Goal: Contribute content: Add original content to the website for others to see

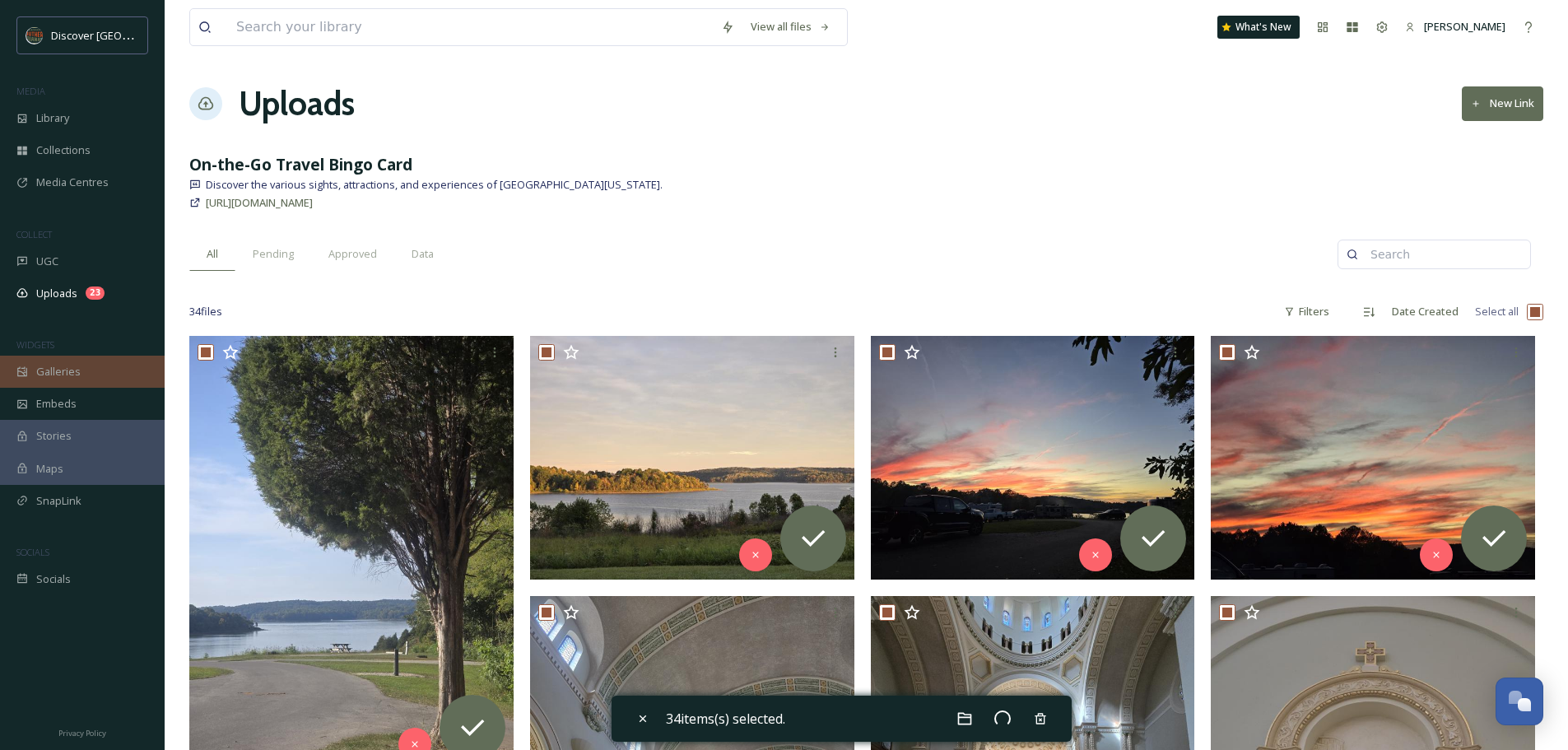
click at [64, 365] on span "Galleries" at bounding box center [58, 371] width 45 height 16
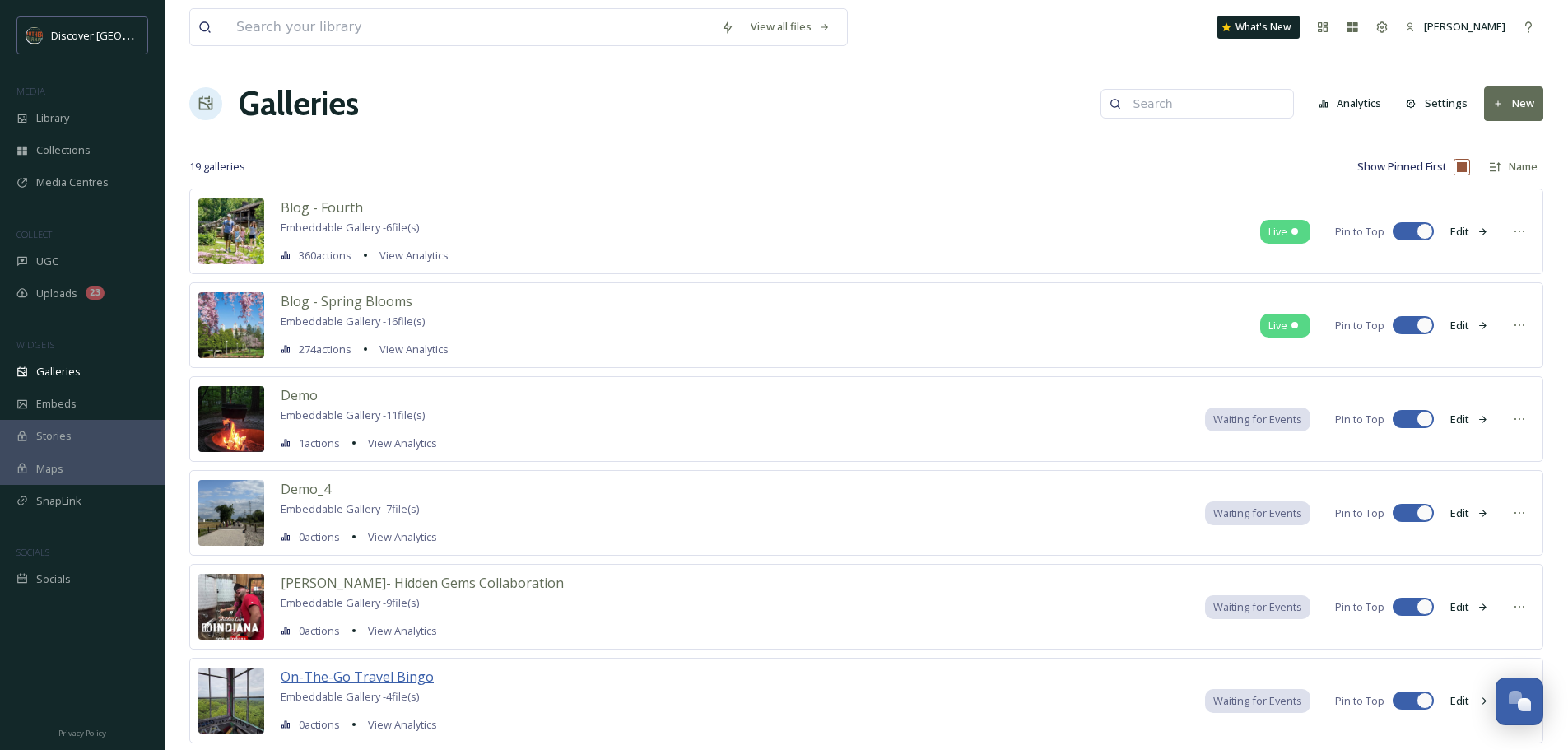
click at [405, 669] on span "On-The-Go Travel Bingo" at bounding box center [357, 677] width 153 height 18
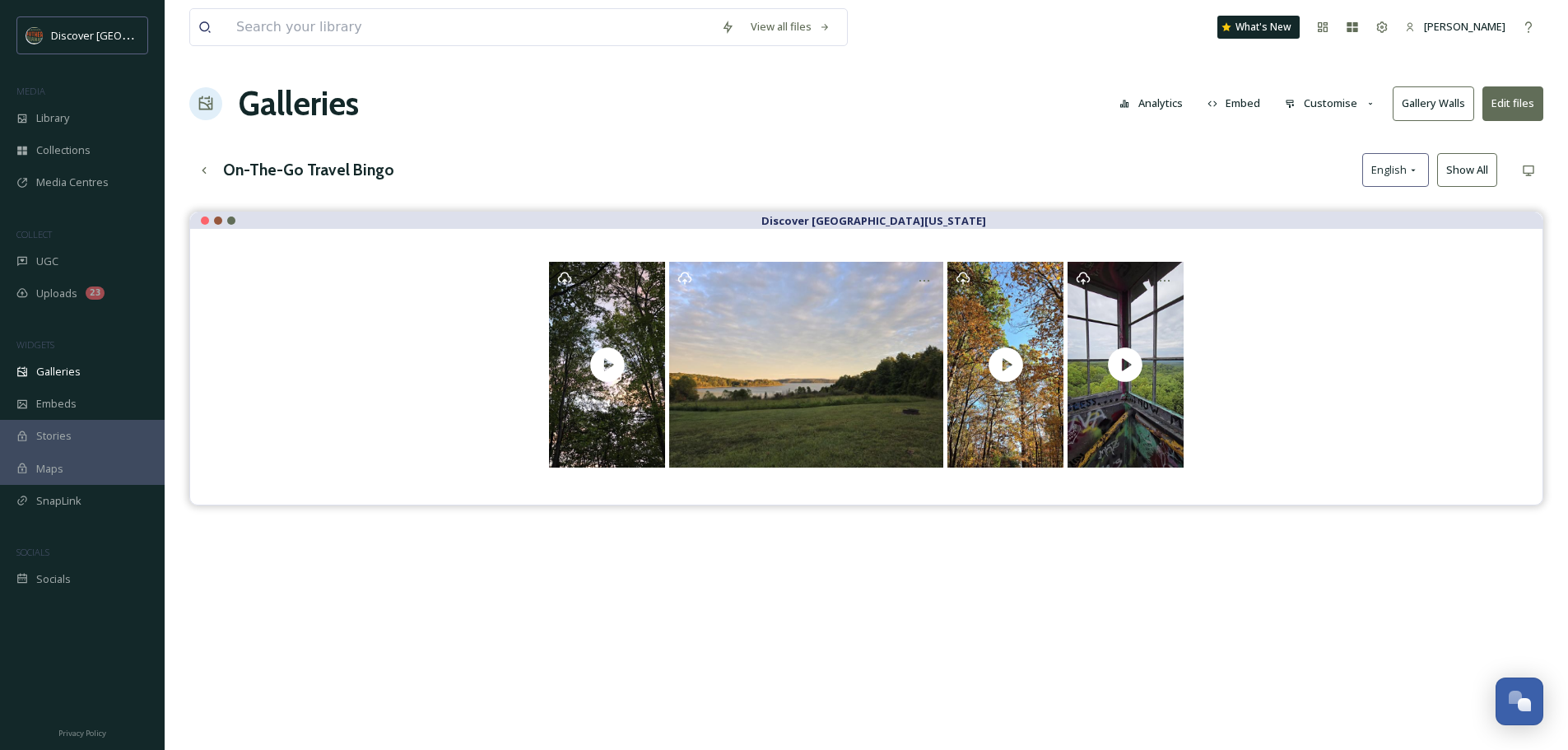
click at [1531, 91] on button "Edit files" at bounding box center [1512, 103] width 61 height 34
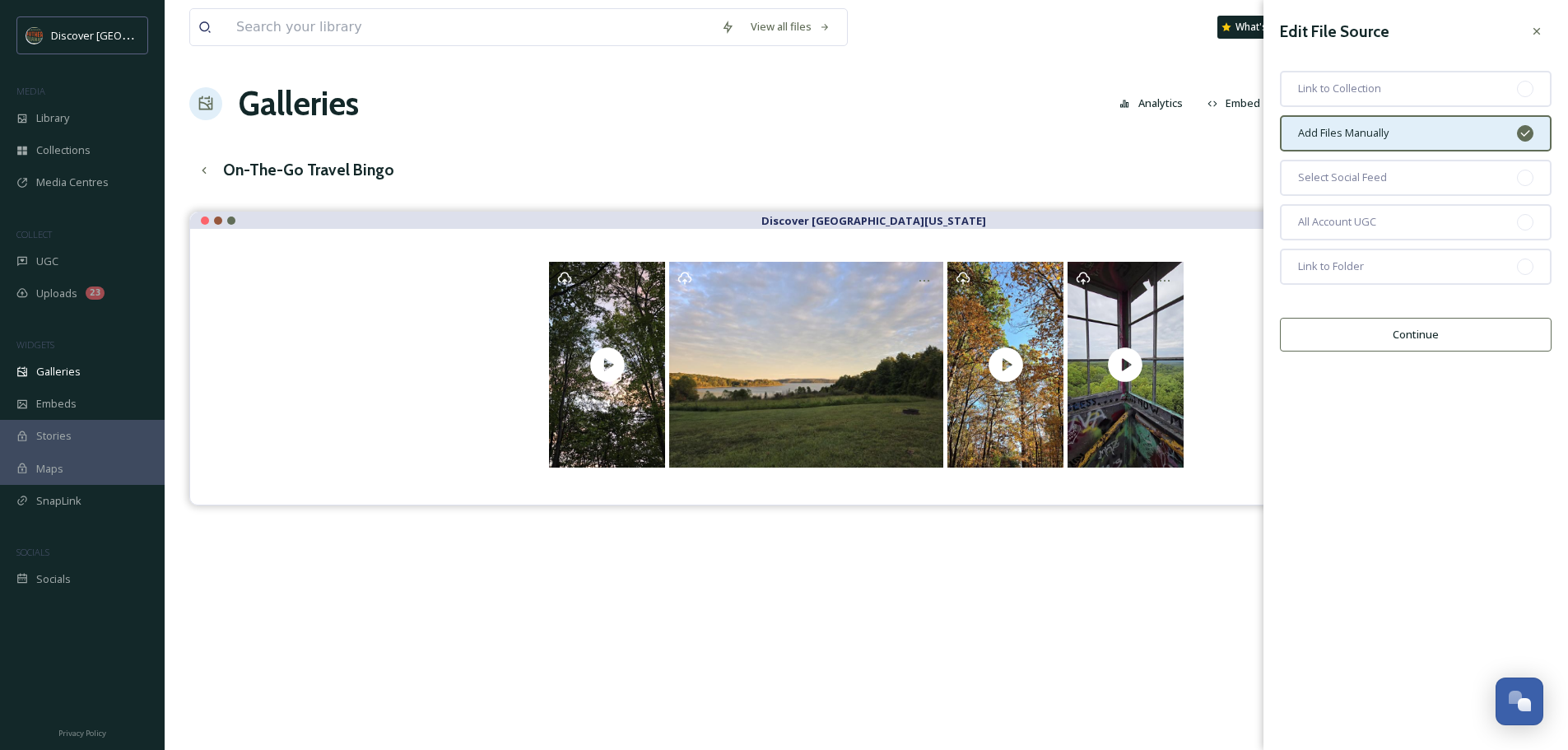
click at [1355, 129] on span "Add Files Manually" at bounding box center [1342, 132] width 90 height 16
click at [1349, 331] on button "Continue" at bounding box center [1415, 334] width 271 height 34
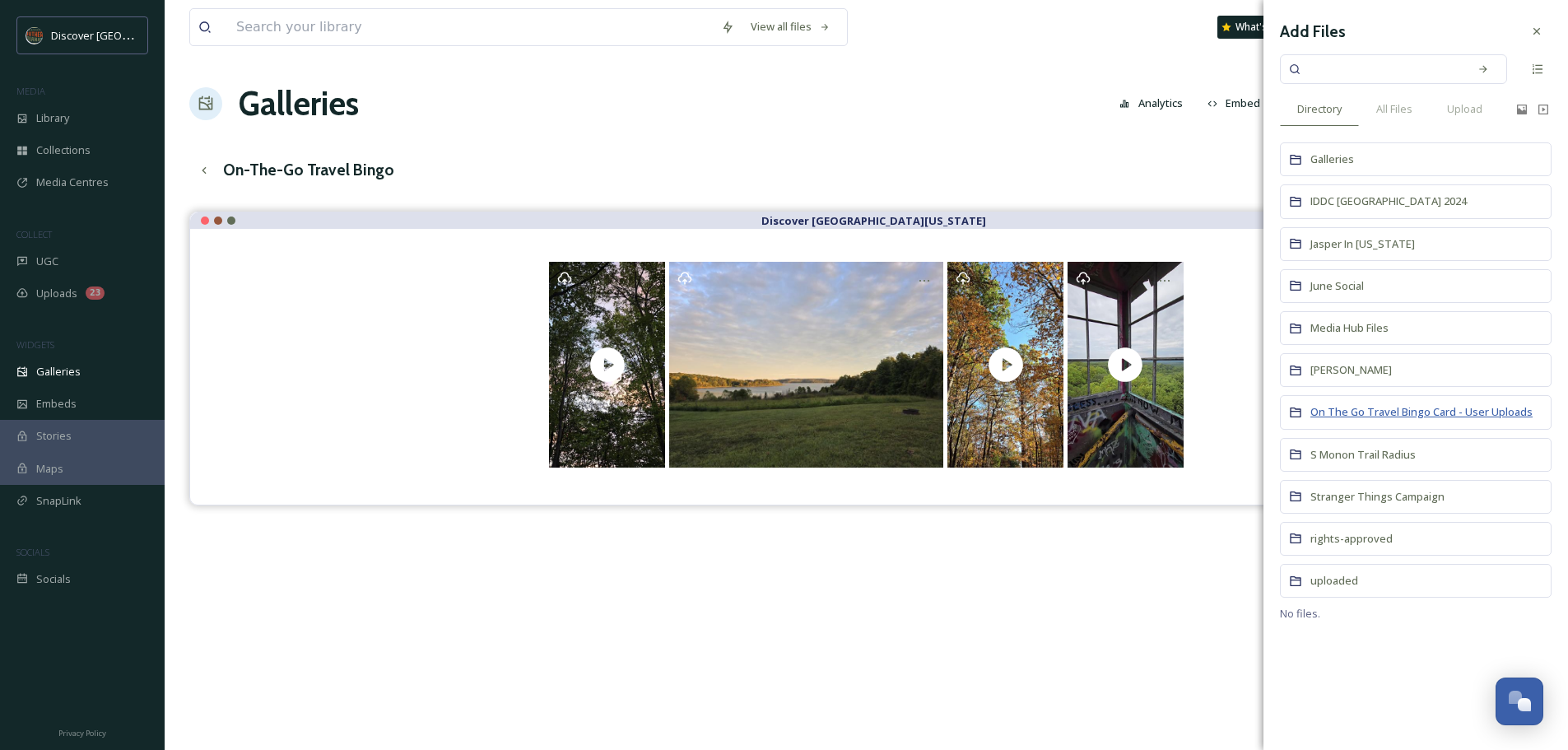
click at [1350, 414] on span "On The Go Travel Bingo Card - User Uploads" at bounding box center [1421, 412] width 222 height 15
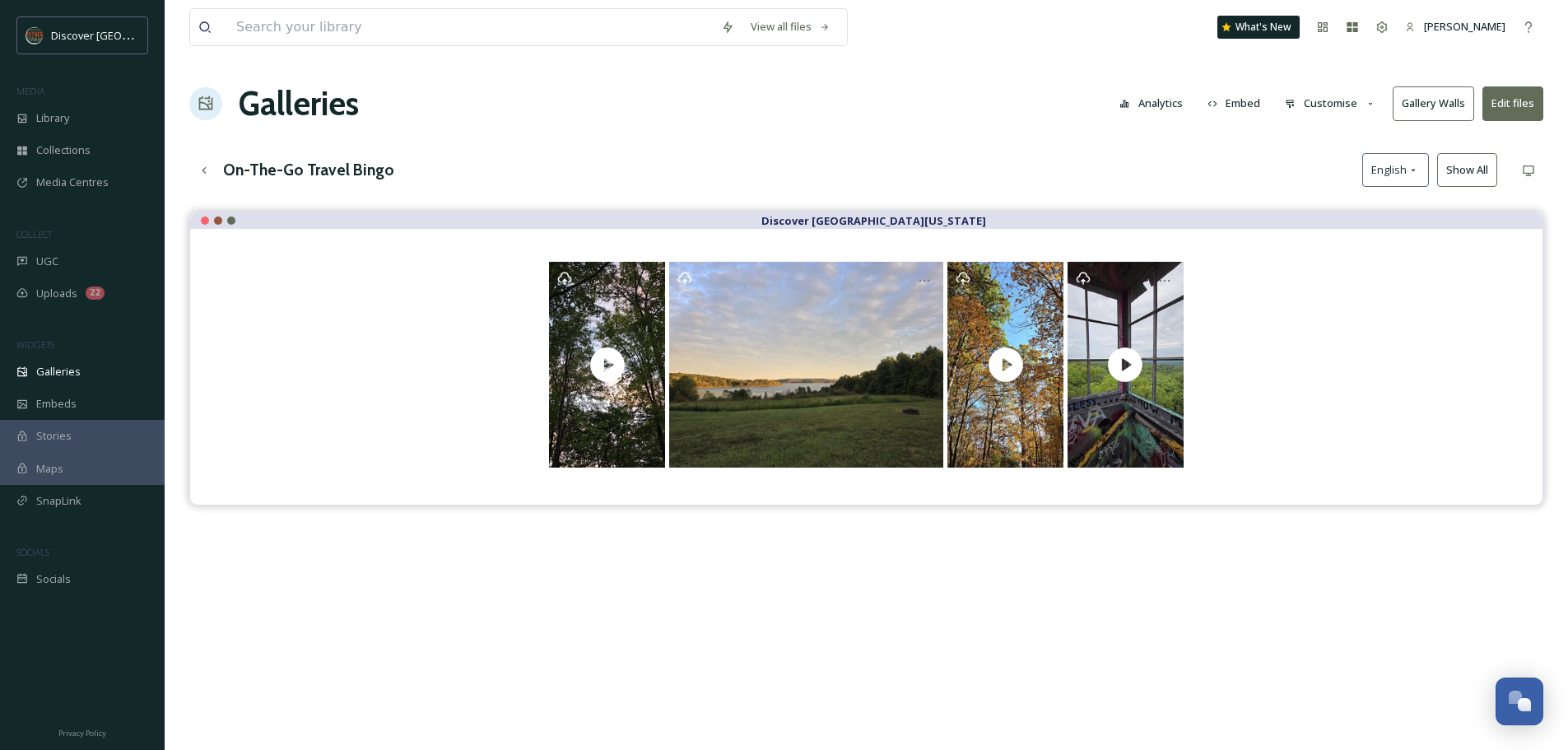
click at [1538, 102] on button "Edit files" at bounding box center [1512, 103] width 61 height 34
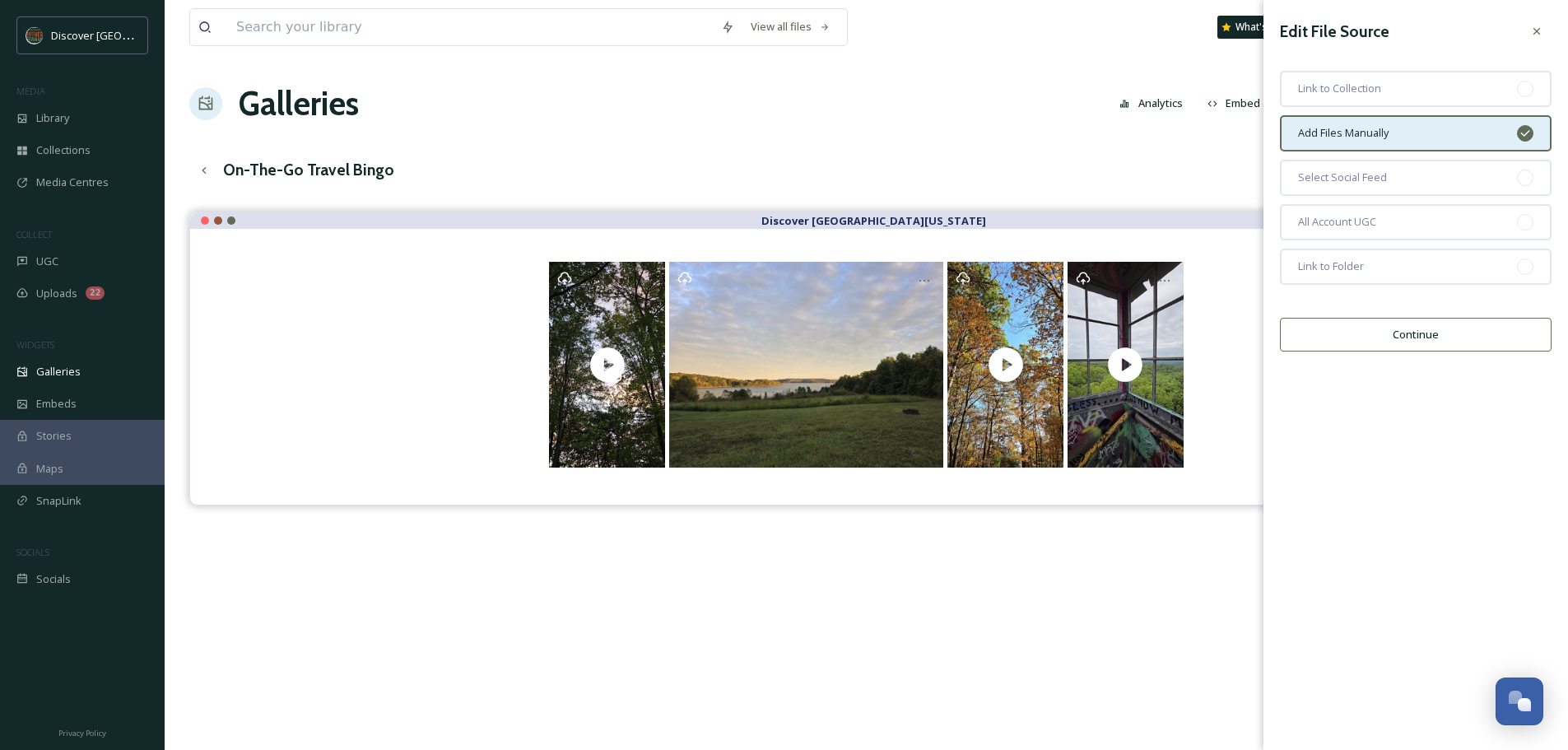
click at [1376, 335] on button "Continue" at bounding box center [1415, 334] width 271 height 34
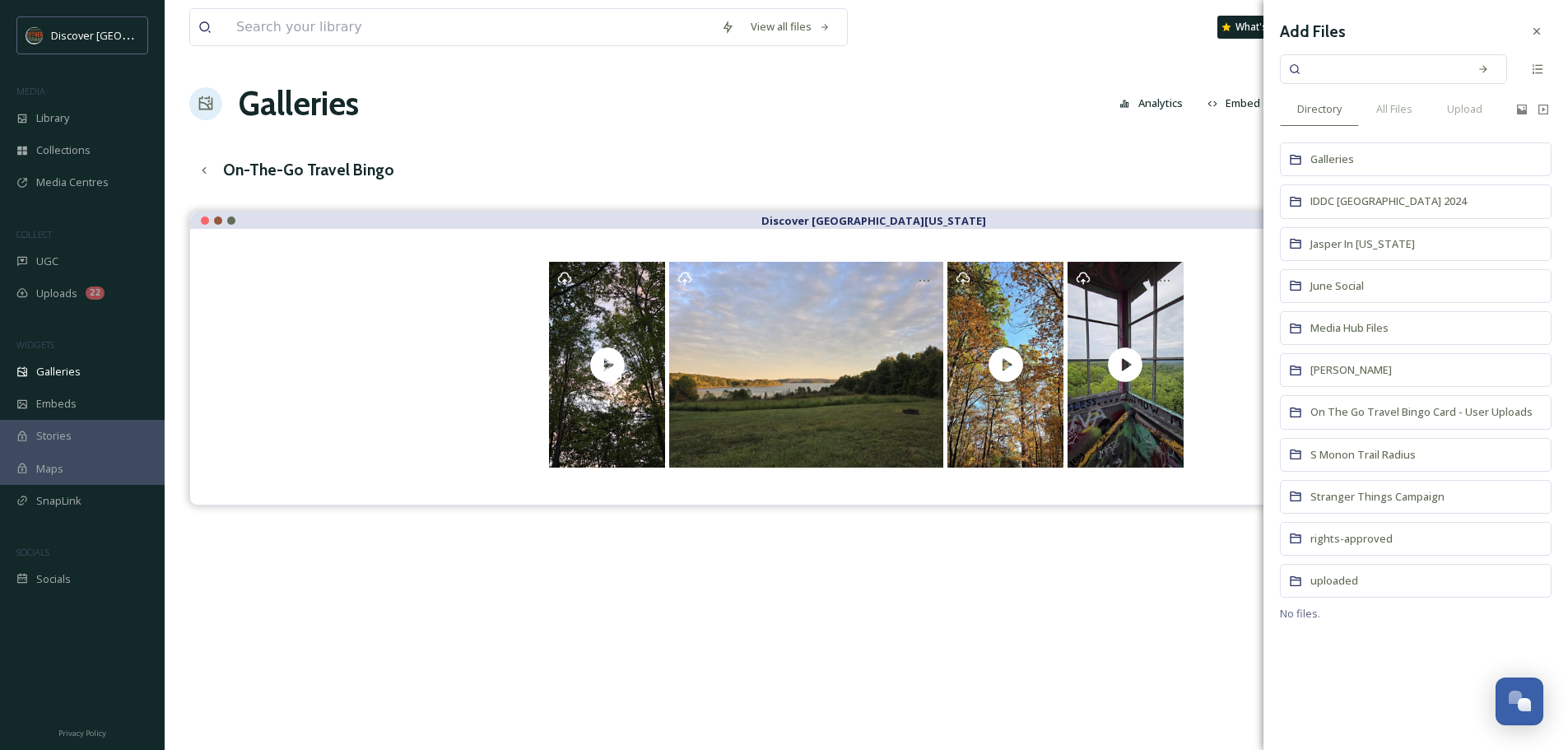
click at [1367, 400] on div "On The Go Travel Bingo Card - User Uploads" at bounding box center [1415, 412] width 271 height 34
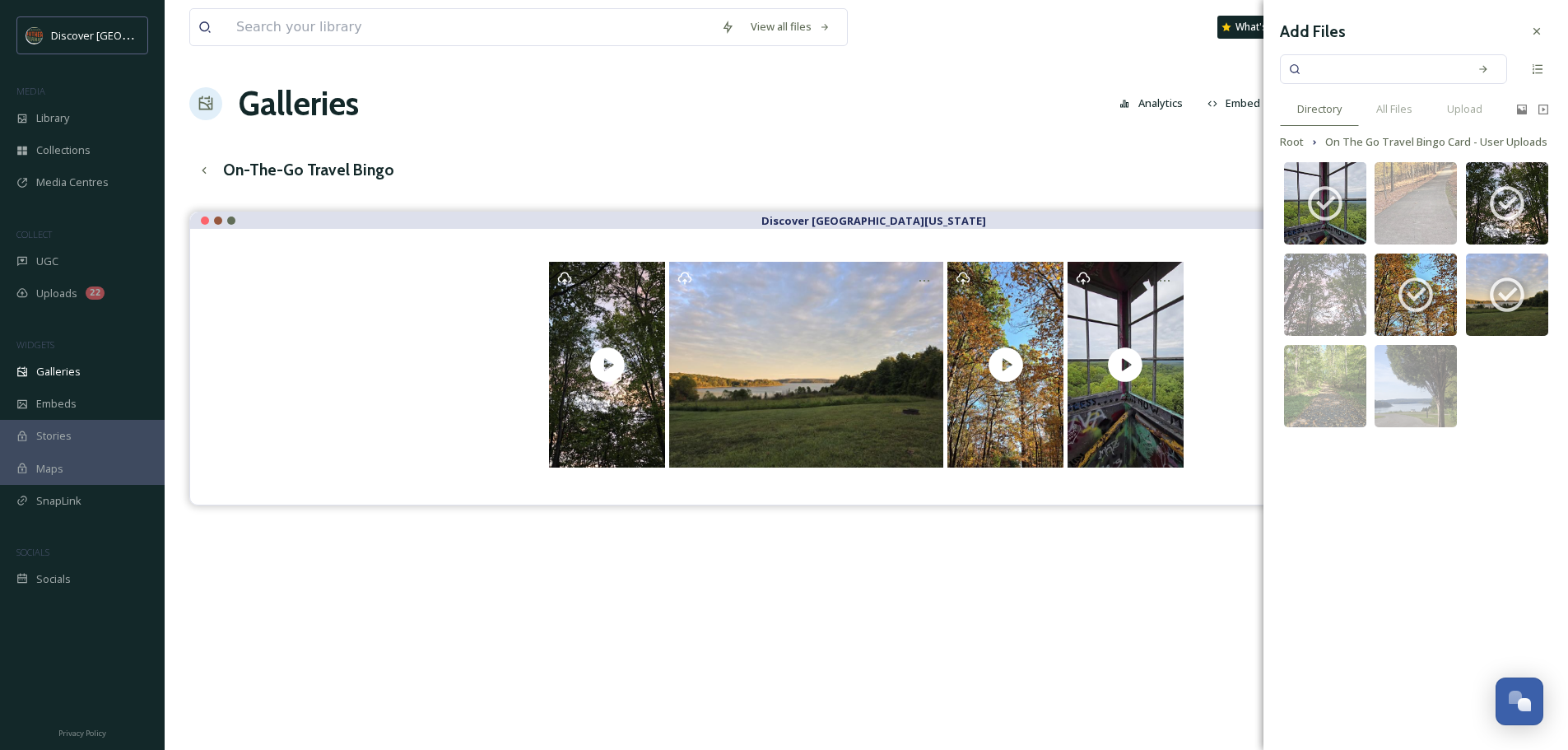
click at [1079, 169] on div "On-The-Go Travel Bingo English Show All" at bounding box center [866, 170] width 1354 height 34
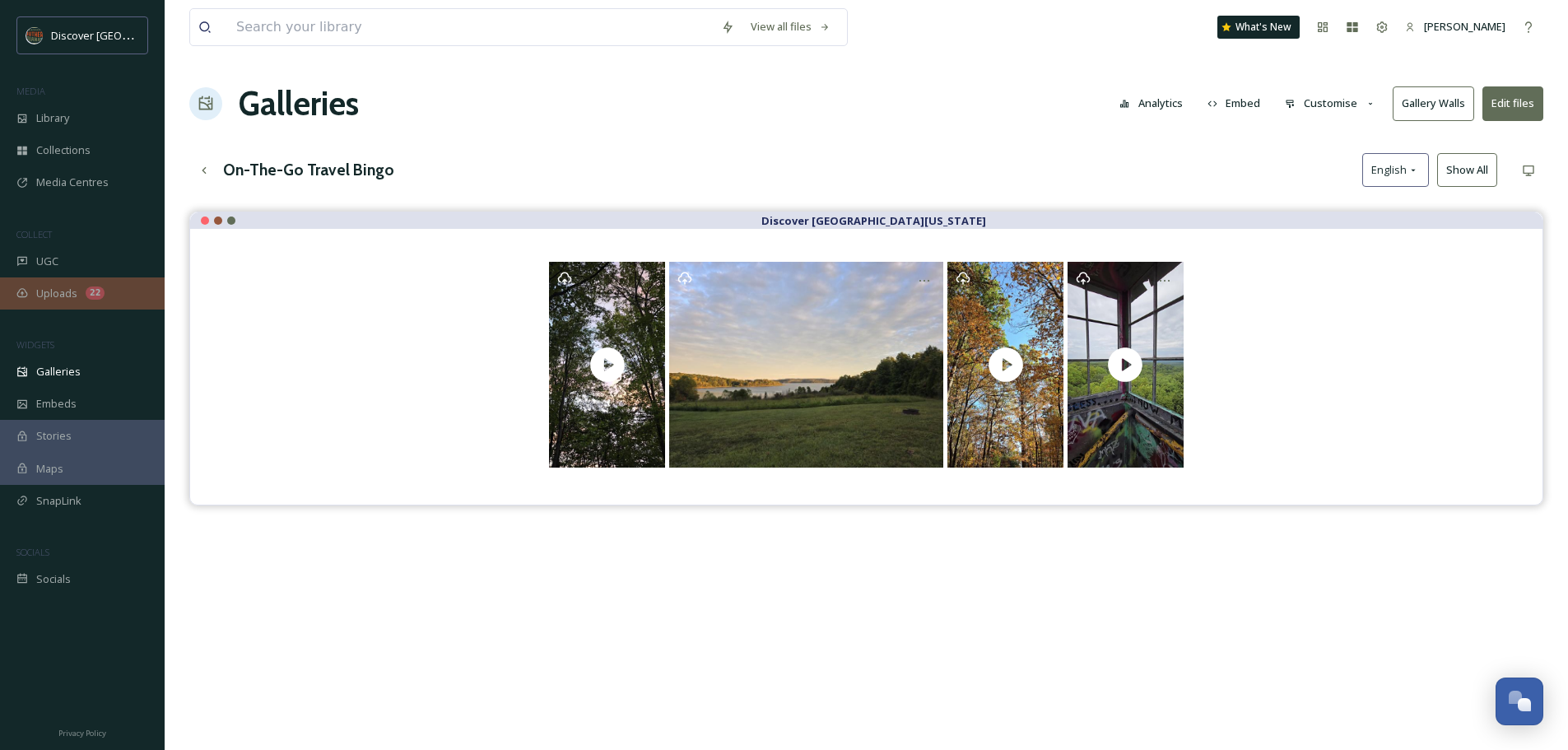
click at [62, 287] on span "Uploads" at bounding box center [57, 293] width 41 height 16
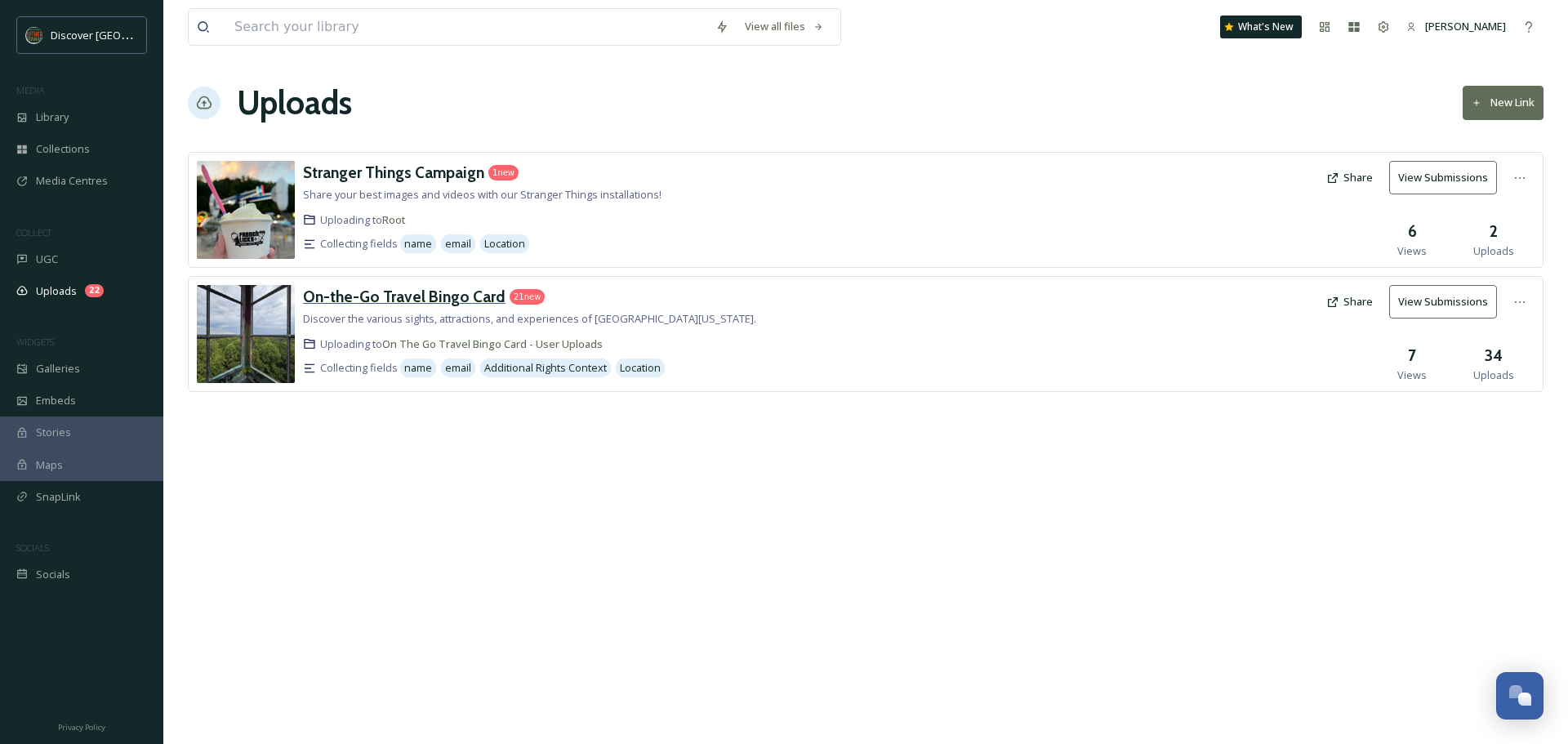
click at [408, 297] on h3 "On-the-Go Travel Bingo Card" at bounding box center [404, 296] width 203 height 20
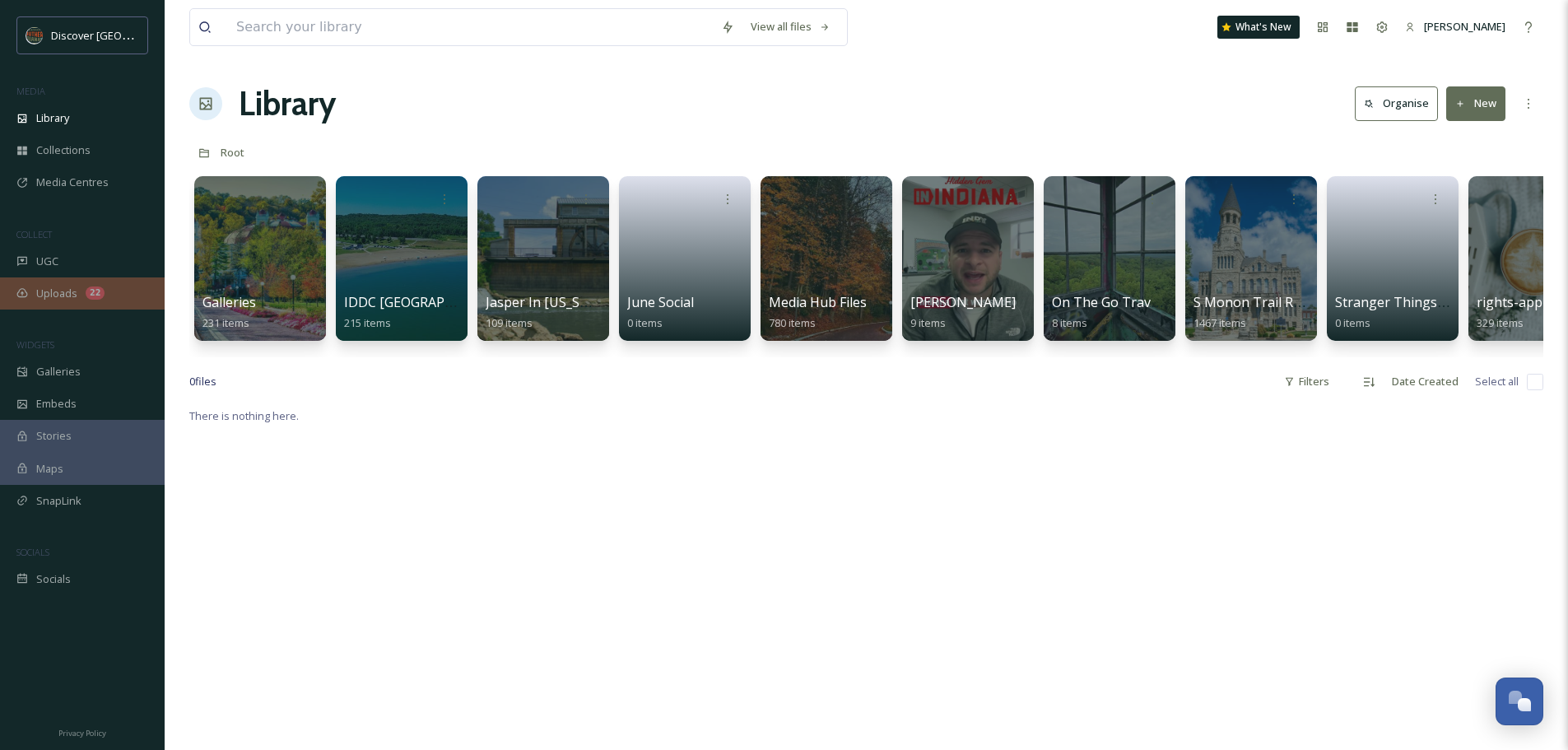
click at [60, 287] on span "Uploads" at bounding box center [57, 293] width 41 height 16
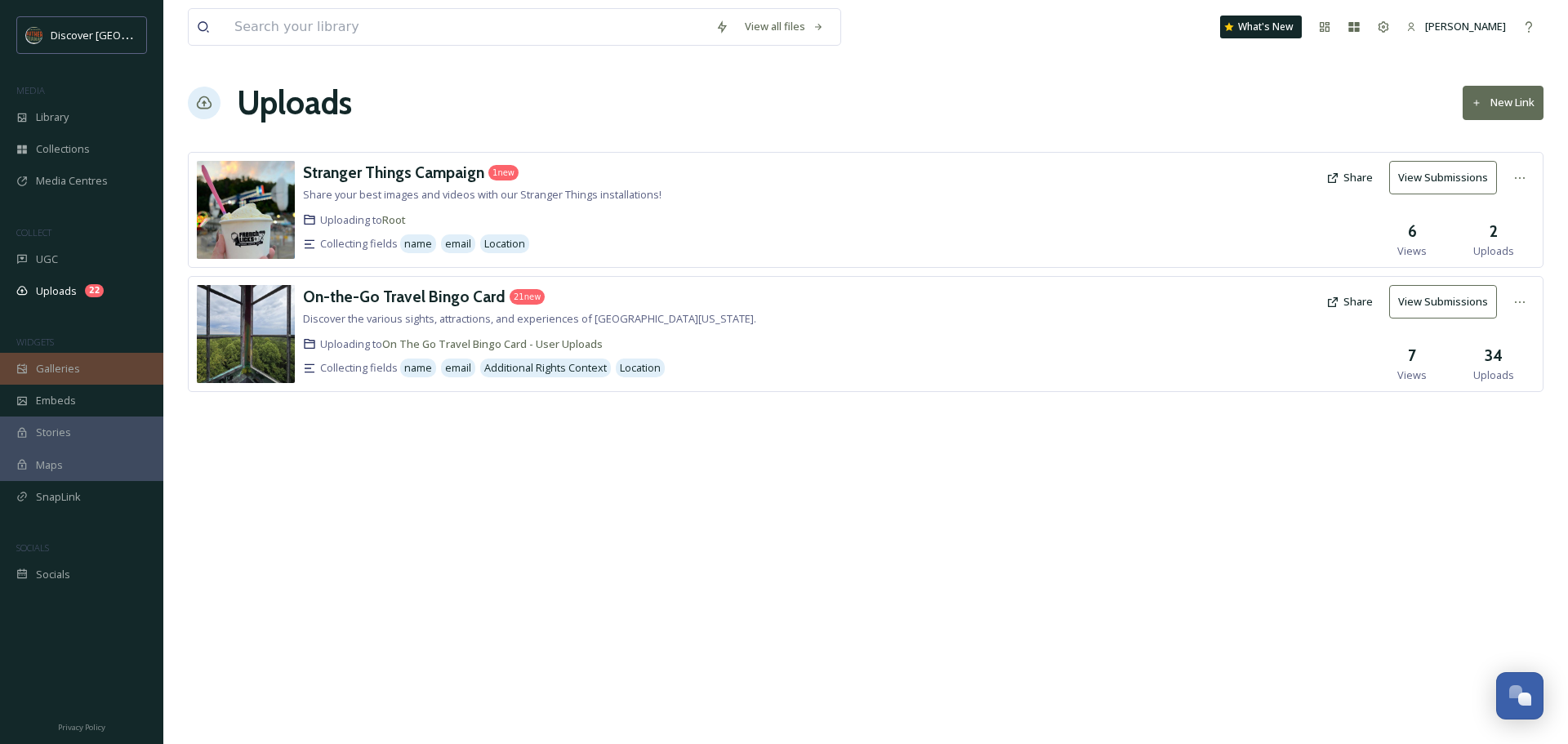
click at [59, 363] on span "Galleries" at bounding box center [58, 368] width 44 height 15
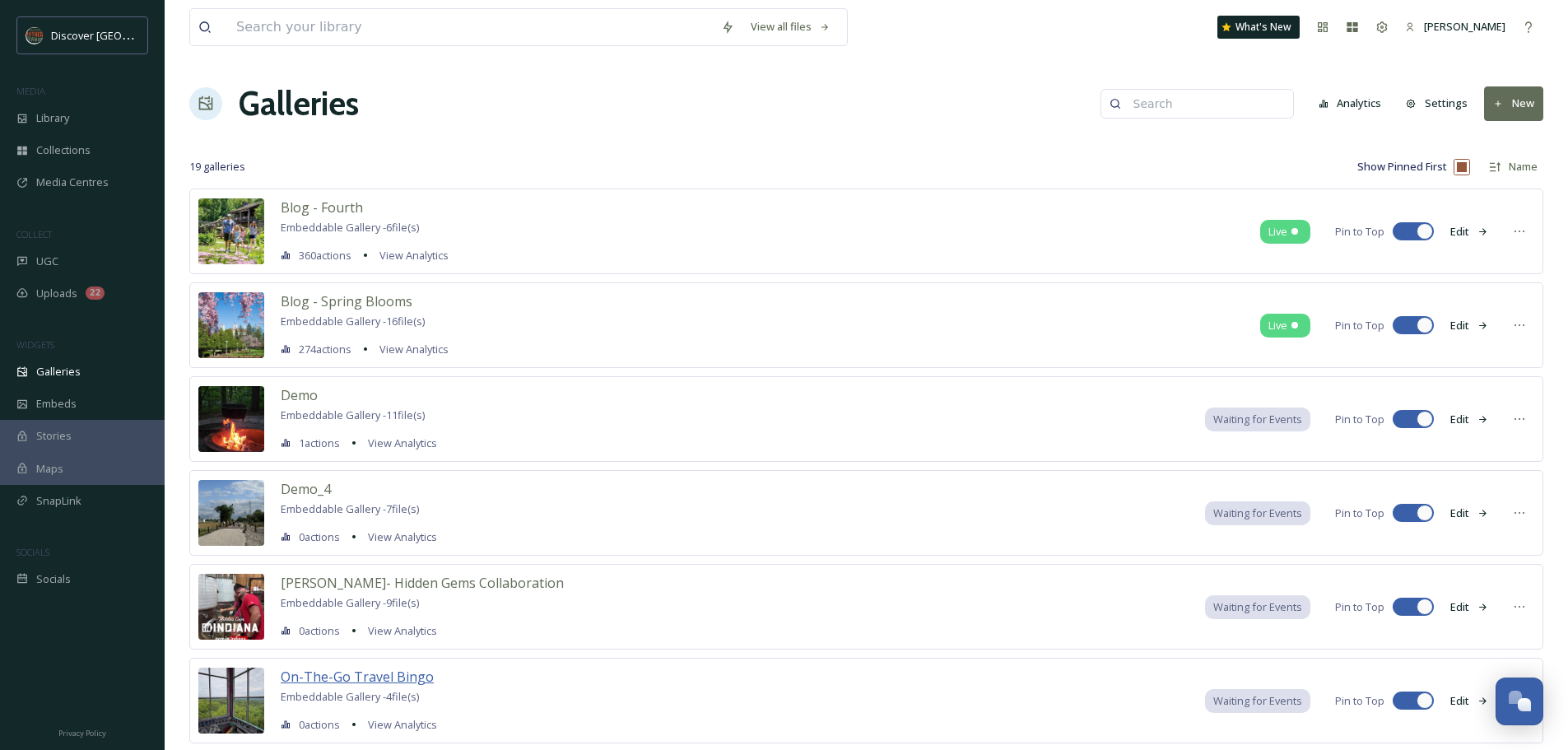
click at [369, 681] on span "On-The-Go Travel Bingo" at bounding box center [357, 677] width 153 height 18
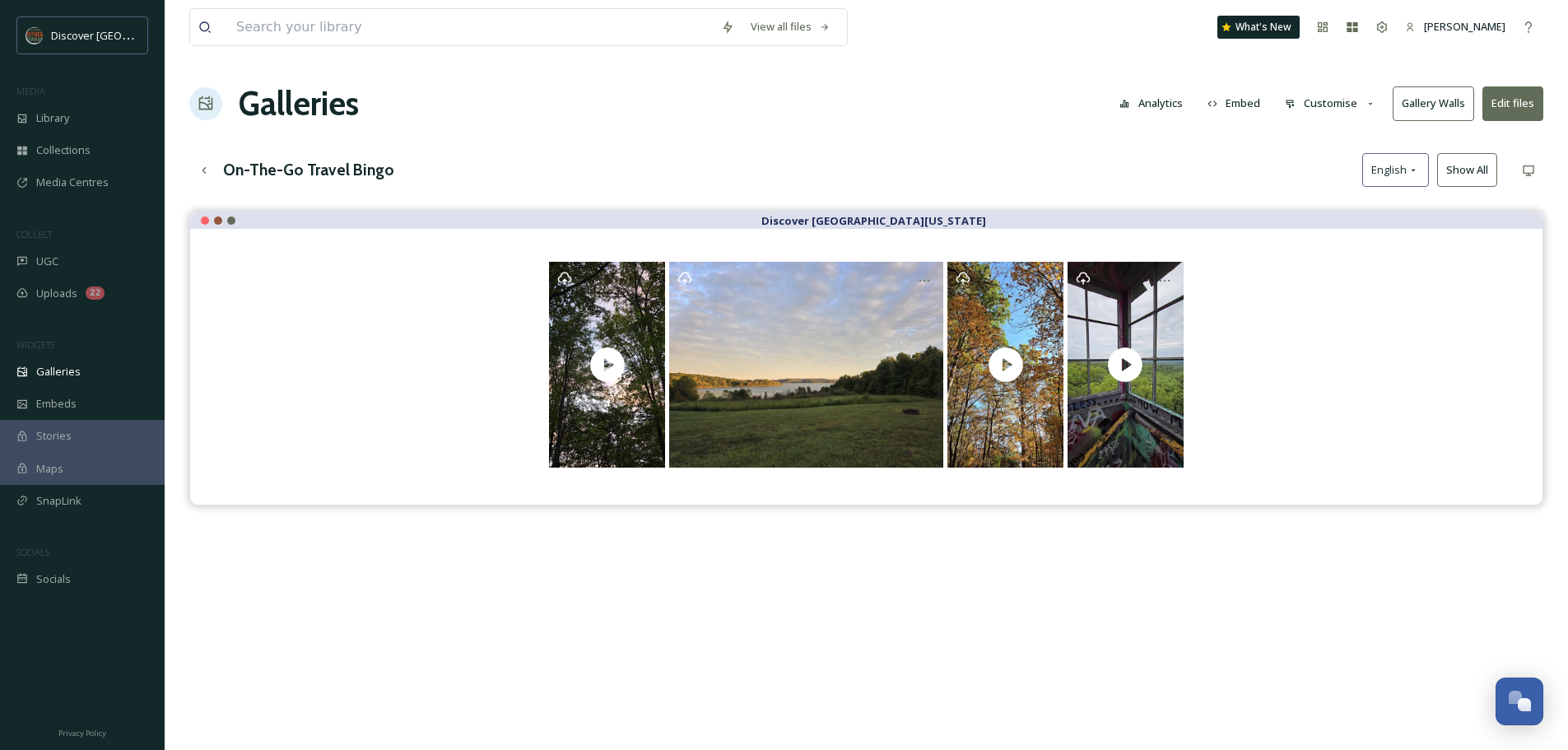
click at [1516, 109] on button "Edit files" at bounding box center [1512, 103] width 61 height 34
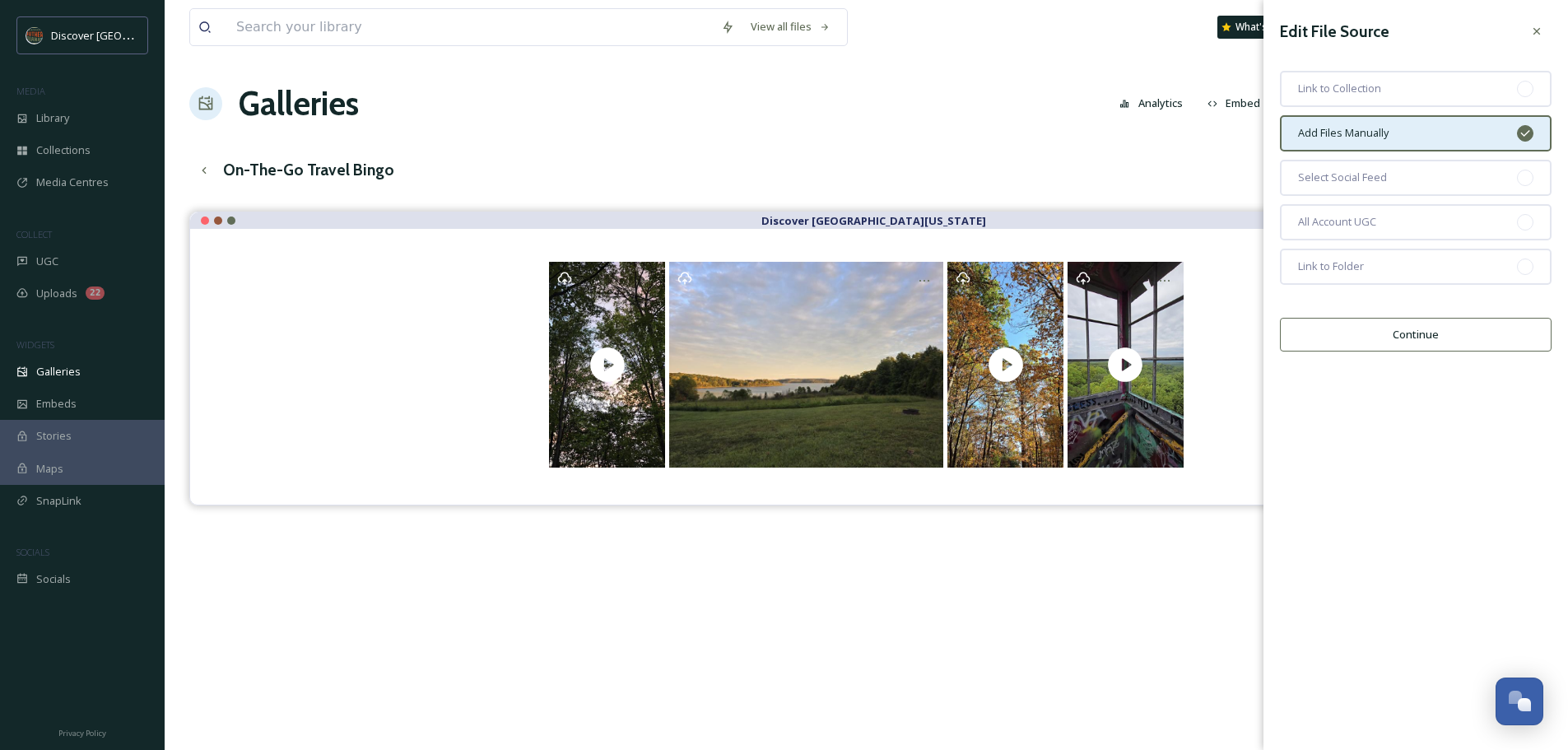
click at [1434, 345] on button "Continue" at bounding box center [1415, 334] width 271 height 34
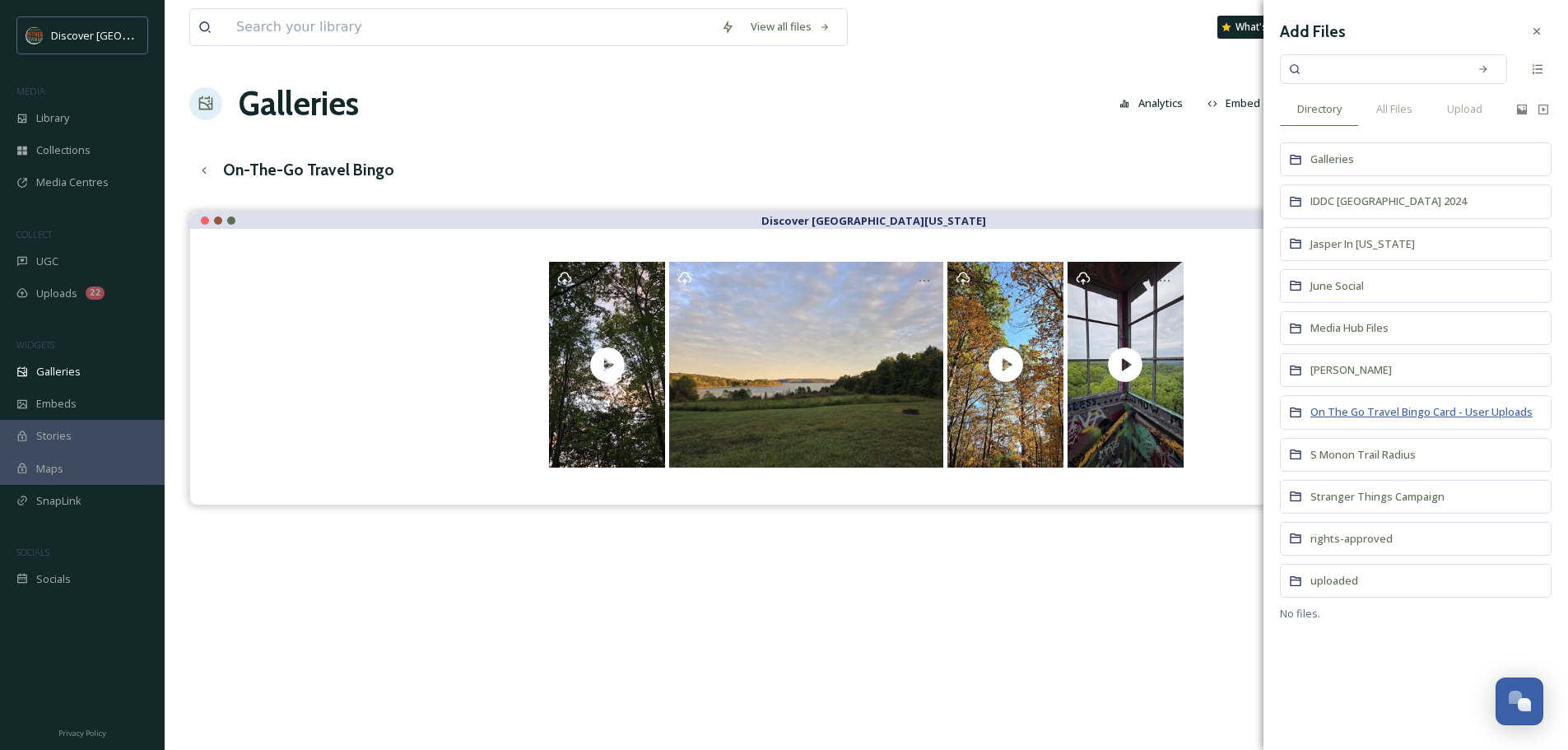
click at [1386, 415] on span "On The Go Travel Bingo Card - User Uploads" at bounding box center [1421, 412] width 222 height 15
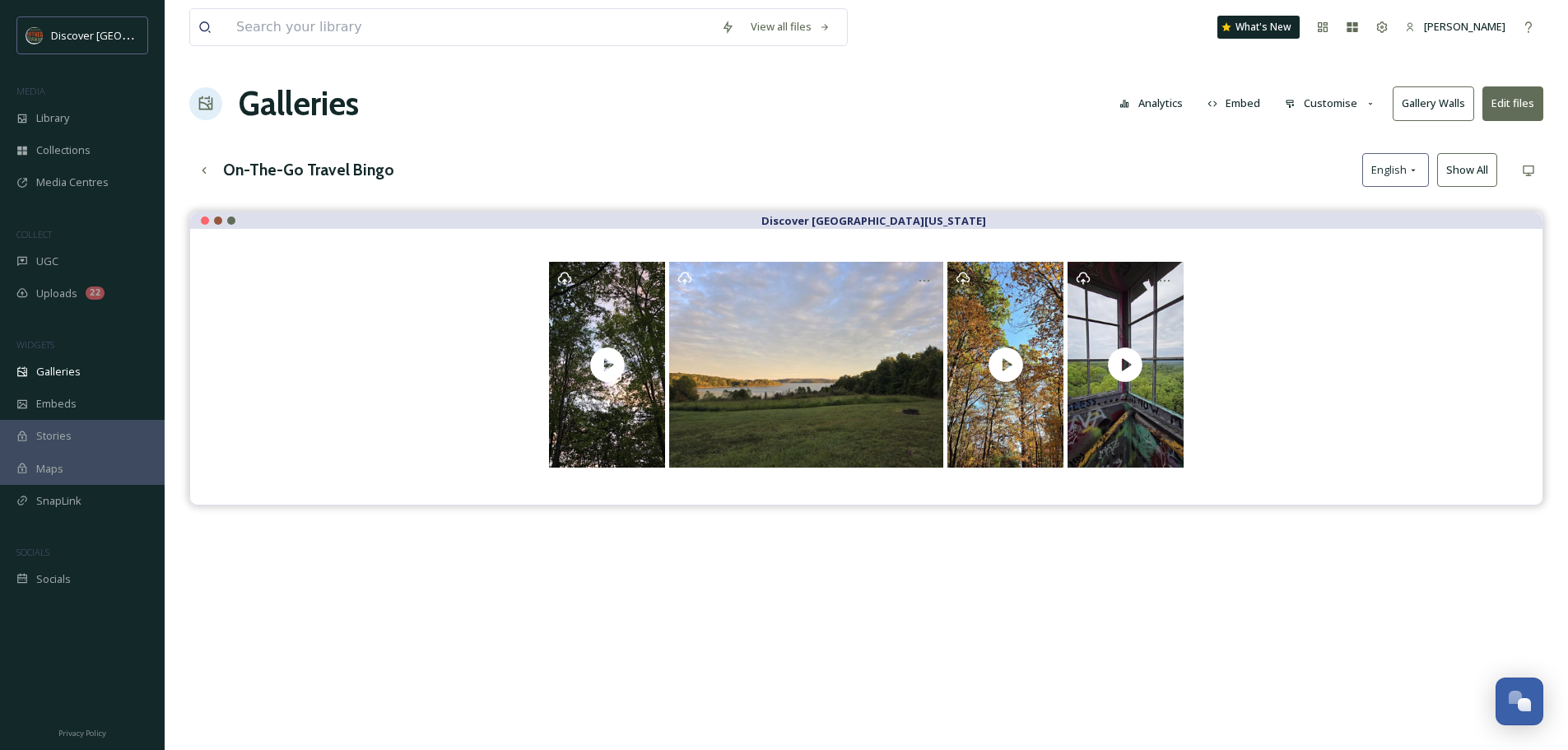
click at [1511, 108] on button "Edit files" at bounding box center [1512, 103] width 61 height 34
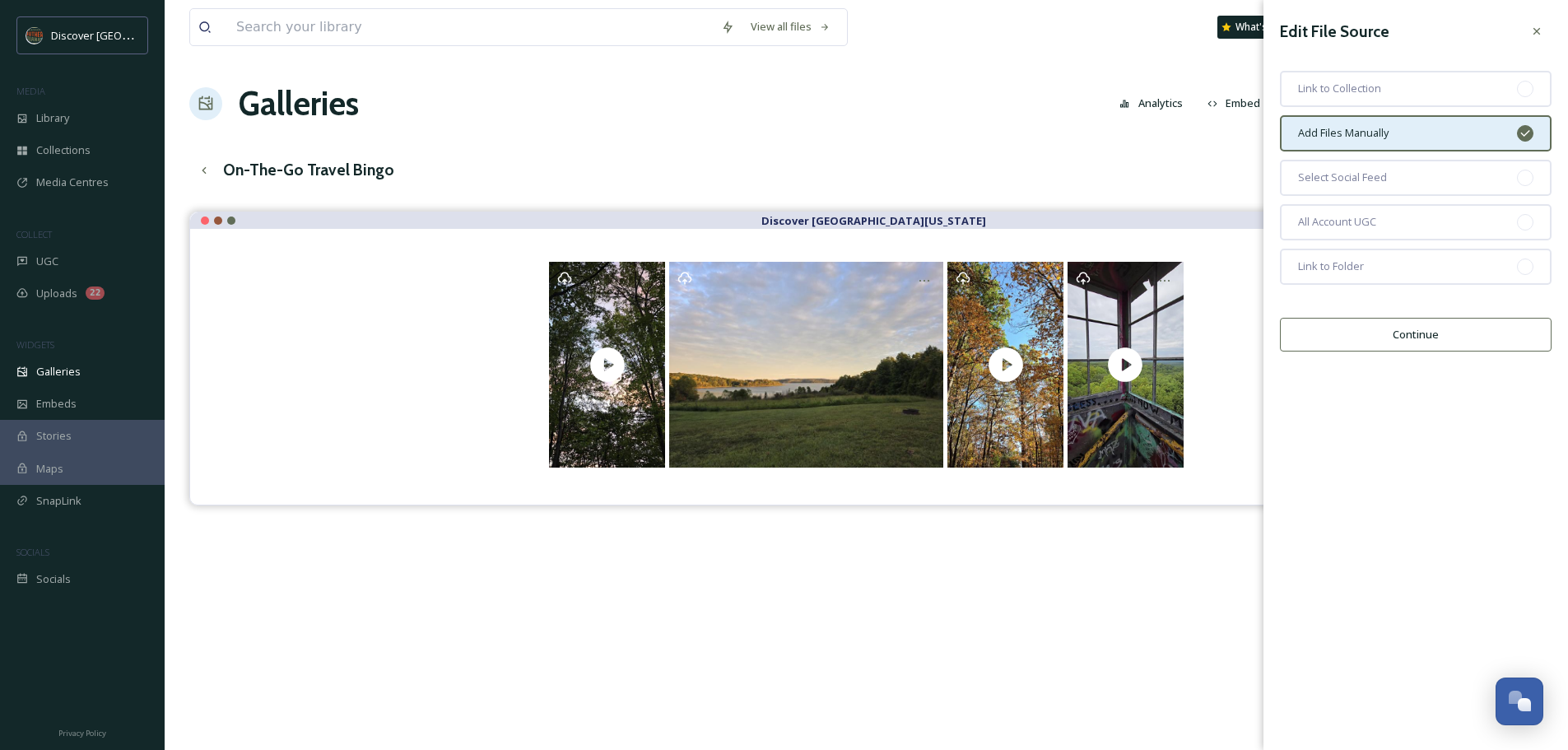
click at [1433, 336] on button "Continue" at bounding box center [1415, 334] width 271 height 34
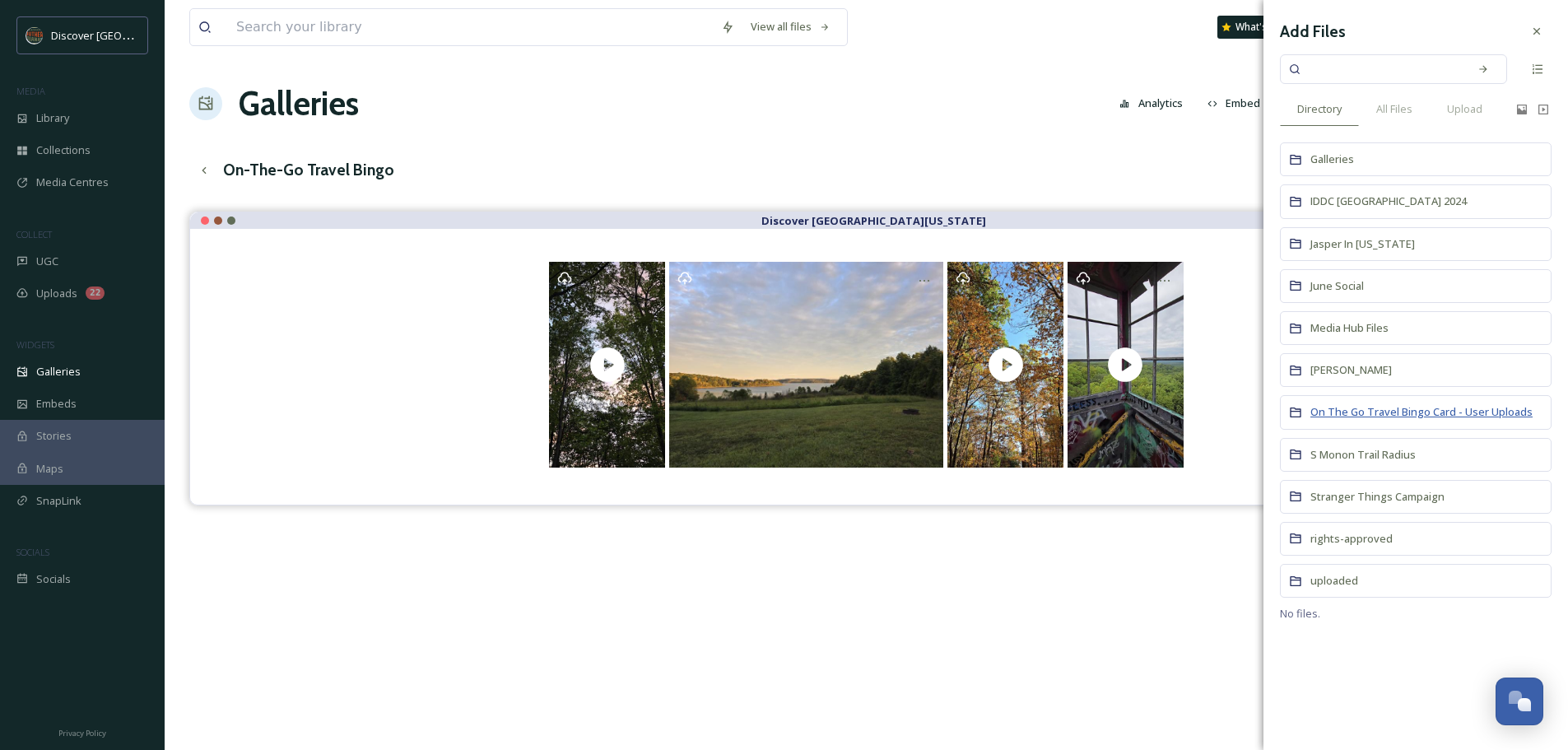
click at [1421, 407] on span "On The Go Travel Bingo Card - User Uploads" at bounding box center [1421, 412] width 222 height 15
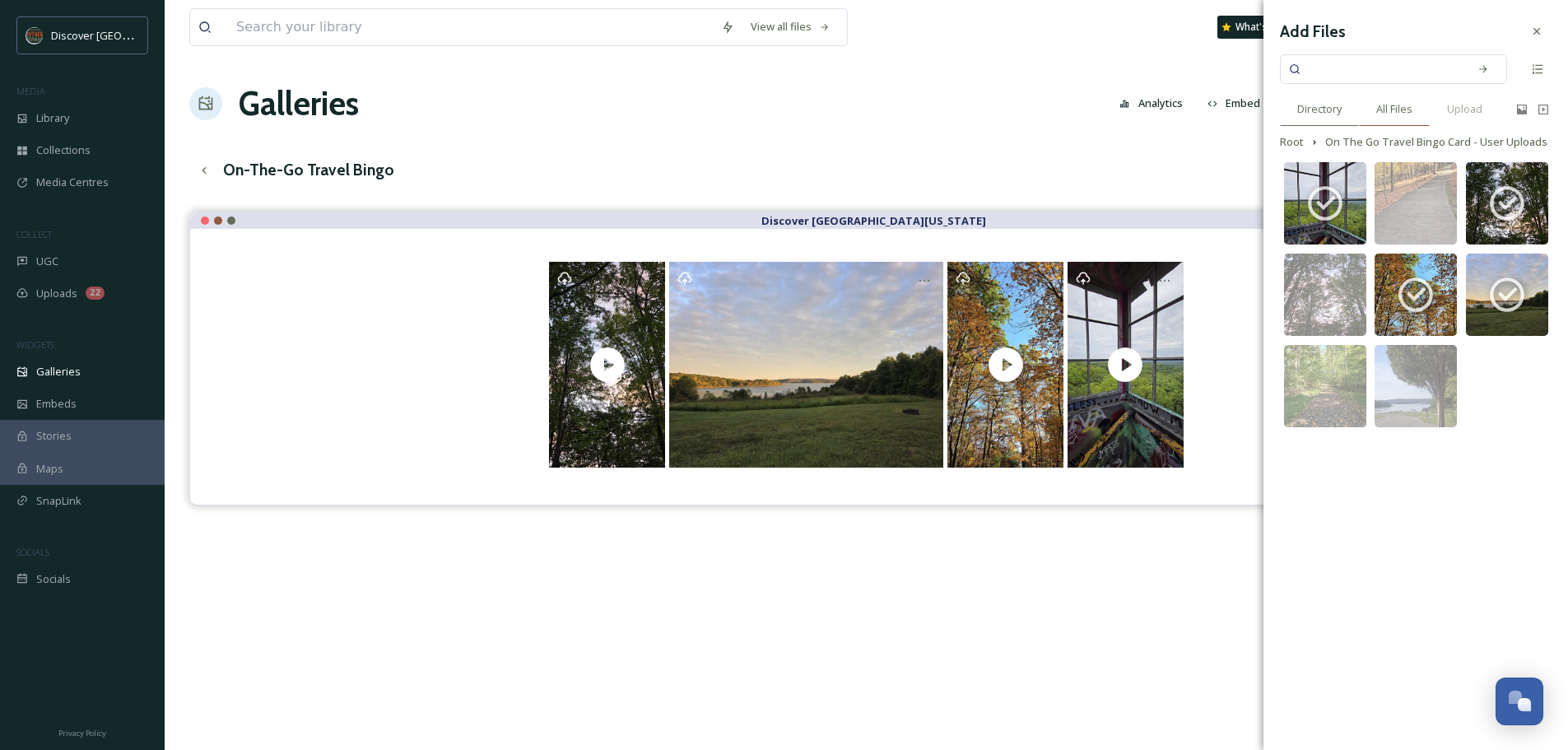
click at [1388, 107] on span "All Files" at bounding box center [1394, 109] width 37 height 16
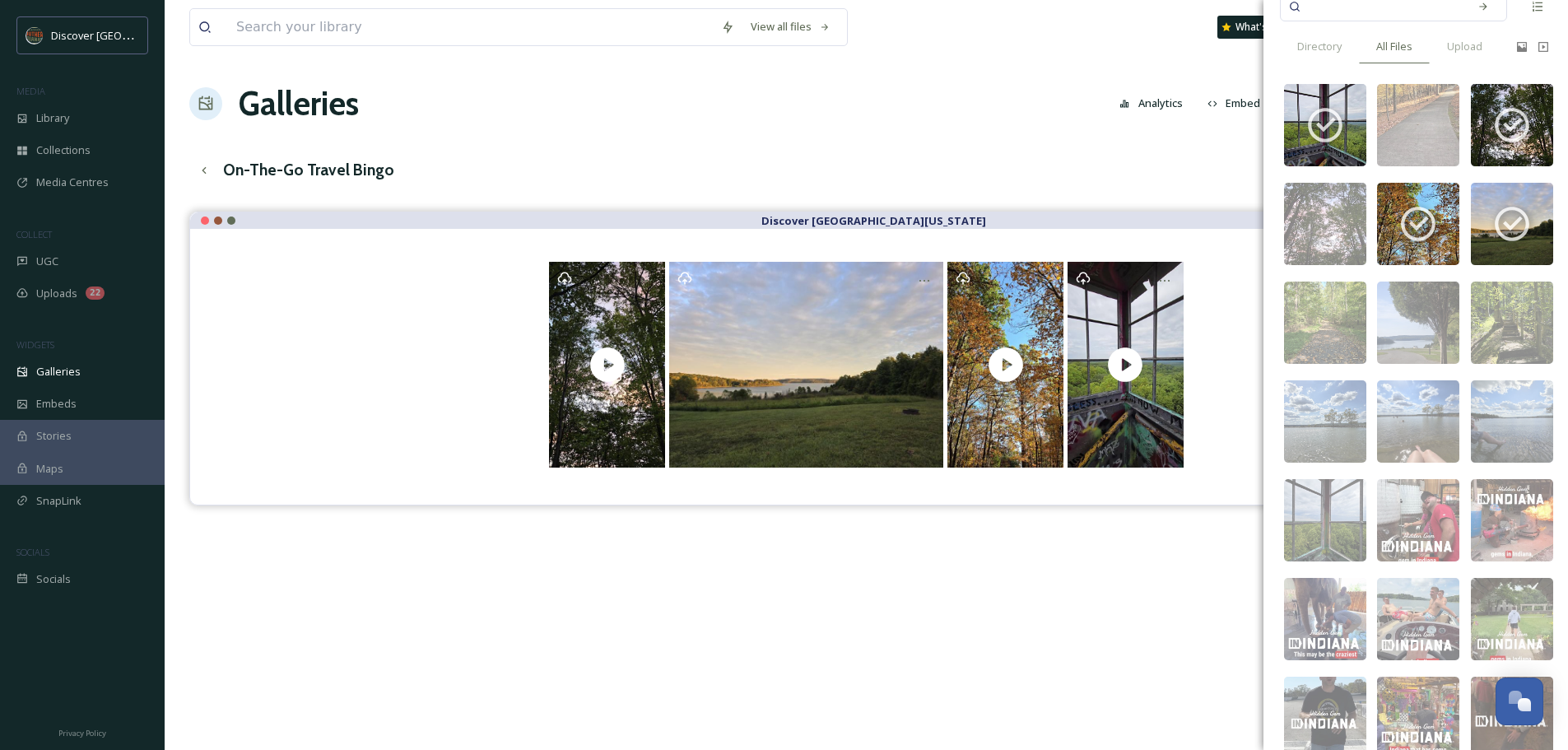
scroll to position [35, 0]
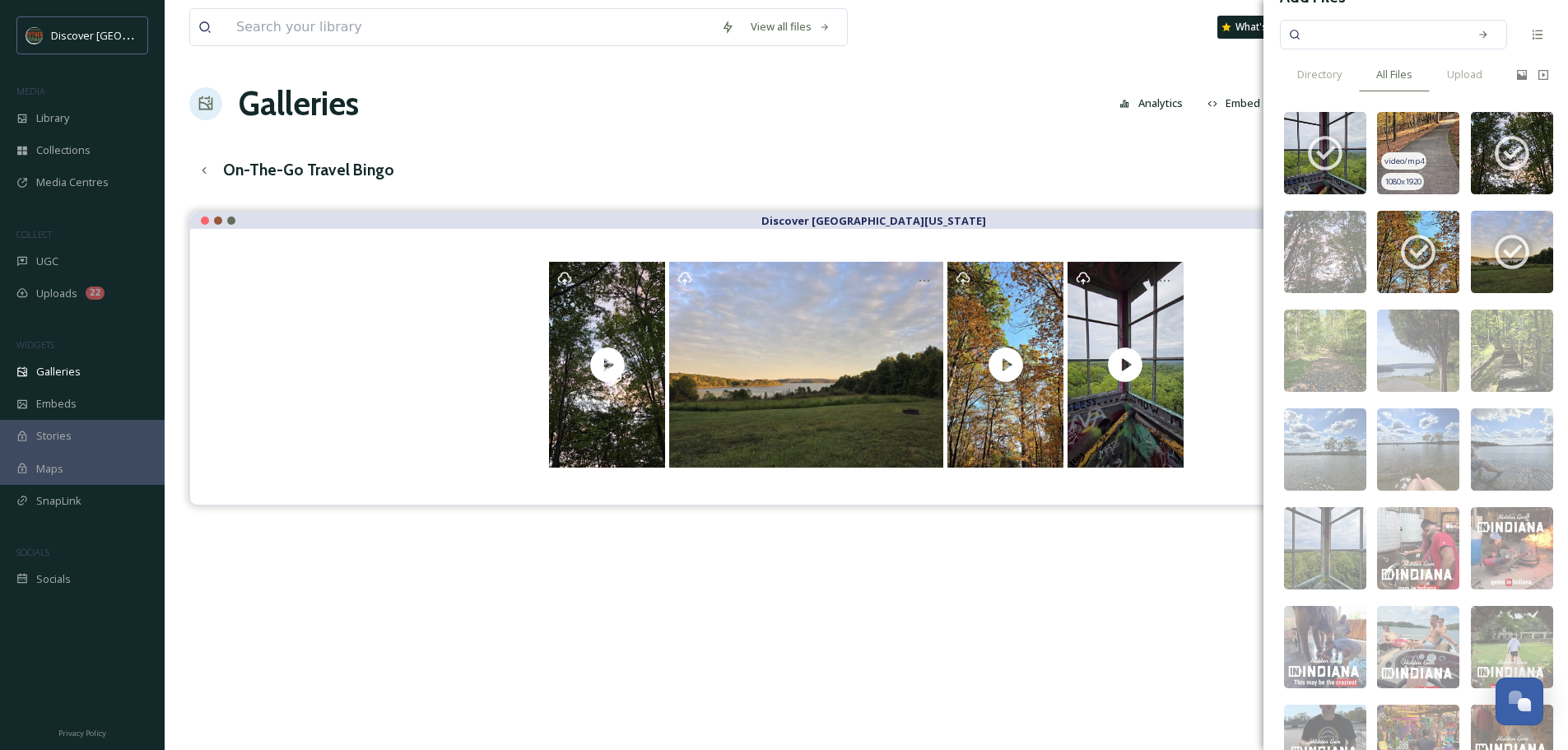
click at [1428, 156] on img at bounding box center [1418, 153] width 82 height 82
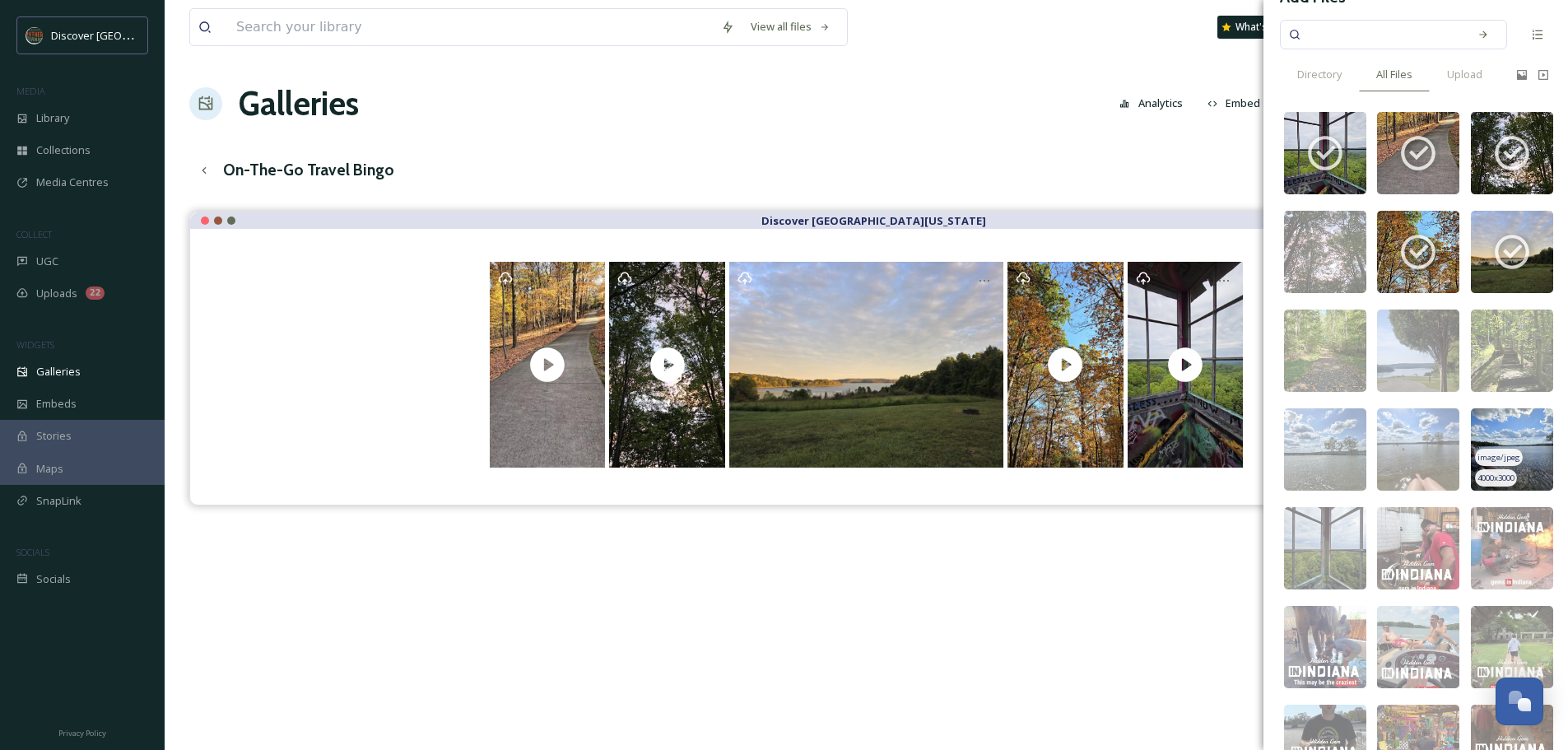
click at [1492, 428] on img at bounding box center [1512, 449] width 82 height 82
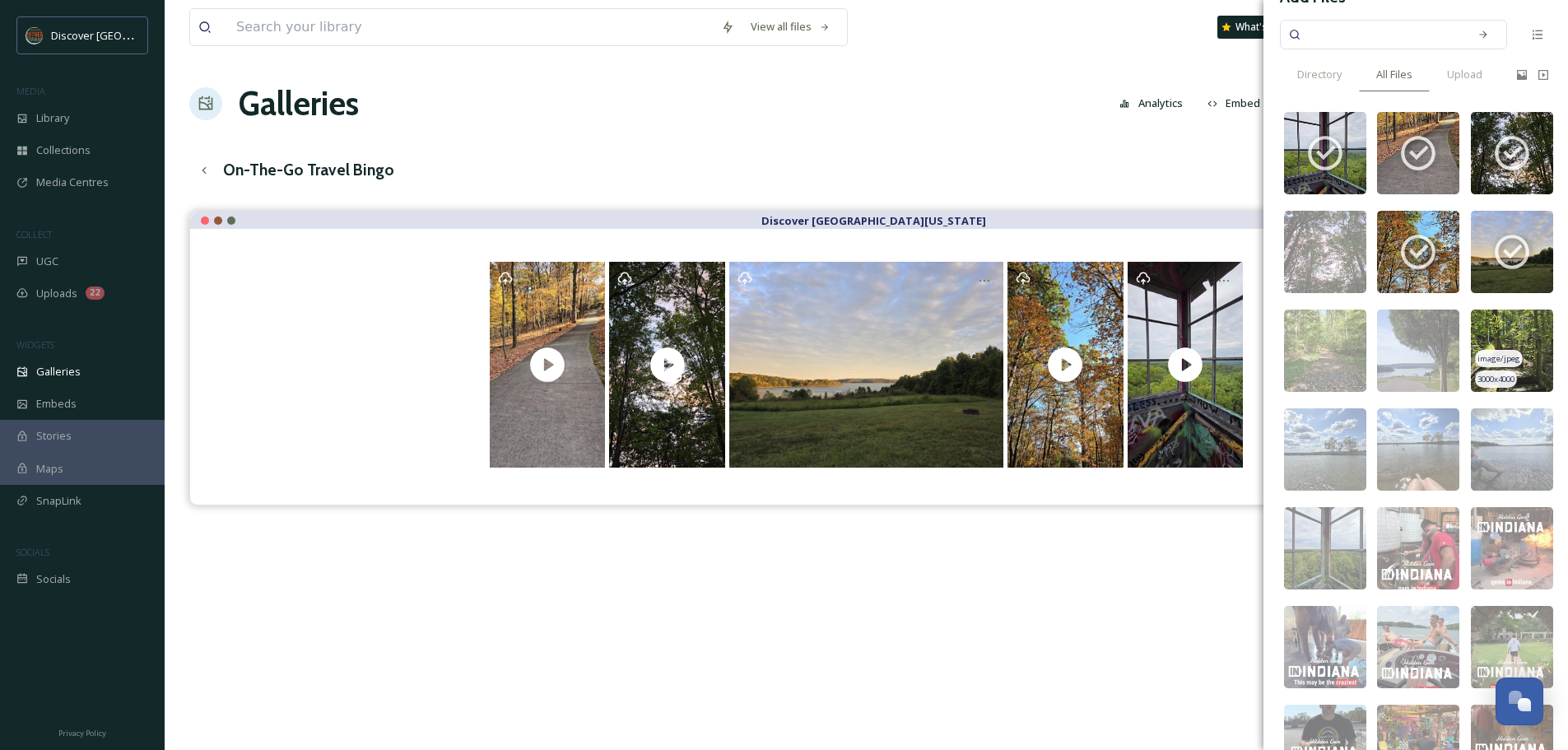
click at [1530, 332] on img at bounding box center [1512, 351] width 82 height 82
click at [1223, 164] on div "On-The-Go Travel Bingo English Show All" at bounding box center [866, 170] width 1354 height 34
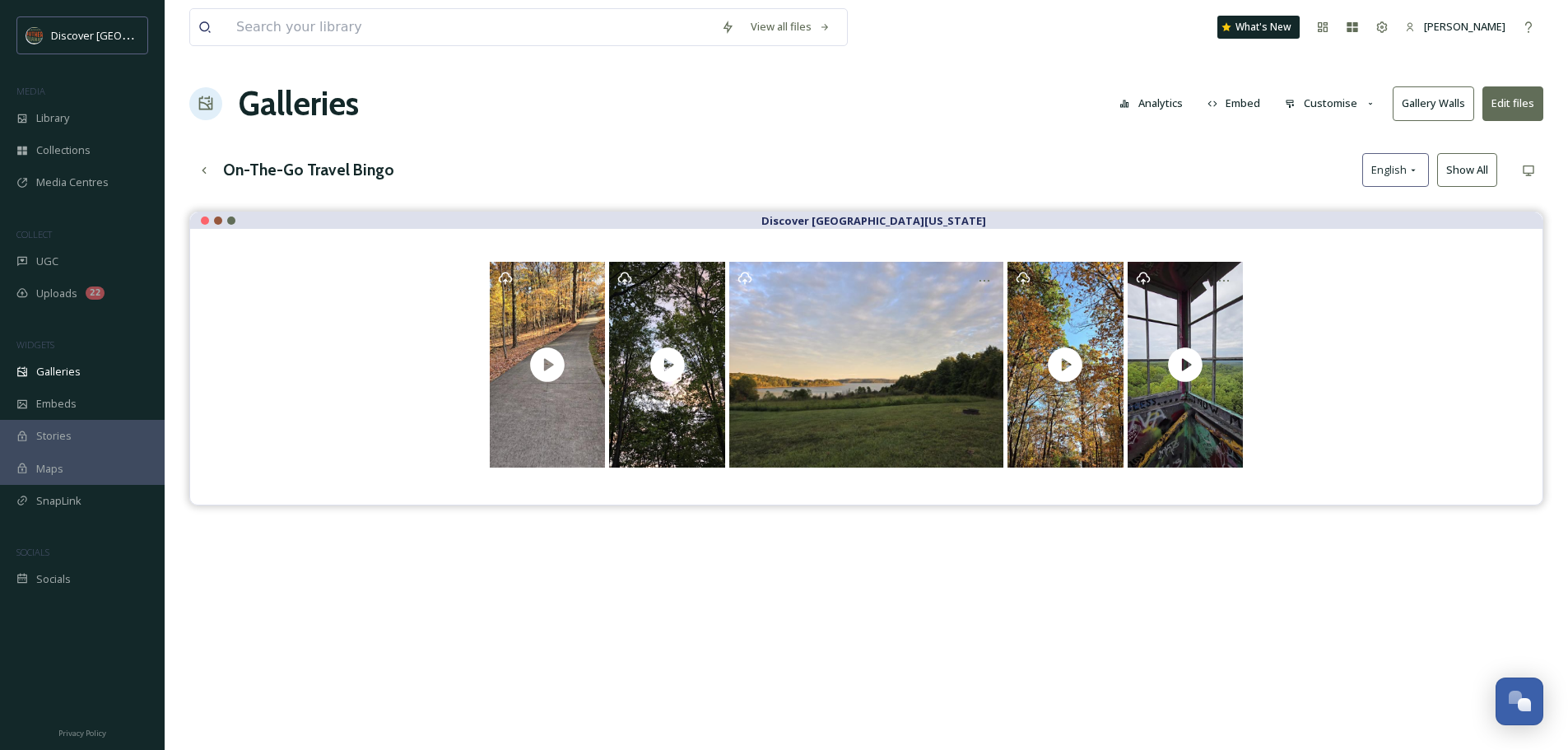
click at [1523, 104] on button "Edit files" at bounding box center [1512, 103] width 61 height 34
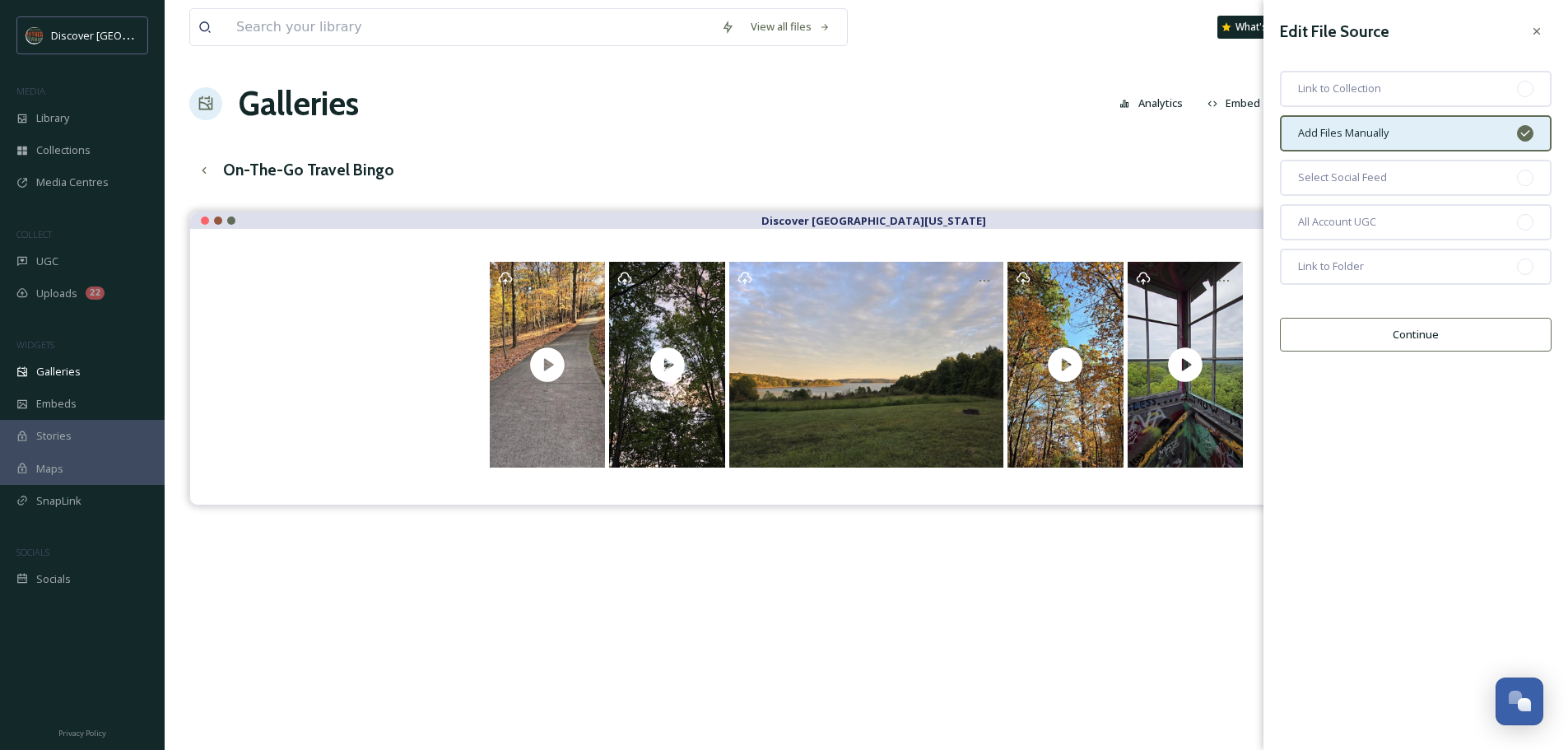
click at [1429, 332] on button "Continue" at bounding box center [1415, 334] width 271 height 34
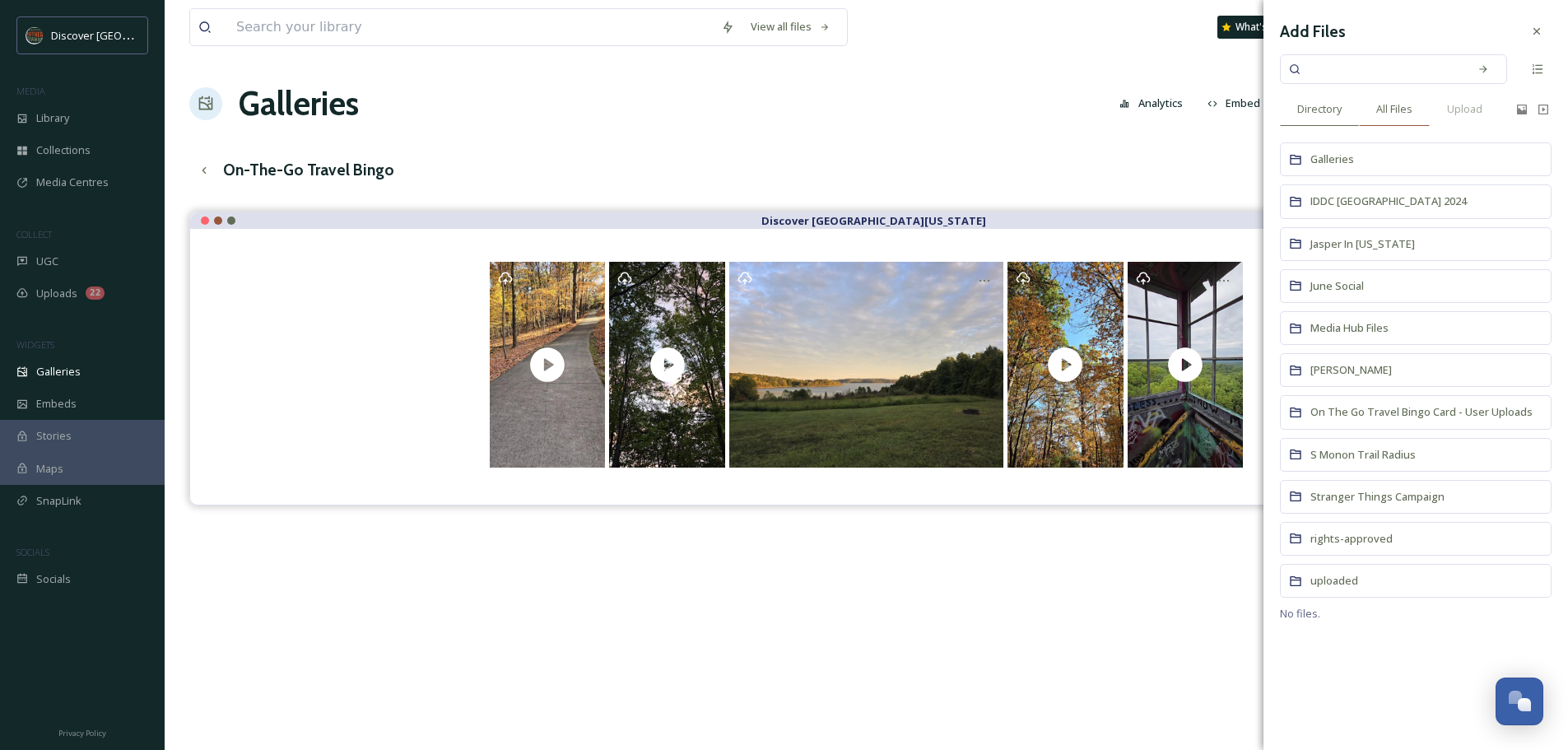
click at [1407, 109] on span "All Files" at bounding box center [1394, 109] width 37 height 16
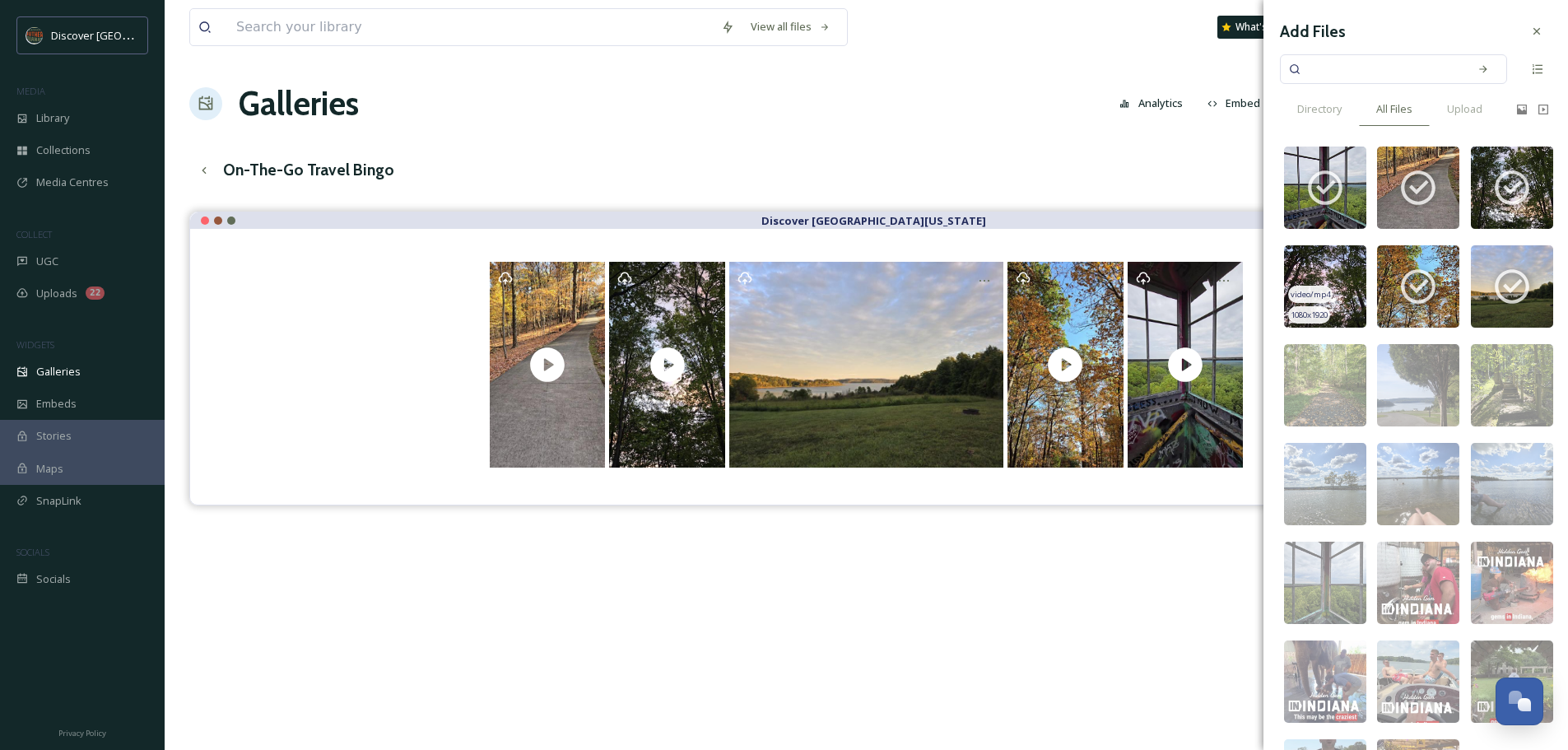
click at [1306, 274] on img at bounding box center [1325, 287] width 82 height 82
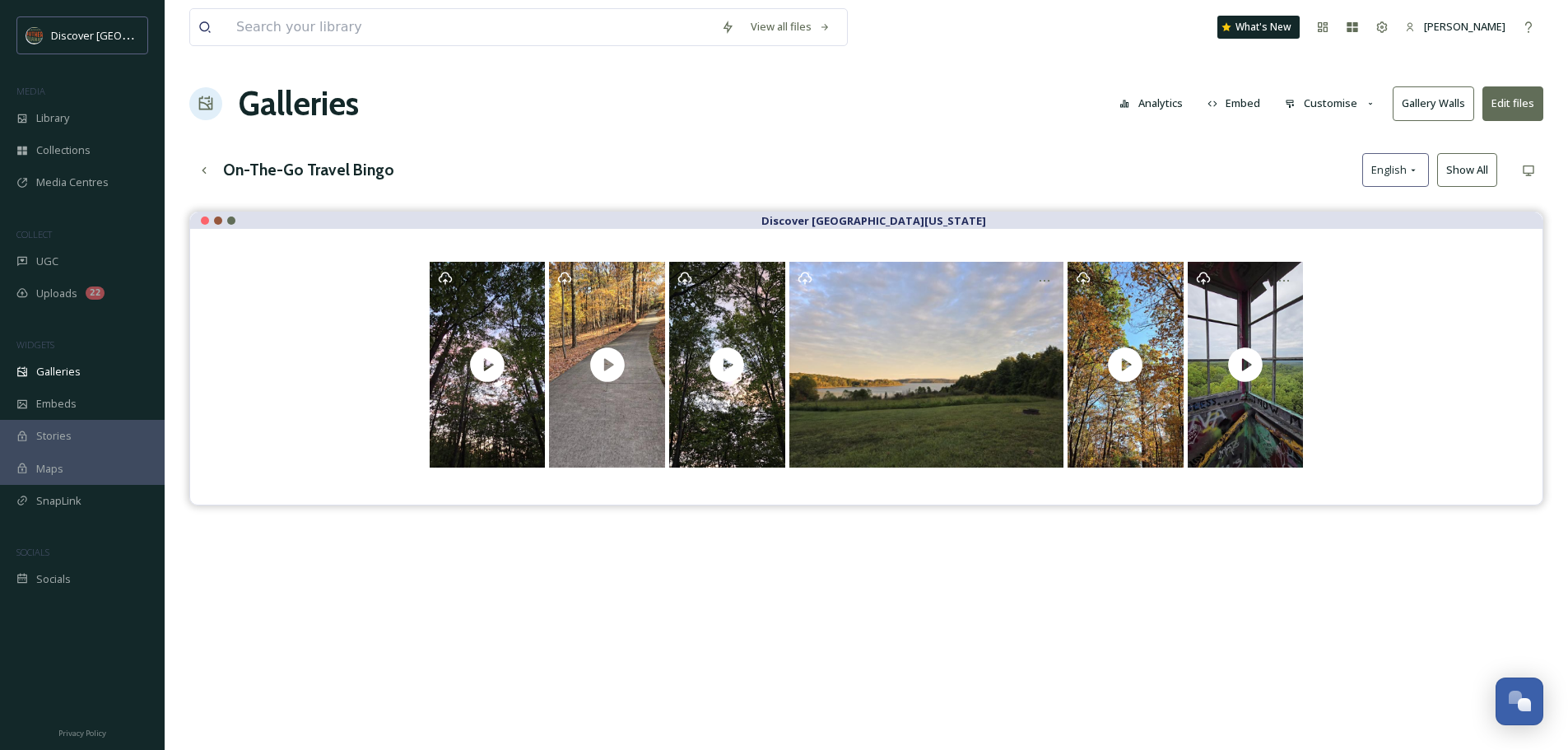
click at [1166, 596] on div "Discover [GEOGRAPHIC_DATA][US_STATE]" at bounding box center [866, 586] width 1354 height 750
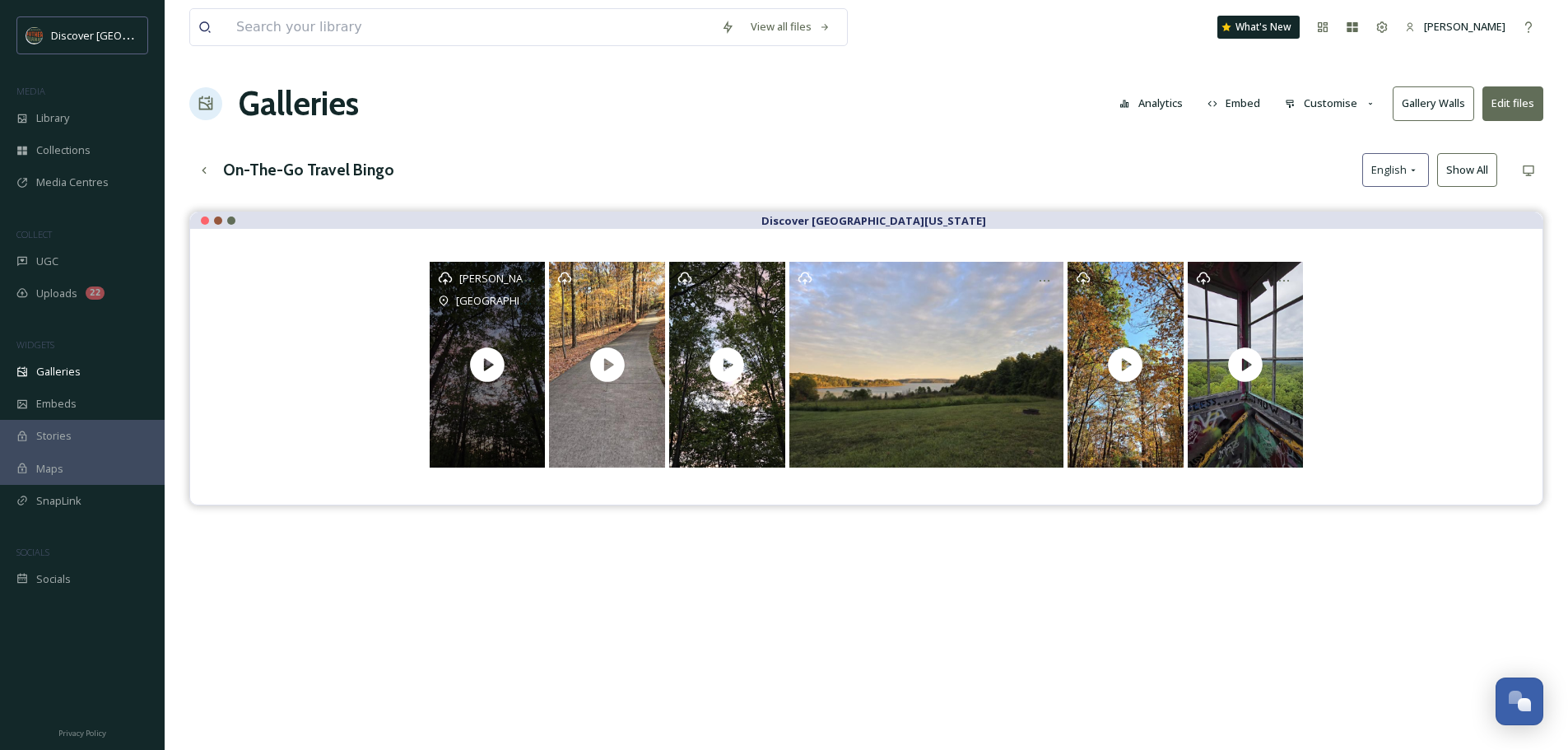
click at [485, 356] on icon "Opens media popup. Media description: ext_1759944953.548199_kgoldman813@yahoo.c…" at bounding box center [488, 364] width 35 height 35
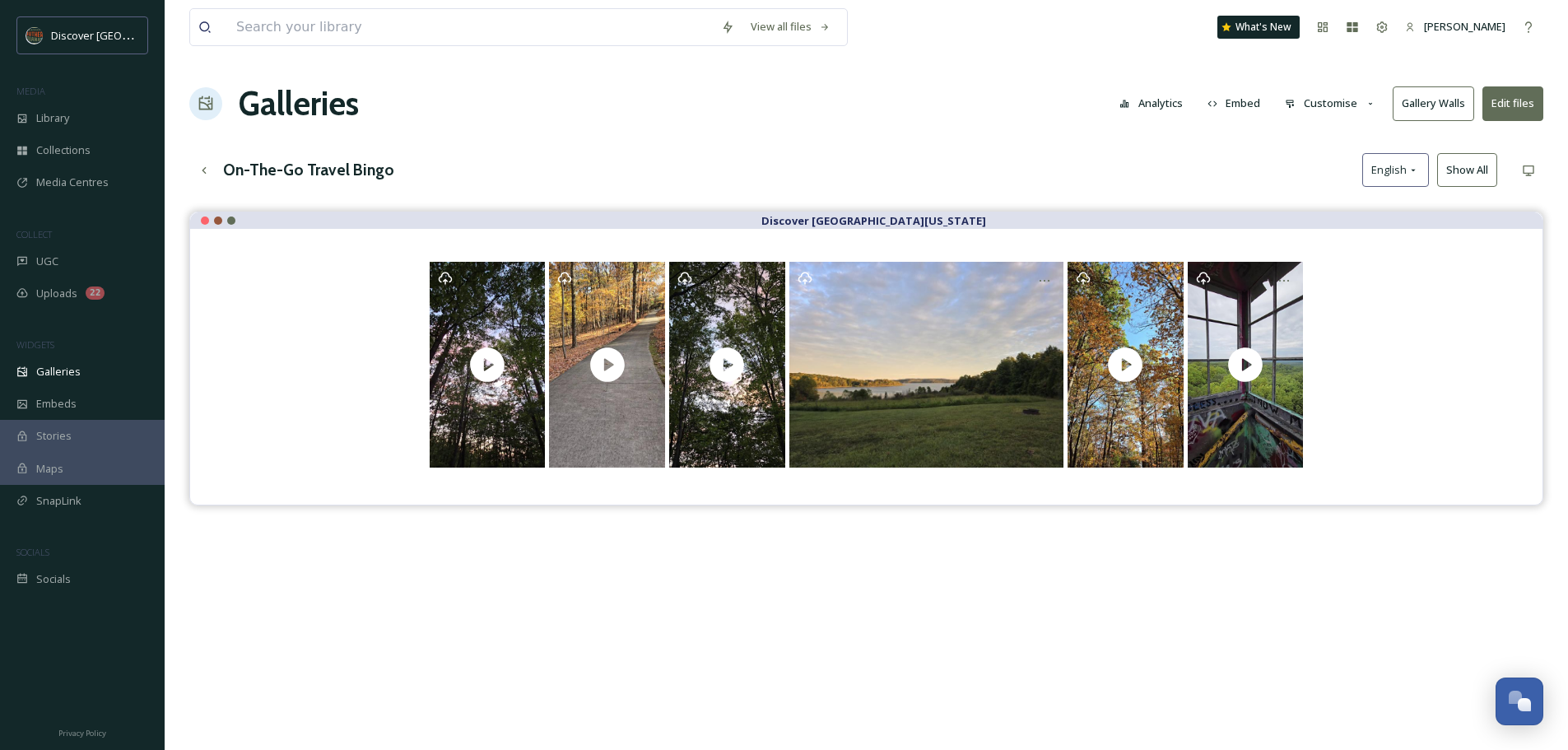
click at [1520, 103] on button "Edit files" at bounding box center [1512, 103] width 61 height 34
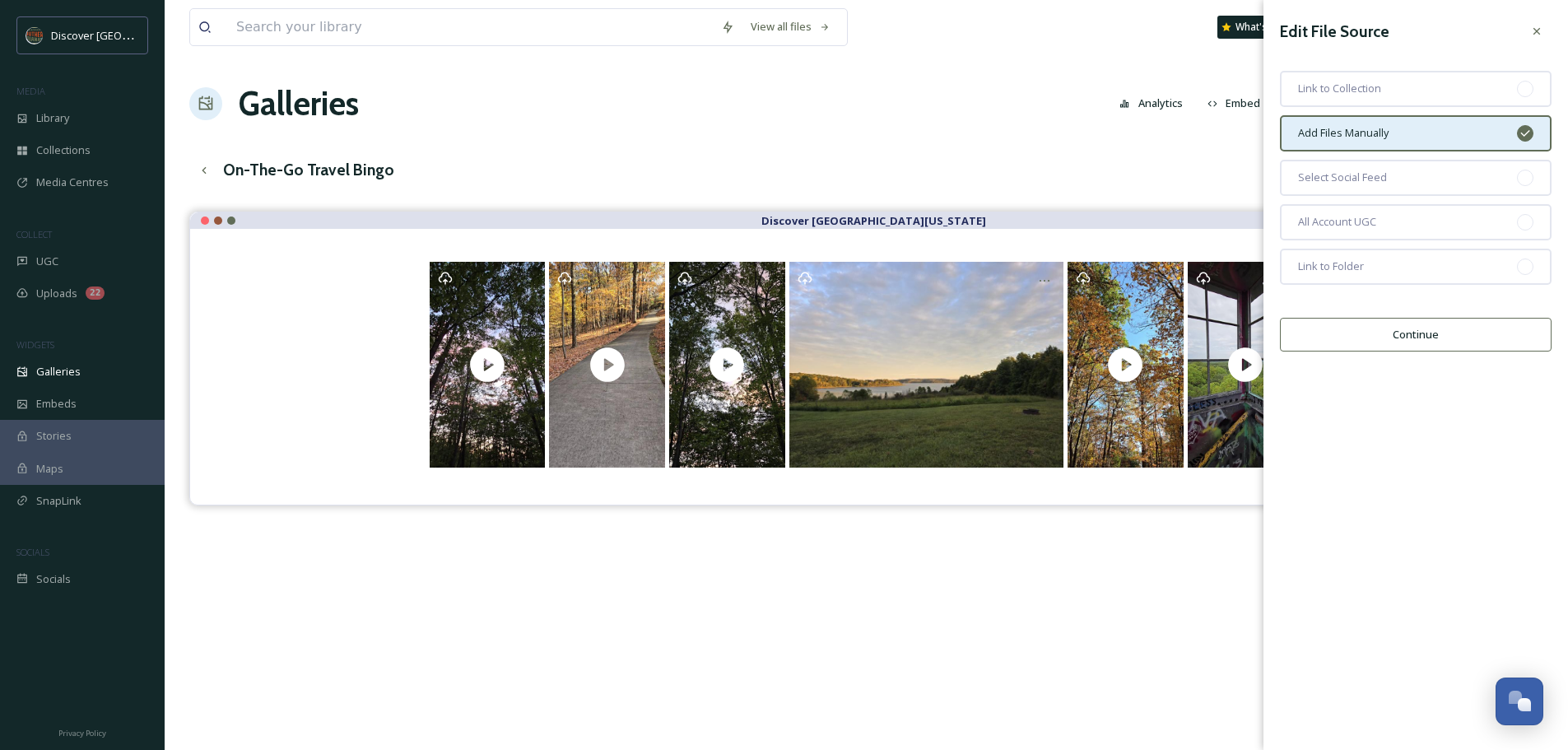
click at [1425, 338] on button "Continue" at bounding box center [1415, 334] width 271 height 34
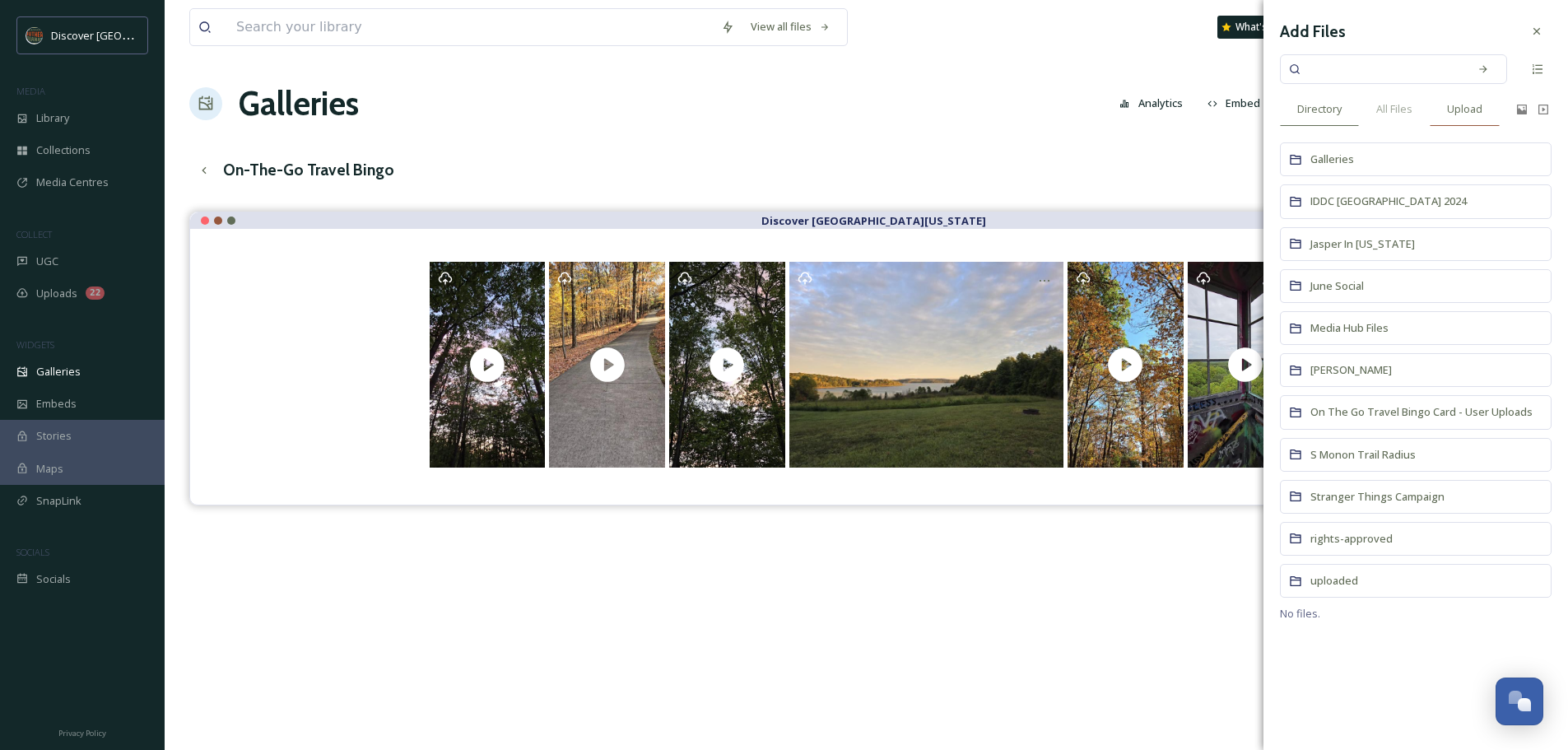
click at [1462, 107] on span "Upload" at bounding box center [1464, 109] width 36 height 16
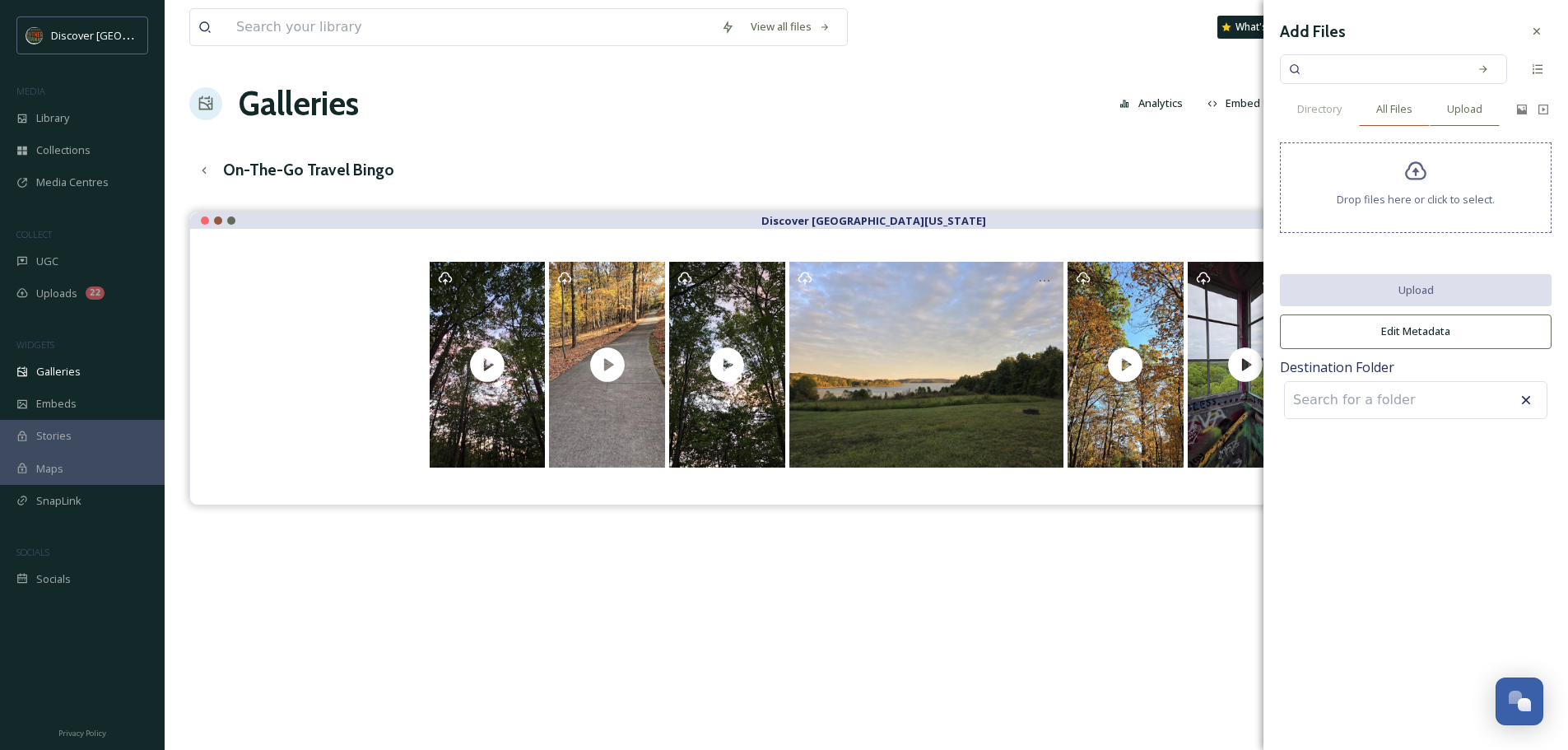
click at [1390, 100] on div "All Files" at bounding box center [1394, 109] width 71 height 34
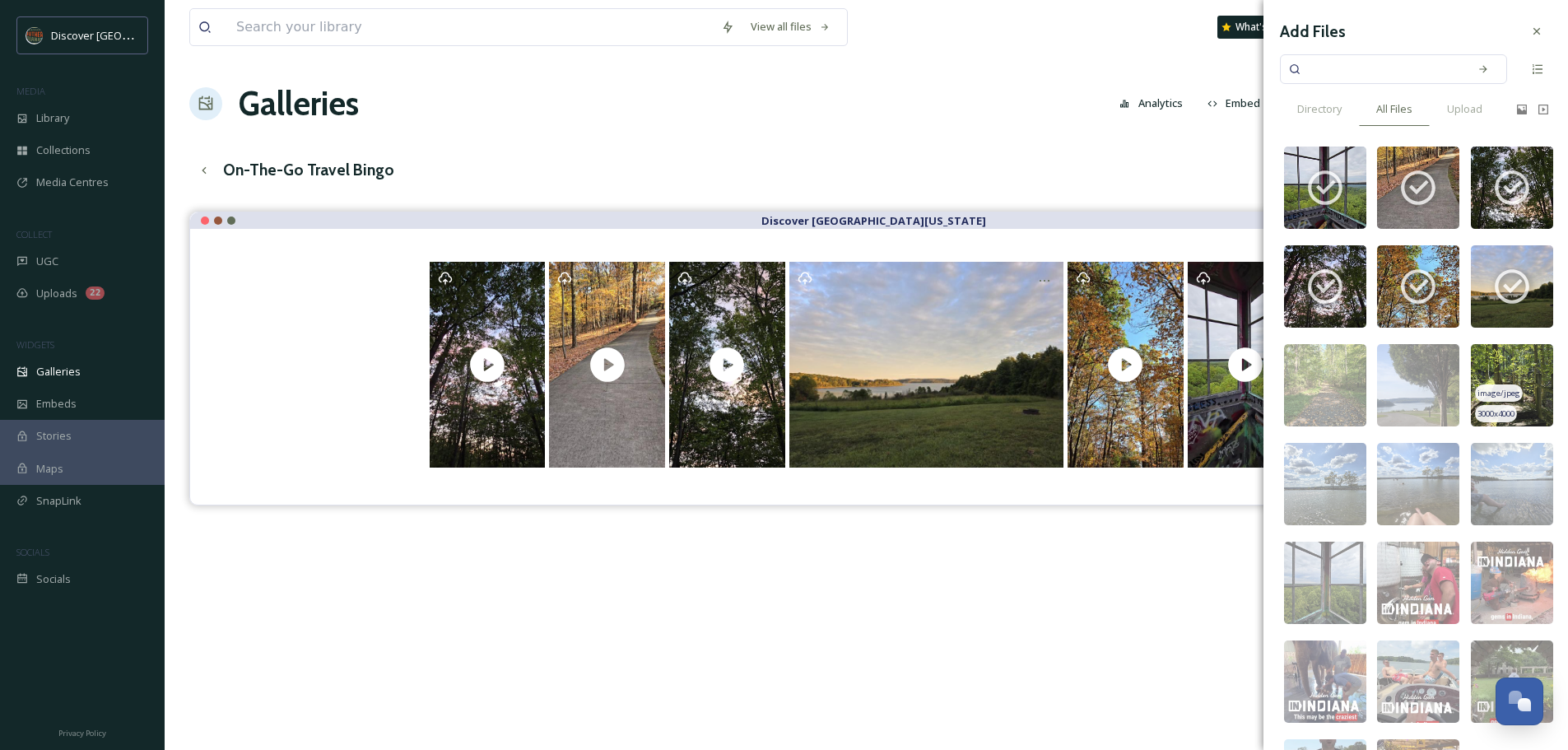
click at [1501, 357] on img at bounding box center [1512, 386] width 82 height 82
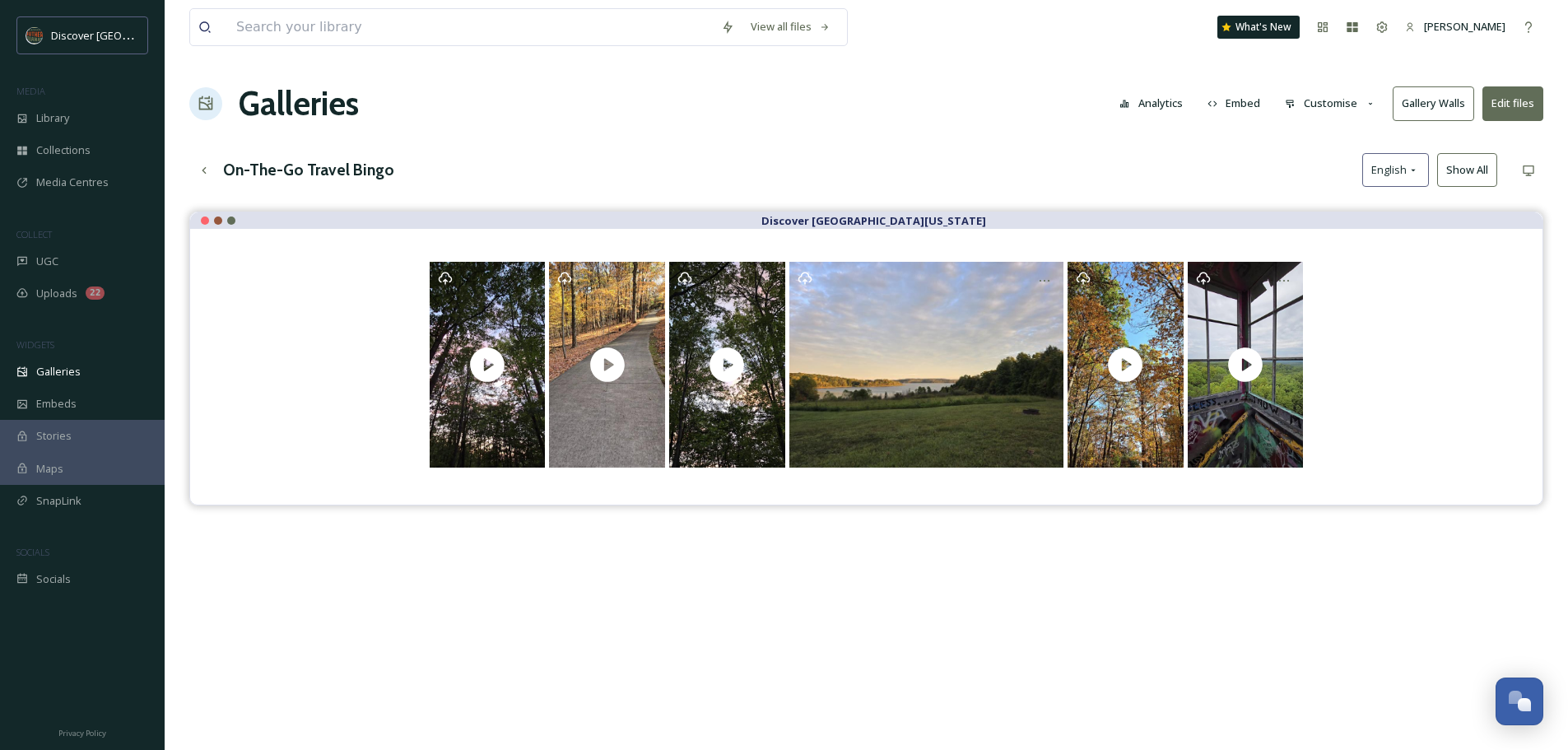
click at [1170, 596] on div "Discover [GEOGRAPHIC_DATA][US_STATE]" at bounding box center [866, 586] width 1354 height 750
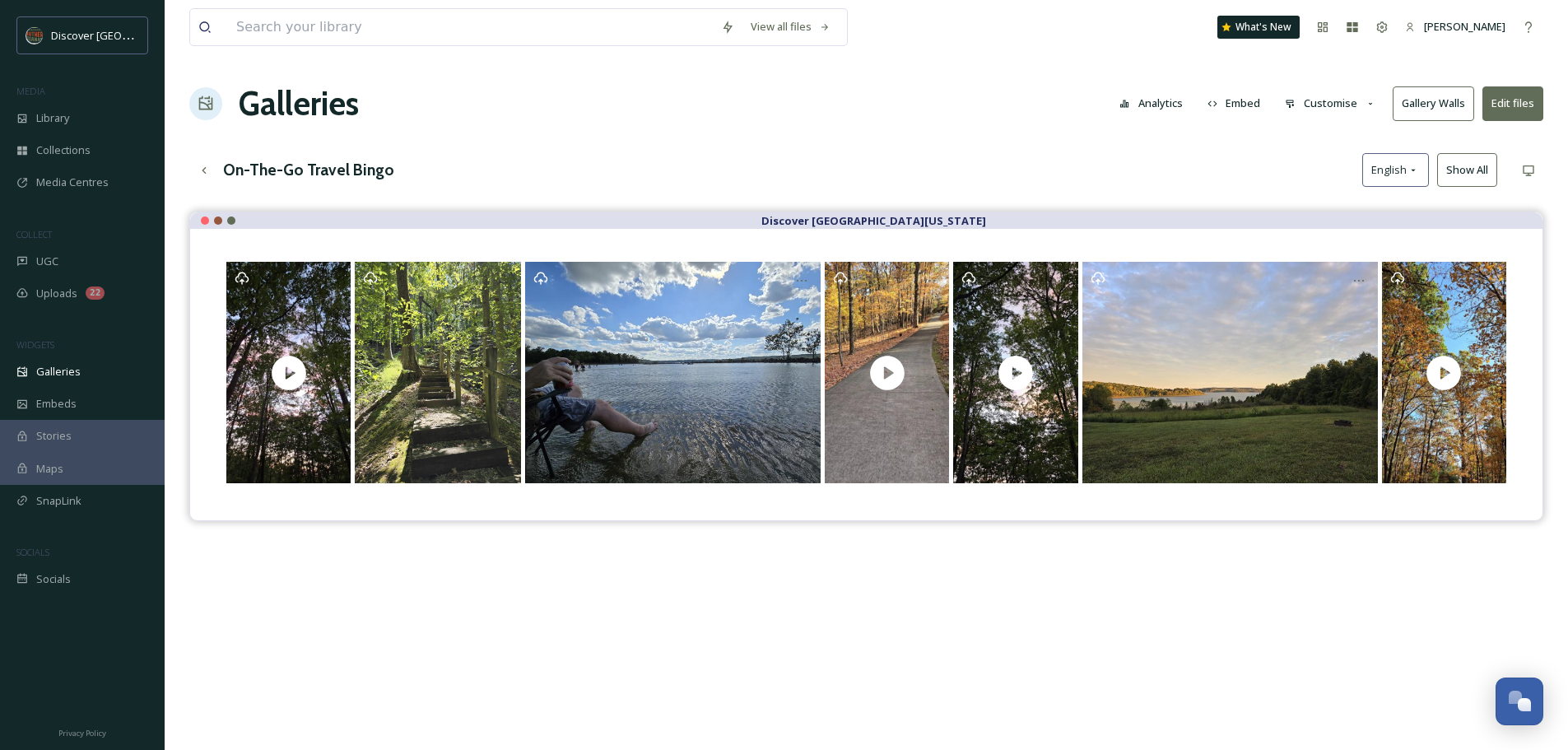
click at [1523, 111] on button "Edit files" at bounding box center [1512, 103] width 61 height 34
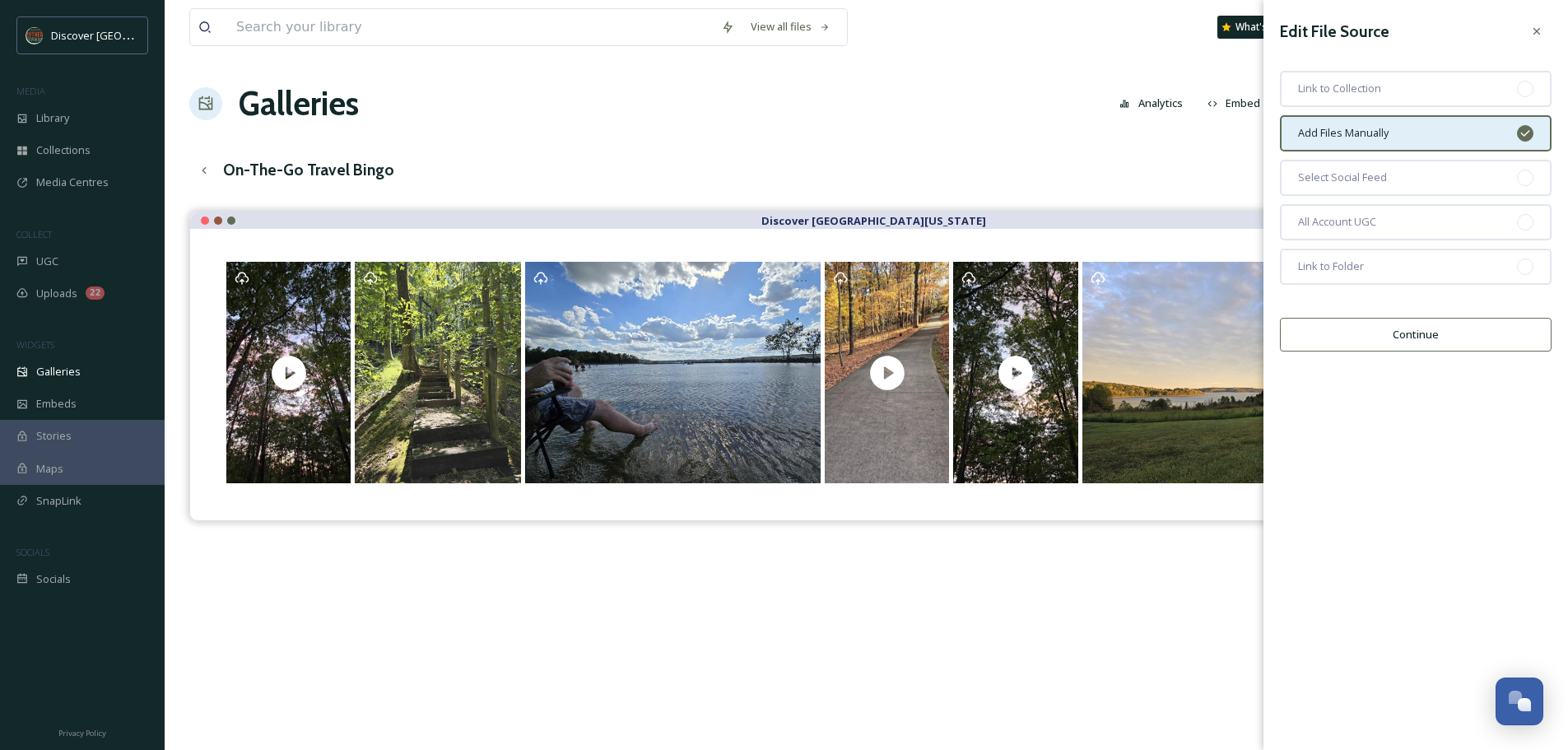
click at [1428, 327] on button "Continue" at bounding box center [1415, 334] width 271 height 34
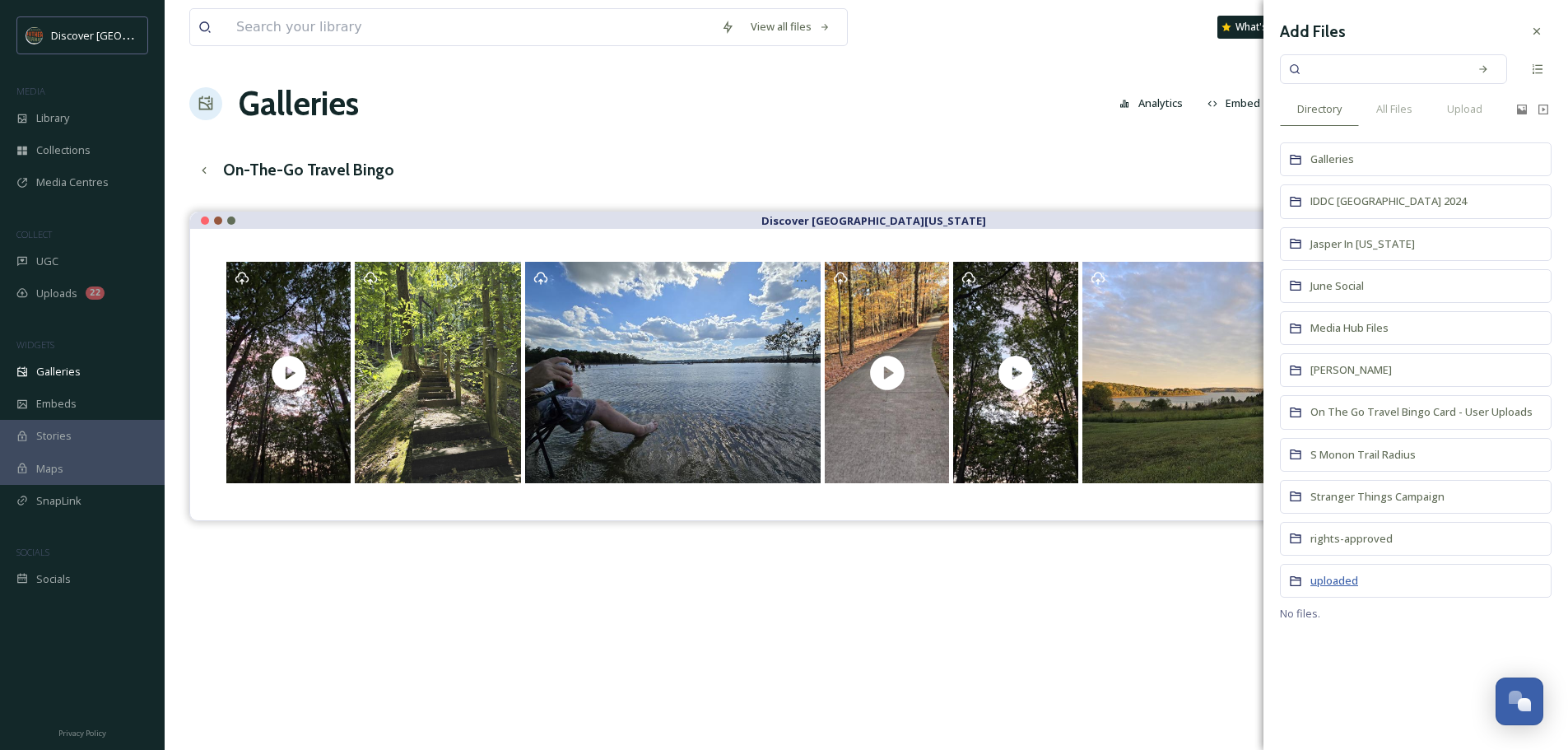
click at [1354, 580] on span "uploaded" at bounding box center [1334, 580] width 47 height 15
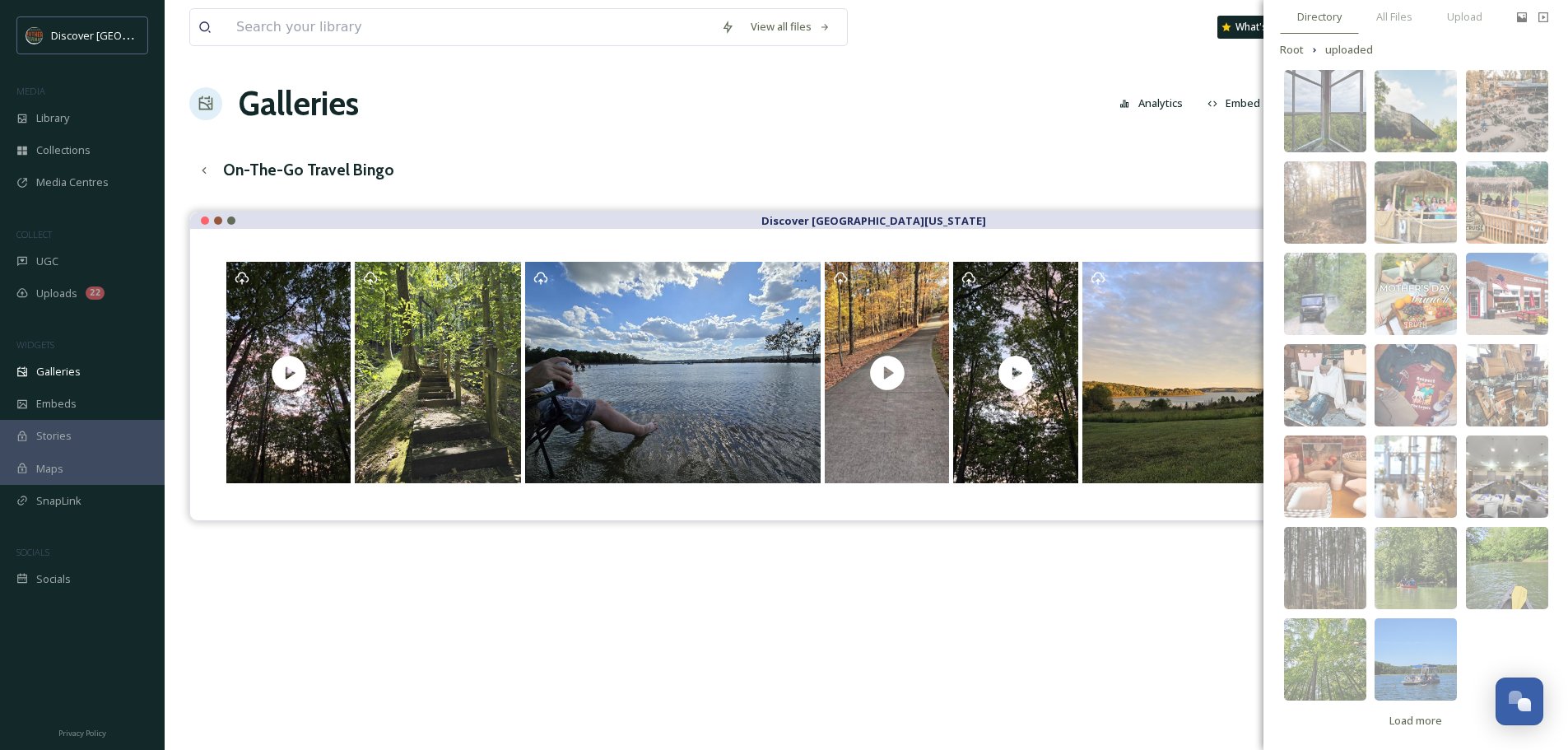
scroll to position [96, 0]
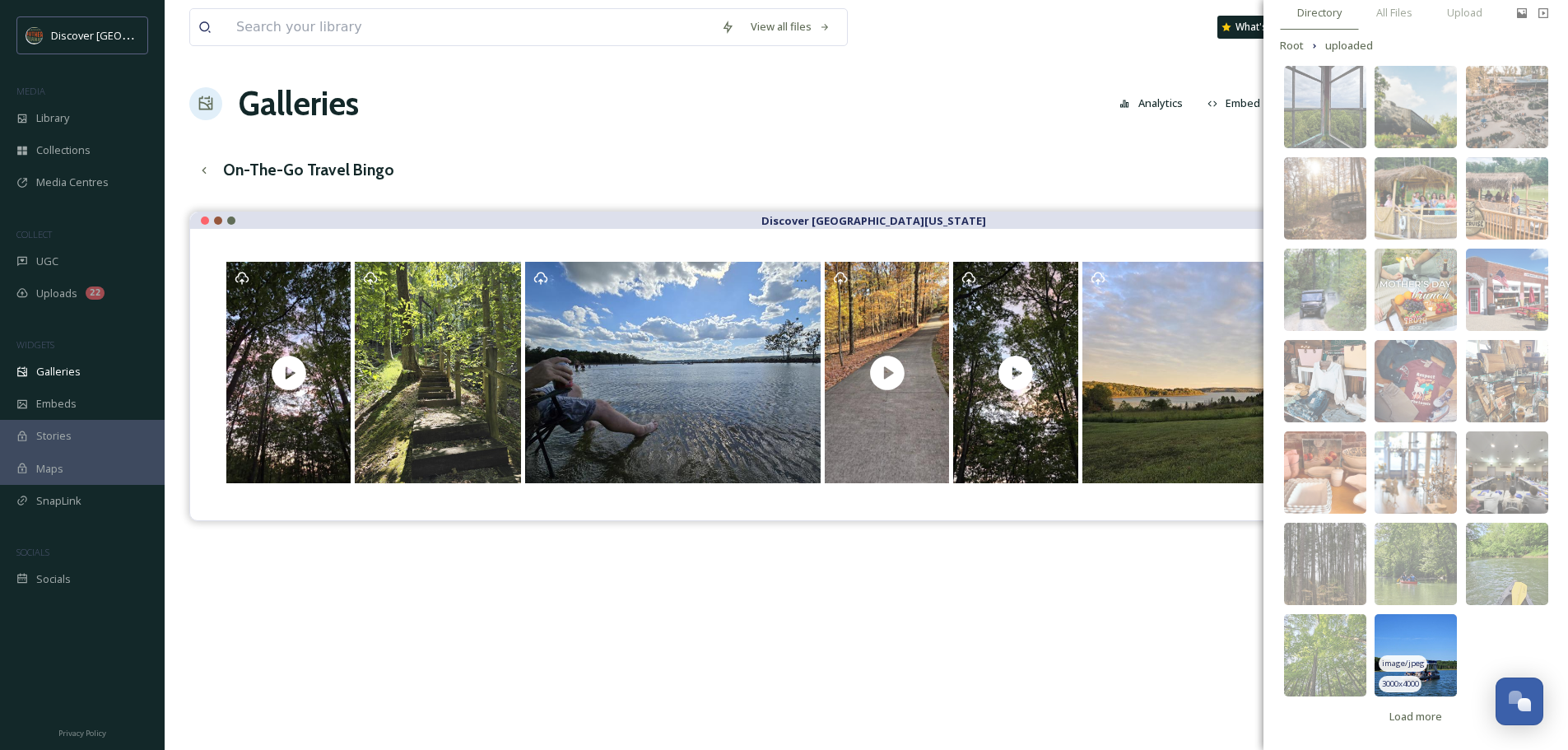
click at [1415, 640] on img at bounding box center [1415, 655] width 82 height 82
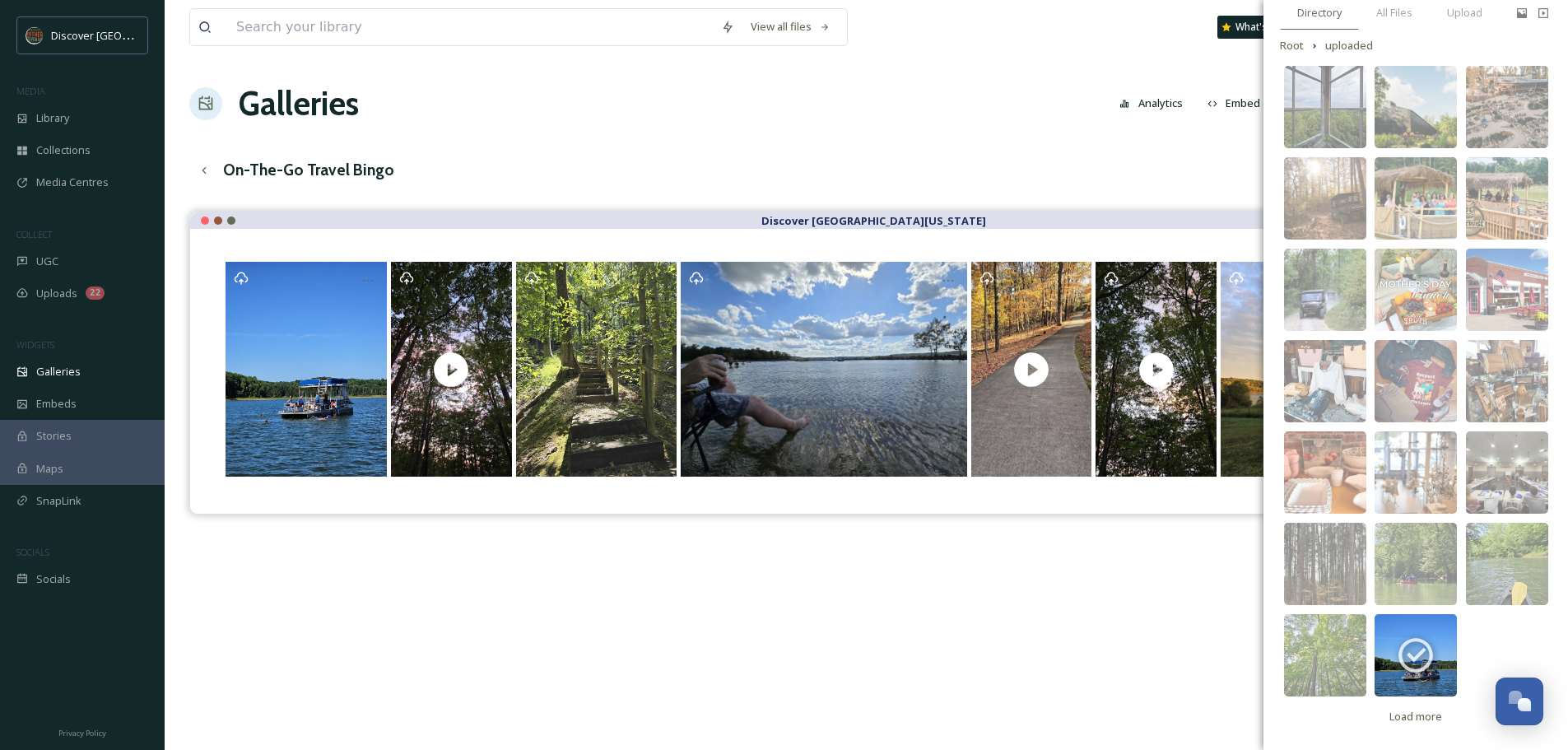
click at [1180, 643] on div "Discover [GEOGRAPHIC_DATA][US_STATE]" at bounding box center [866, 586] width 1354 height 750
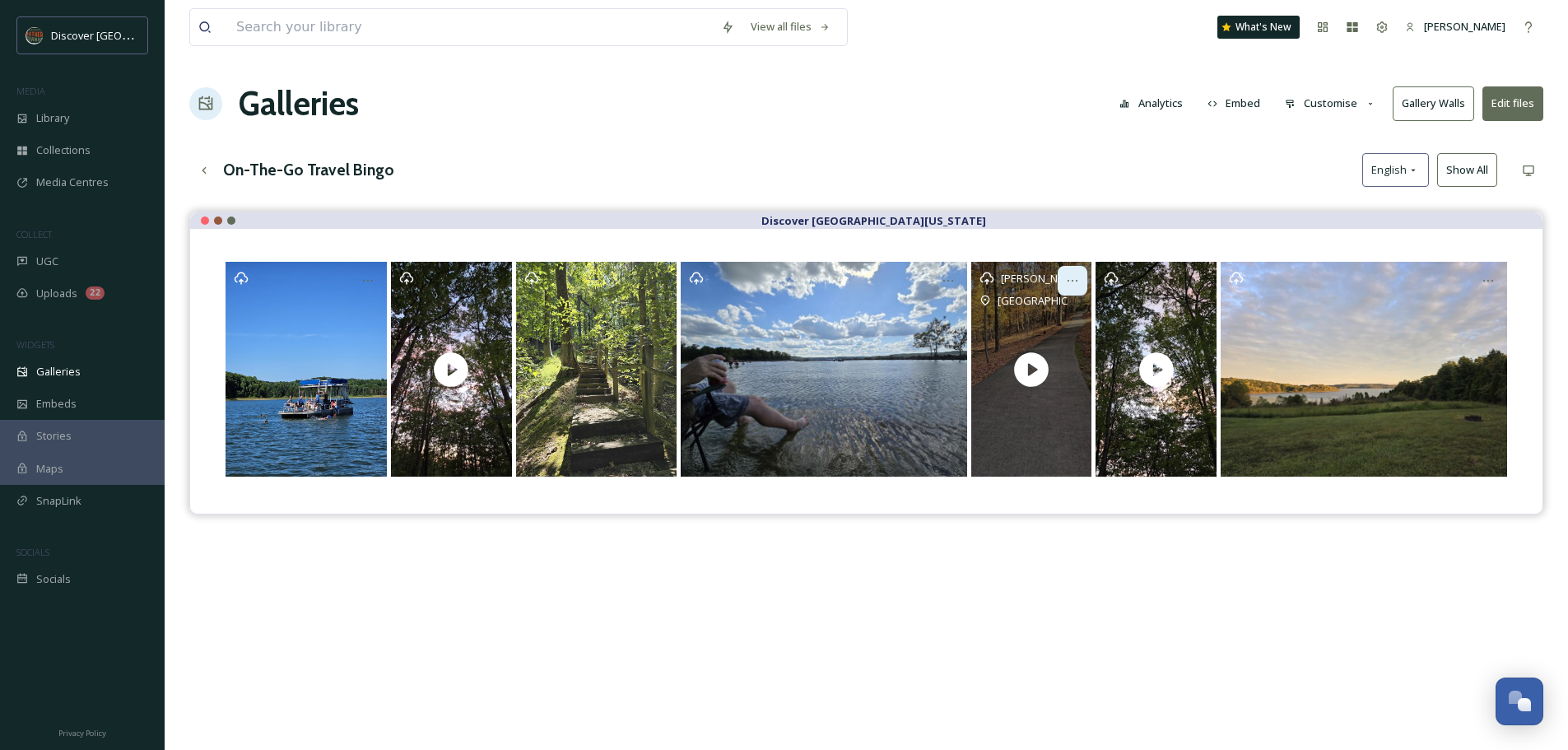
click at [1071, 279] on icon "Opens media popup. Media description: ext_1759945034.737305_kgoldman813@yahoo.c…" at bounding box center [1072, 280] width 13 height 13
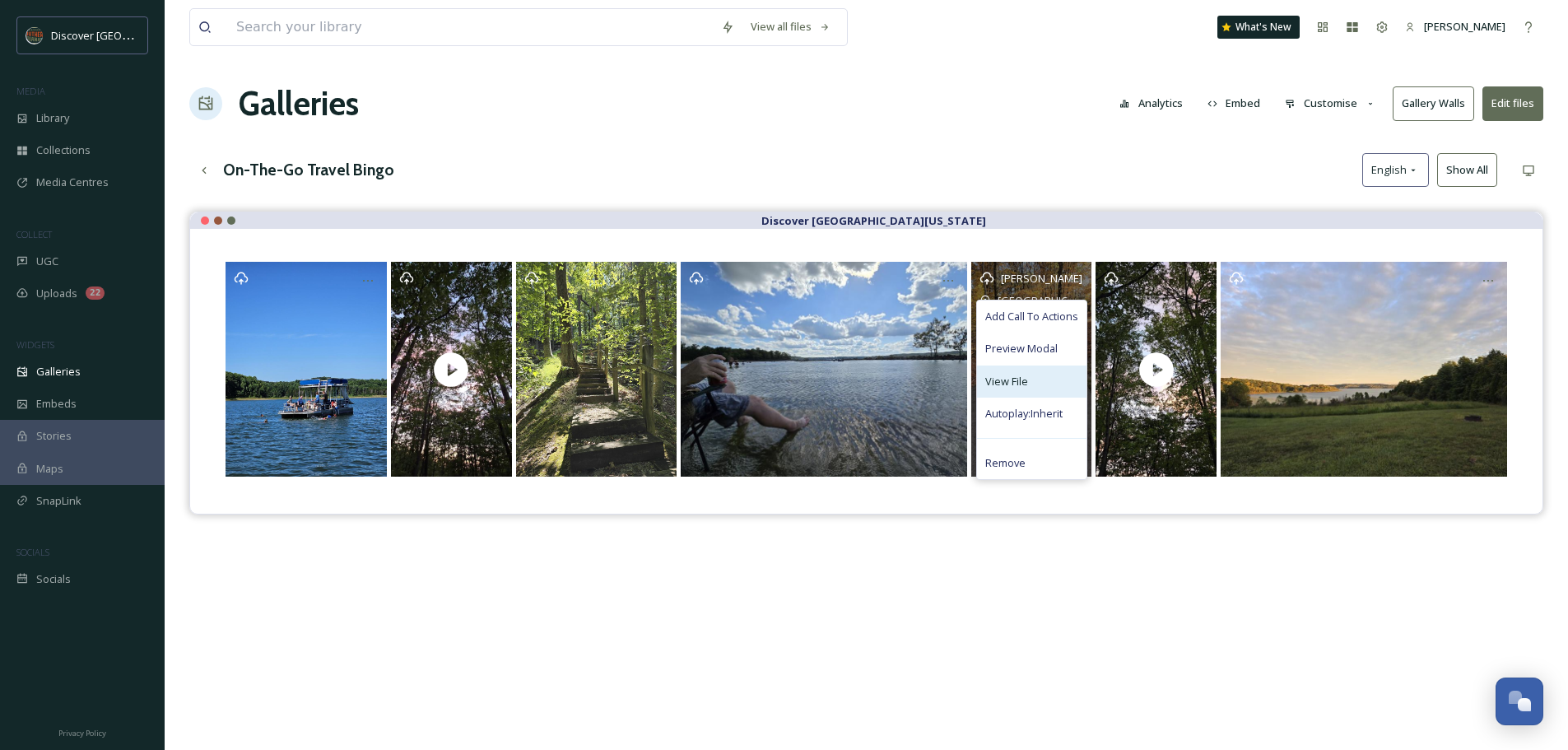
click at [1016, 375] on span "View File" at bounding box center [1006, 381] width 43 height 16
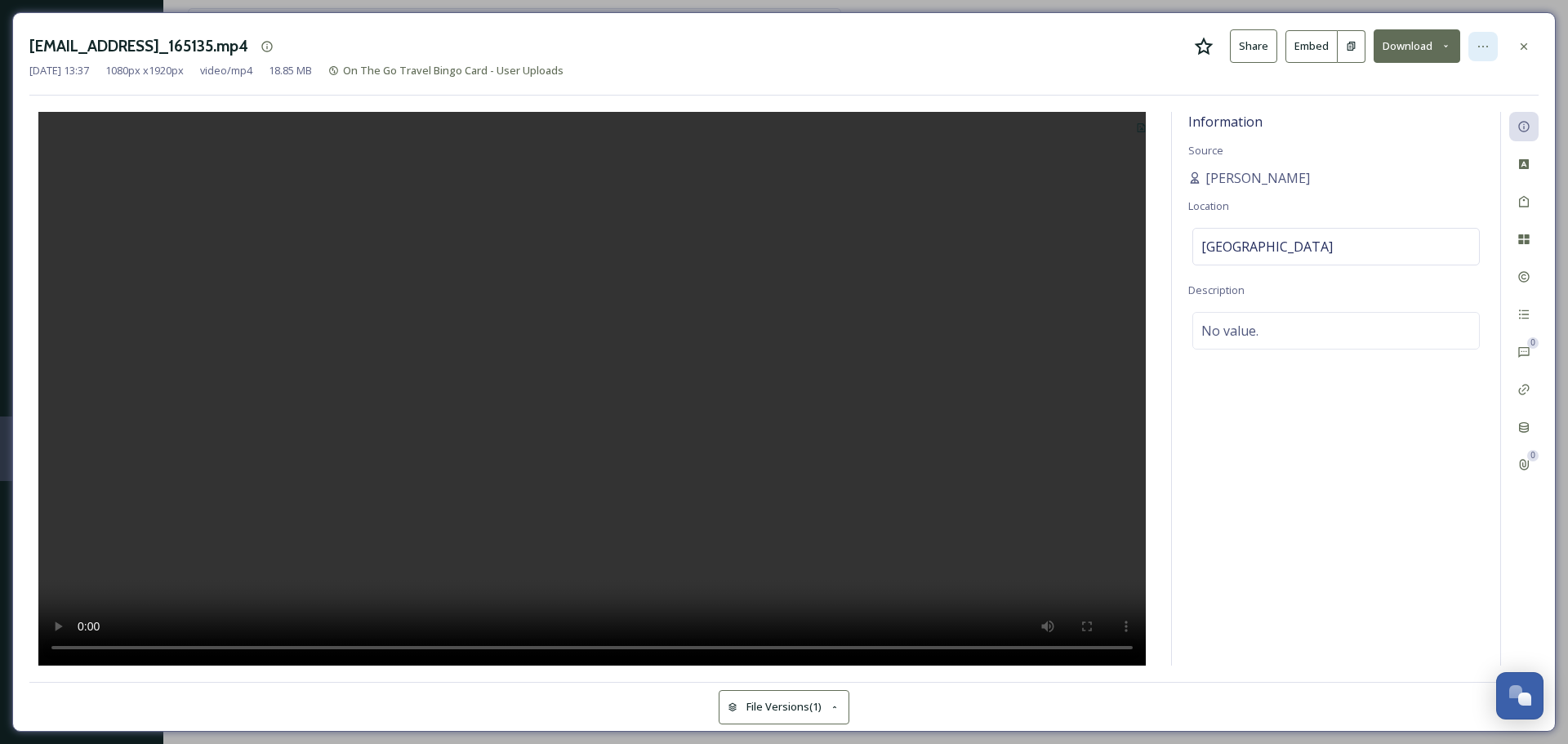
click at [1489, 45] on icon at bounding box center [1484, 46] width 13 height 13
click at [1427, 477] on div "Information Source [PERSON_NAME] Location [GEOGRAPHIC_DATA] Description No valu…" at bounding box center [1336, 388] width 328 height 554
click at [1383, 228] on div "[GEOGRAPHIC_DATA]" at bounding box center [1336, 246] width 287 height 37
type input "H"
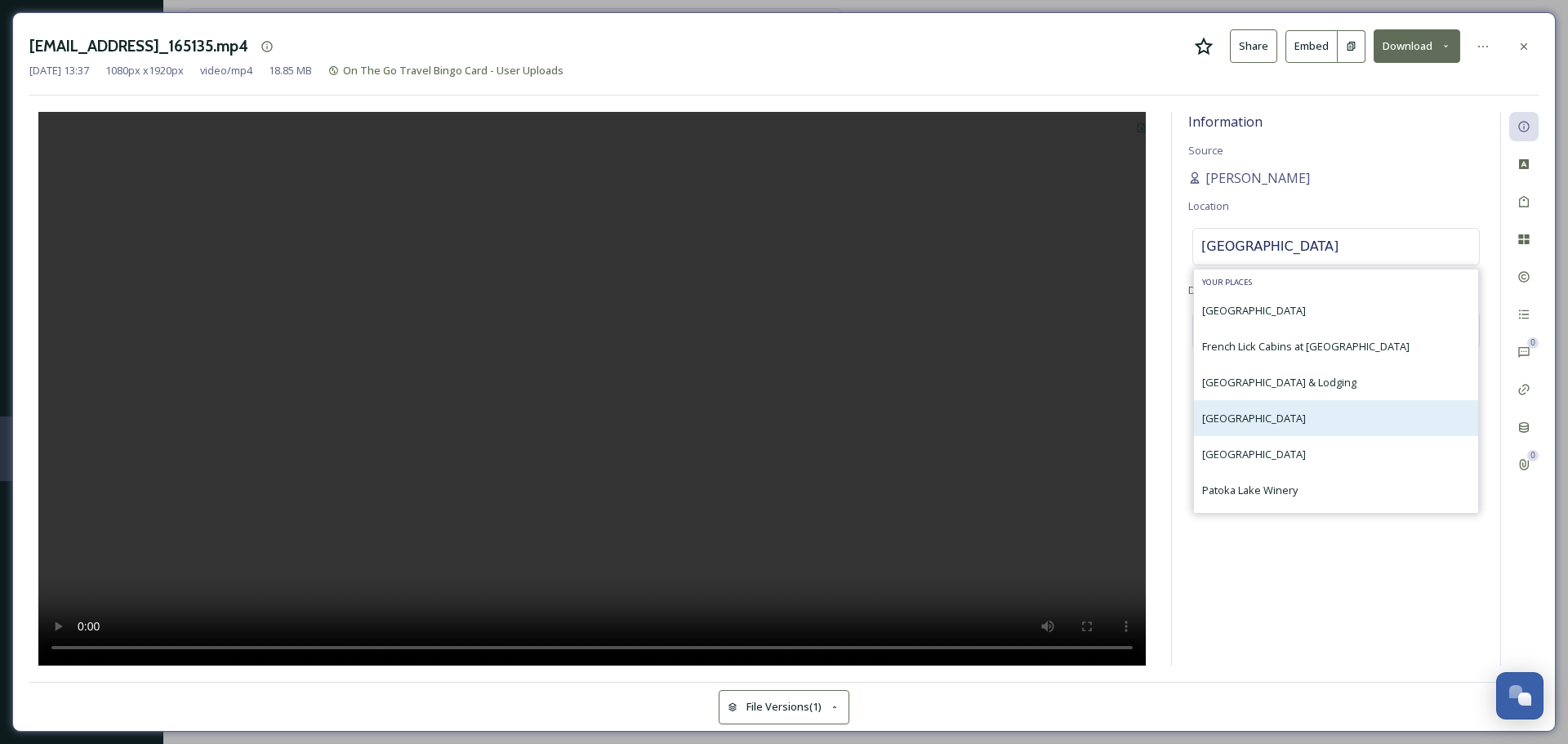
type input "Patoka Lake"
click at [1266, 418] on span "[GEOGRAPHIC_DATA]" at bounding box center [1254, 418] width 103 height 14
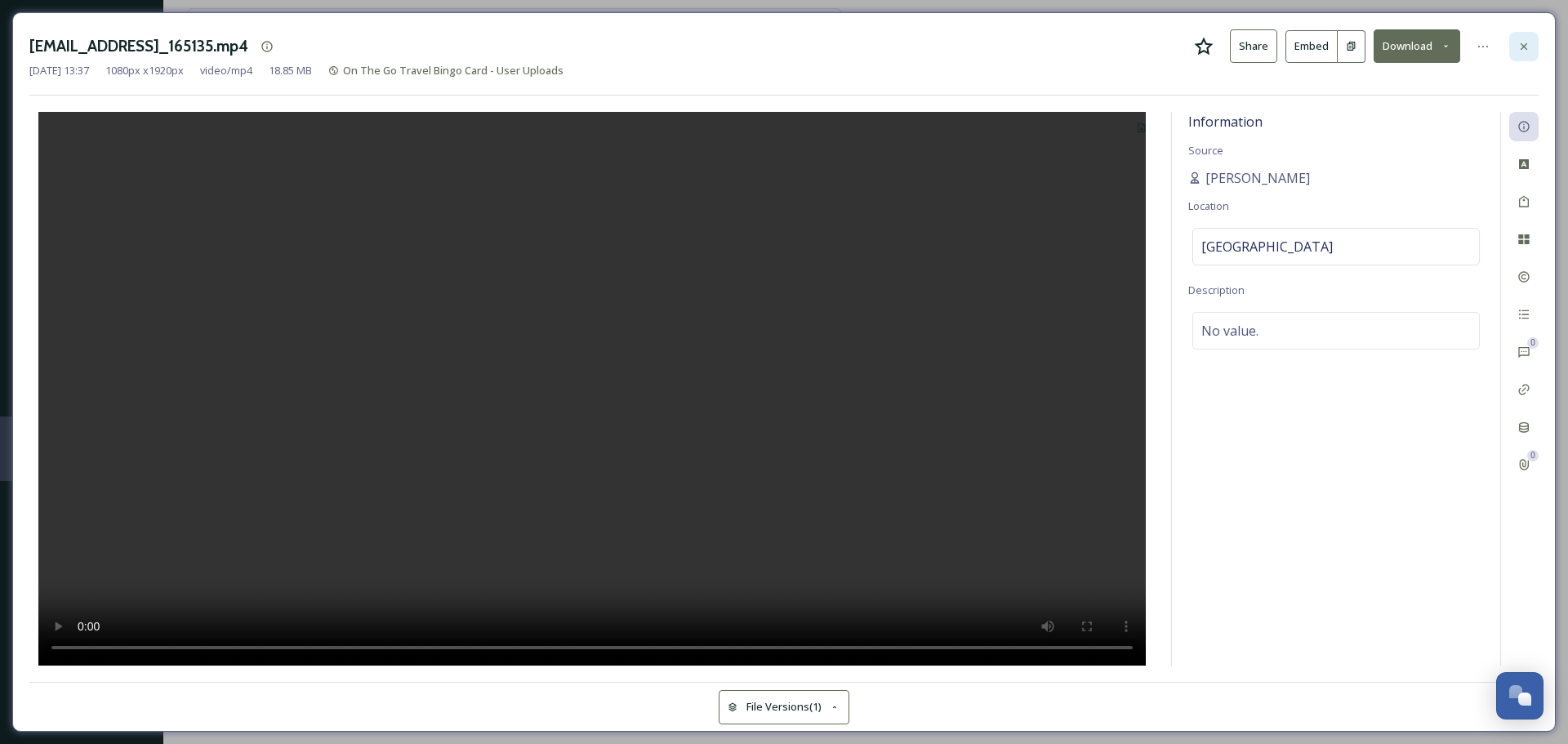
click at [1527, 44] on icon at bounding box center [1524, 45] width 6 height 6
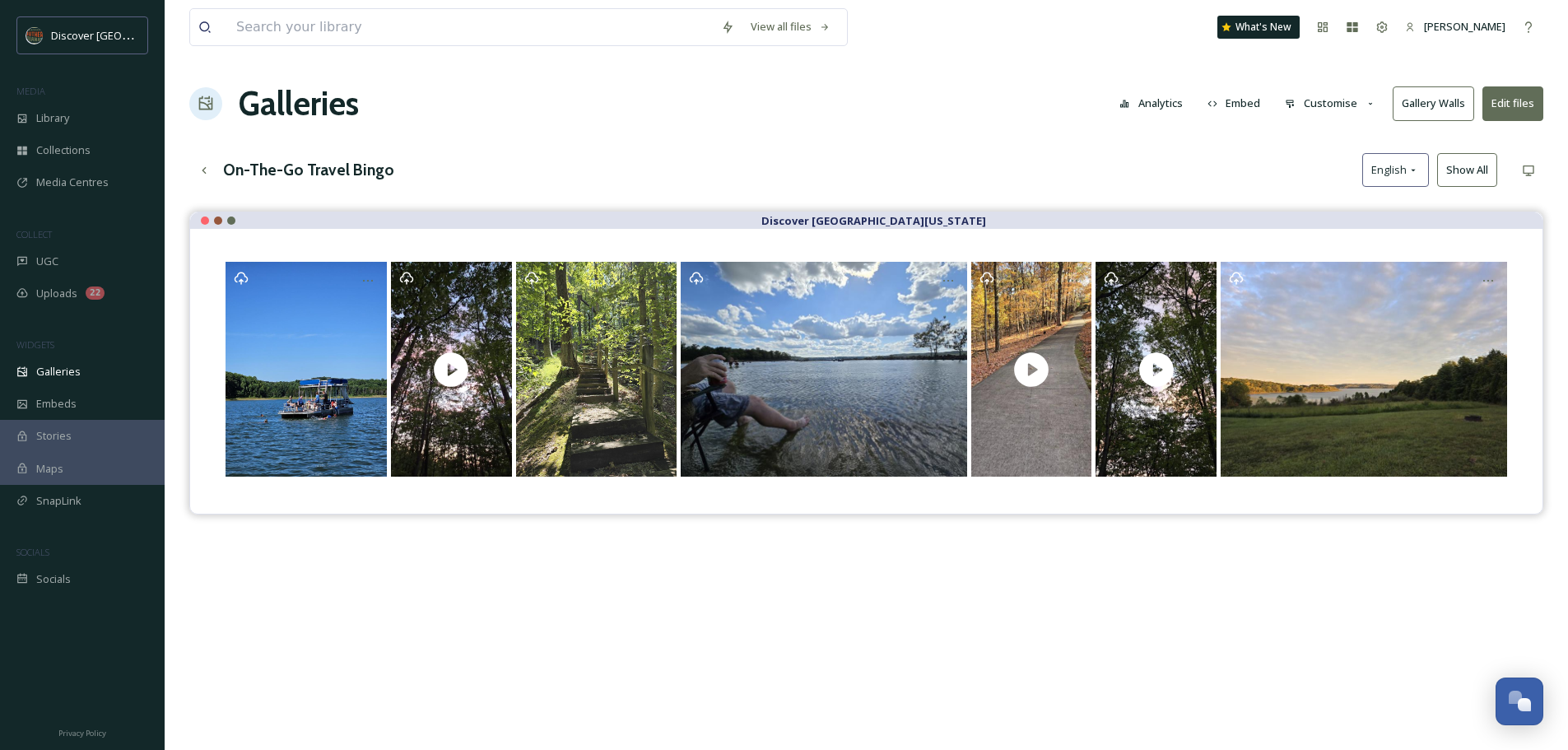
click at [1502, 103] on button "Edit files" at bounding box center [1512, 103] width 61 height 34
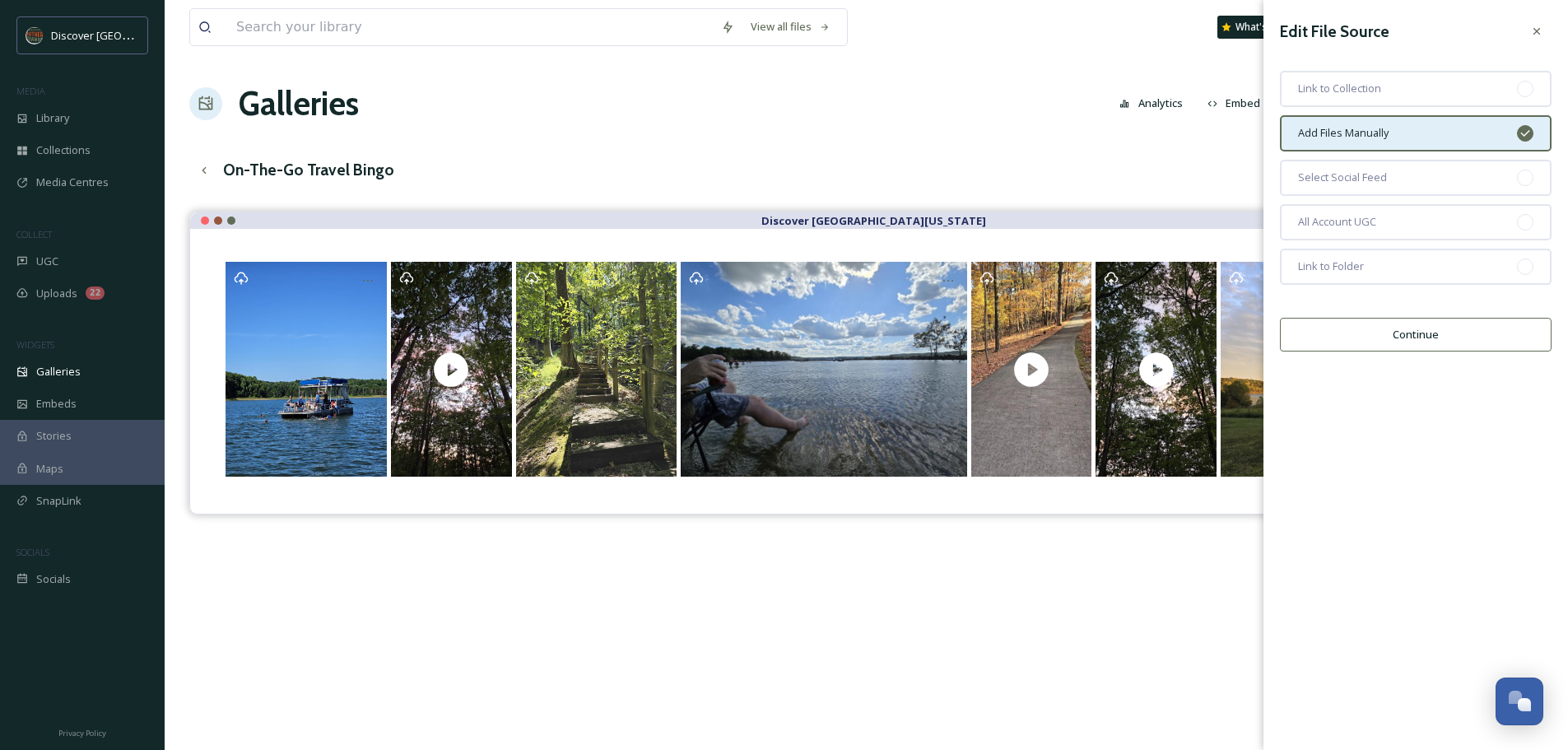
click at [1415, 323] on button "Continue" at bounding box center [1415, 334] width 271 height 34
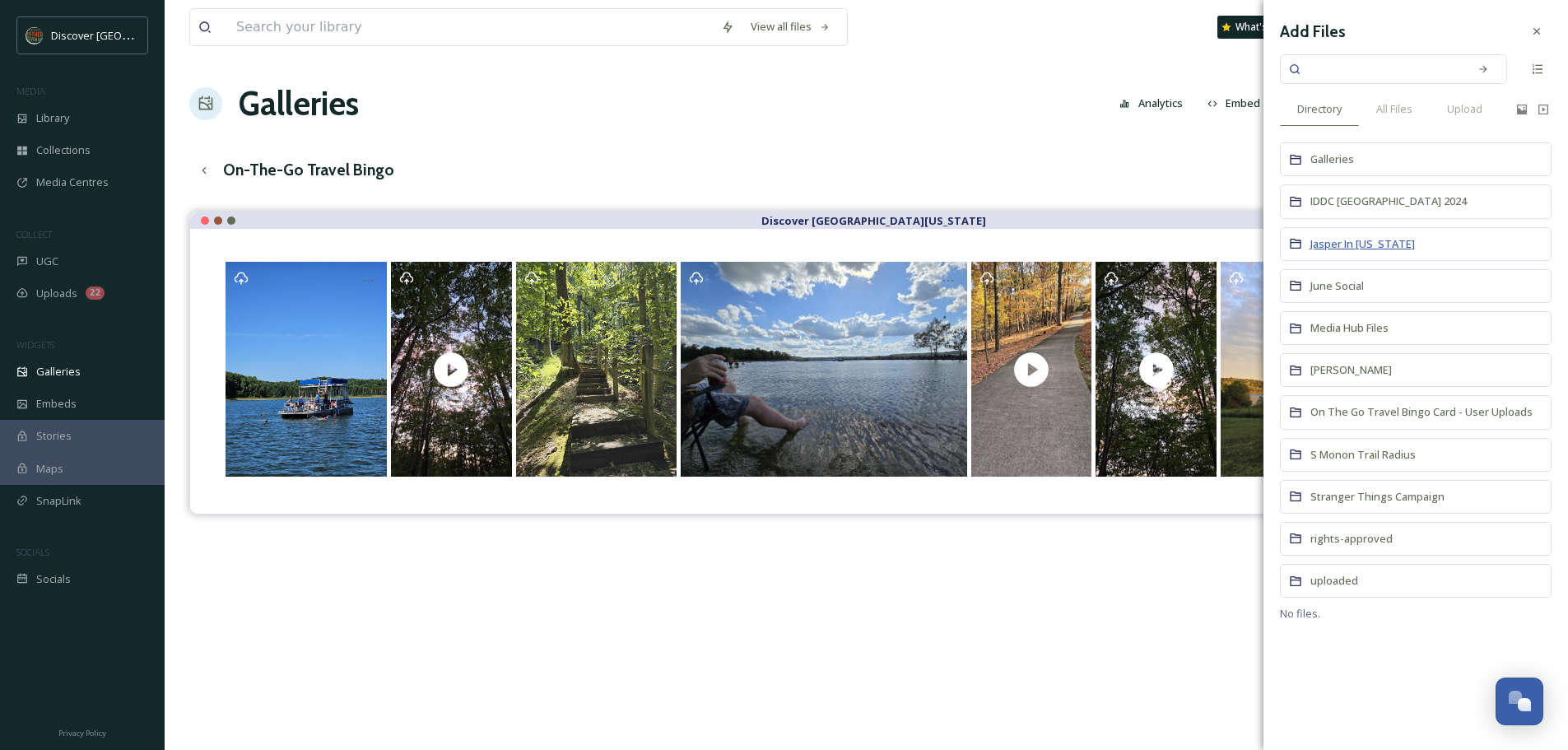
click at [1380, 248] on span "Jasper In [US_STATE]" at bounding box center [1363, 244] width 104 height 15
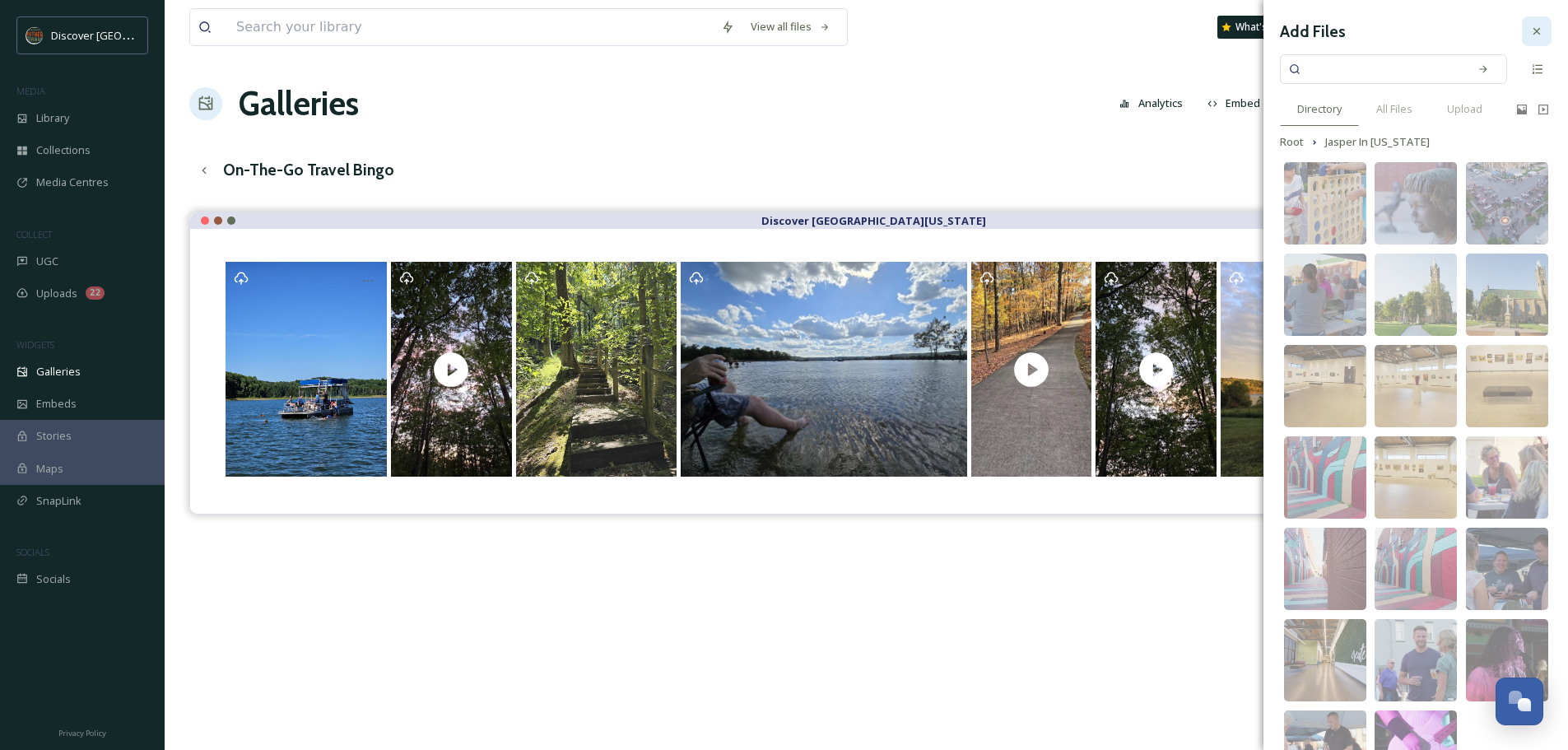
click at [1530, 31] on icon at bounding box center [1536, 31] width 13 height 13
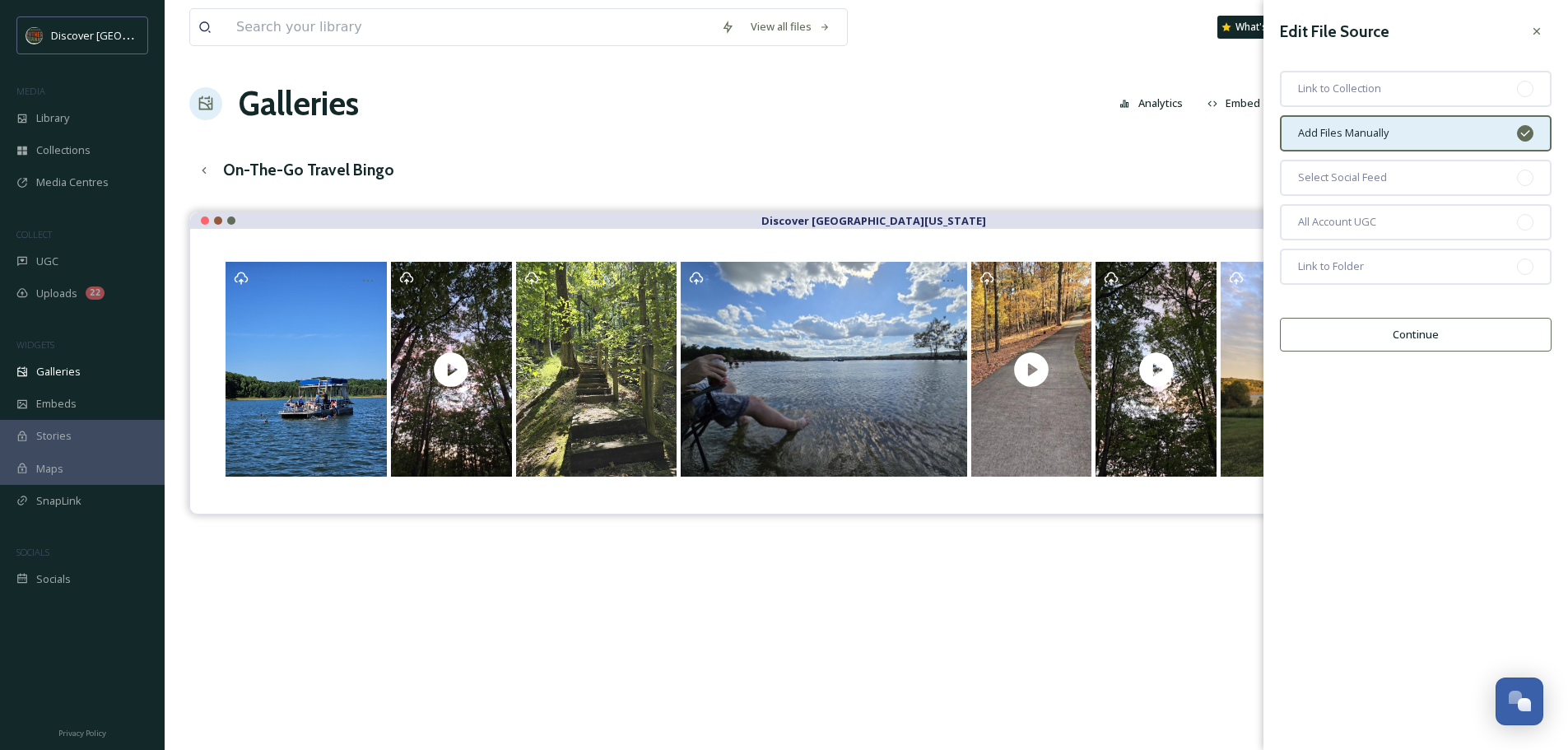
click at [1437, 340] on button "Continue" at bounding box center [1415, 334] width 271 height 34
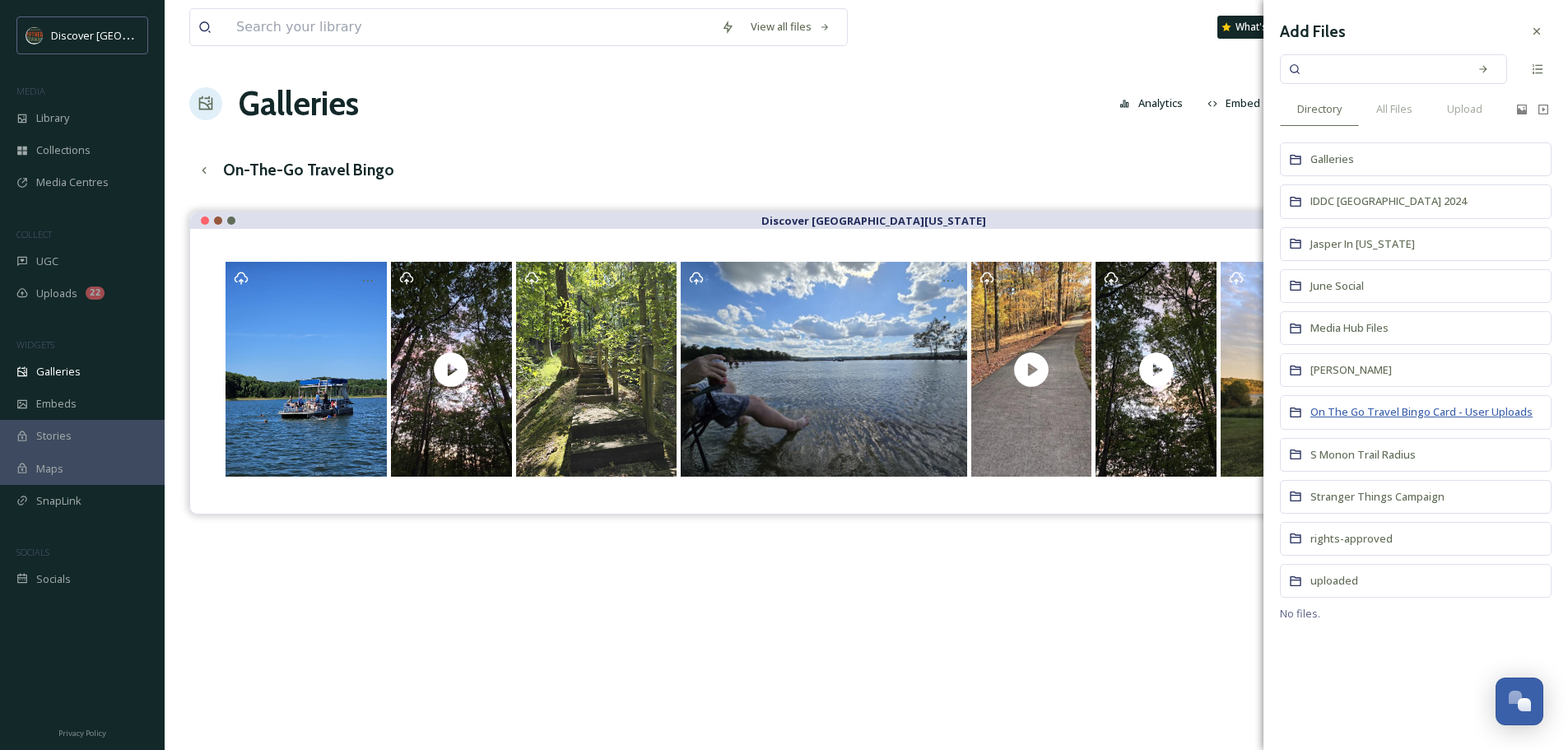
click at [1362, 405] on span "On The Go Travel Bingo Card - User Uploads" at bounding box center [1421, 412] width 222 height 15
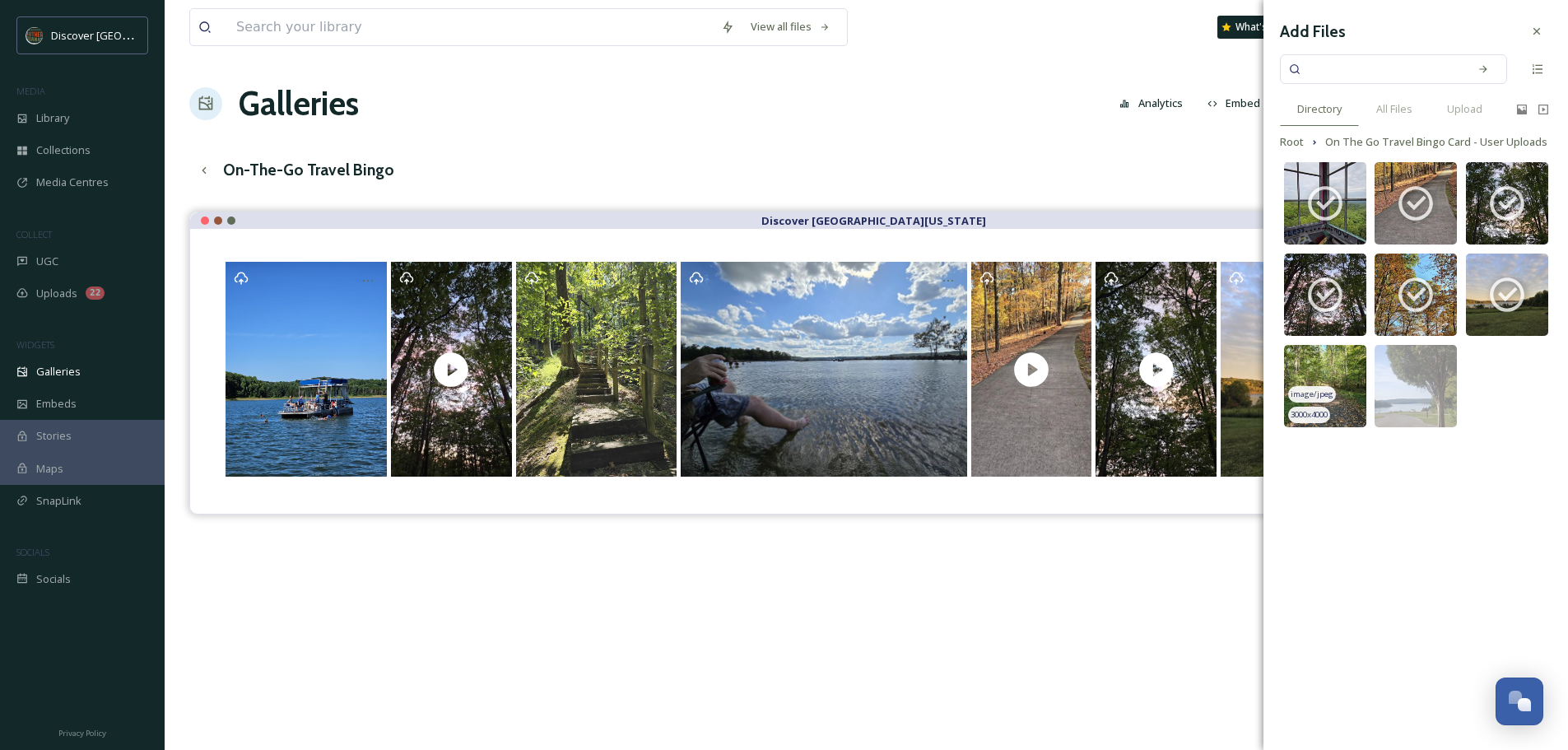
click at [1342, 361] on img at bounding box center [1325, 386] width 82 height 82
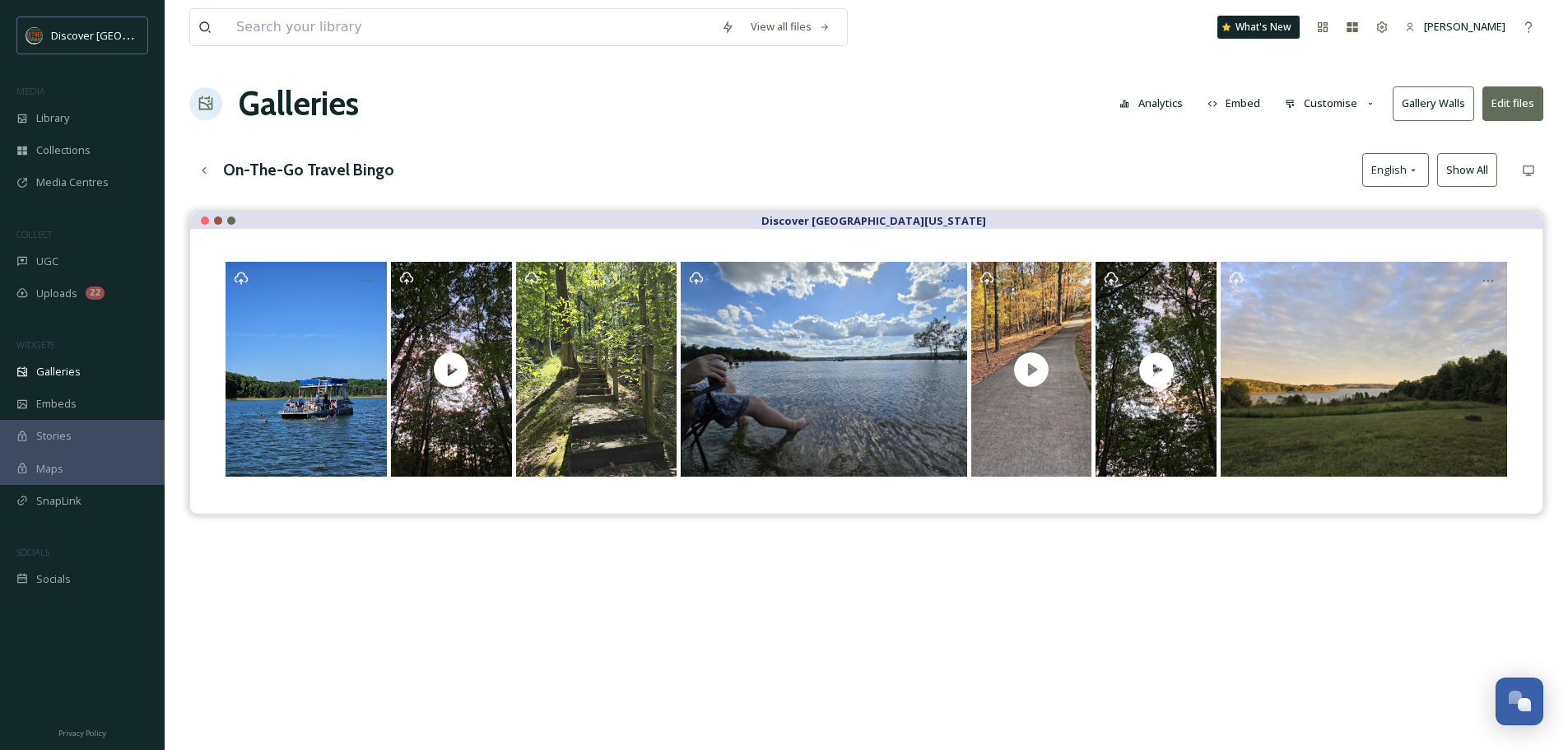
click at [1228, 555] on div "Discover [GEOGRAPHIC_DATA][US_STATE]" at bounding box center [866, 586] width 1354 height 750
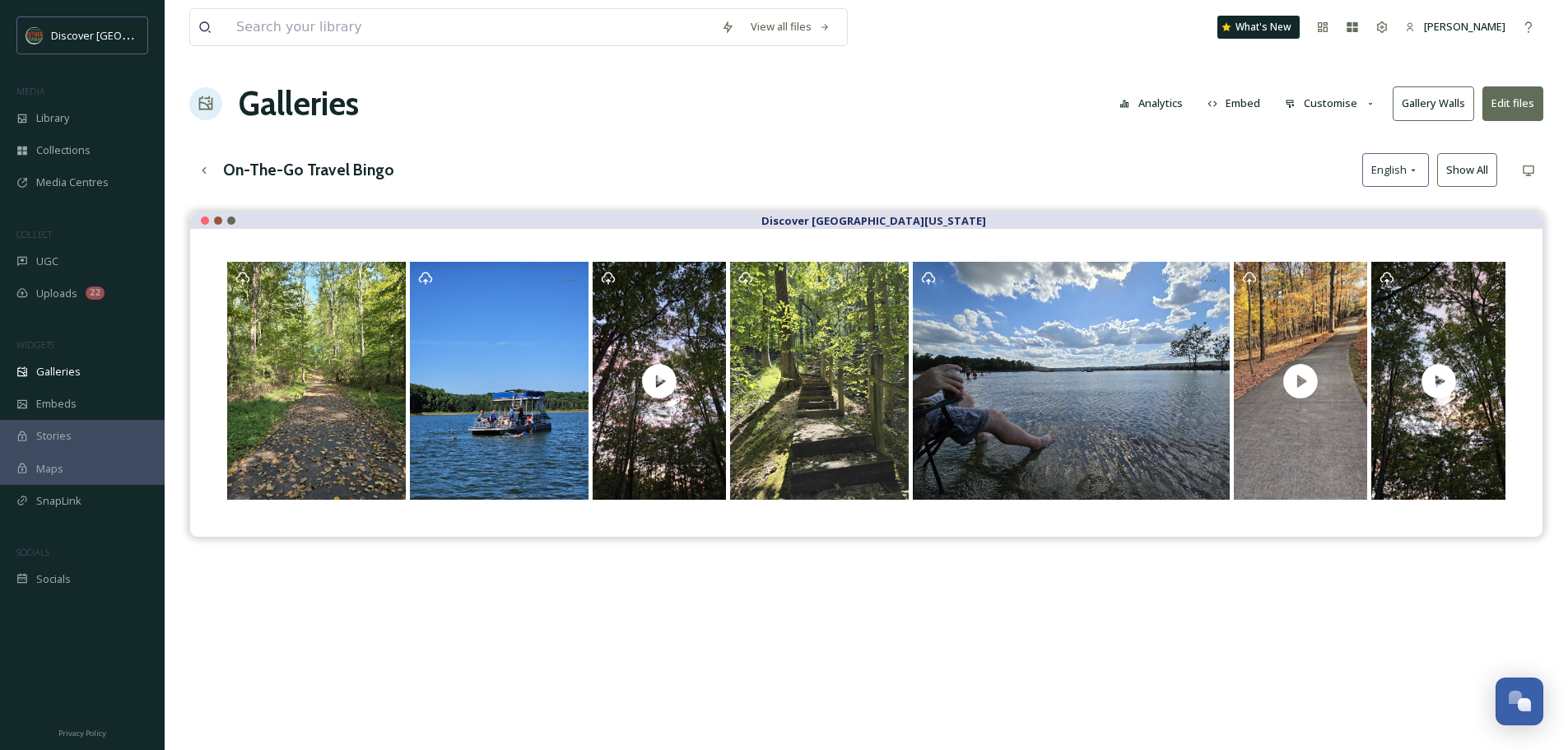
click at [1468, 175] on button "Show All" at bounding box center [1468, 170] width 60 height 34
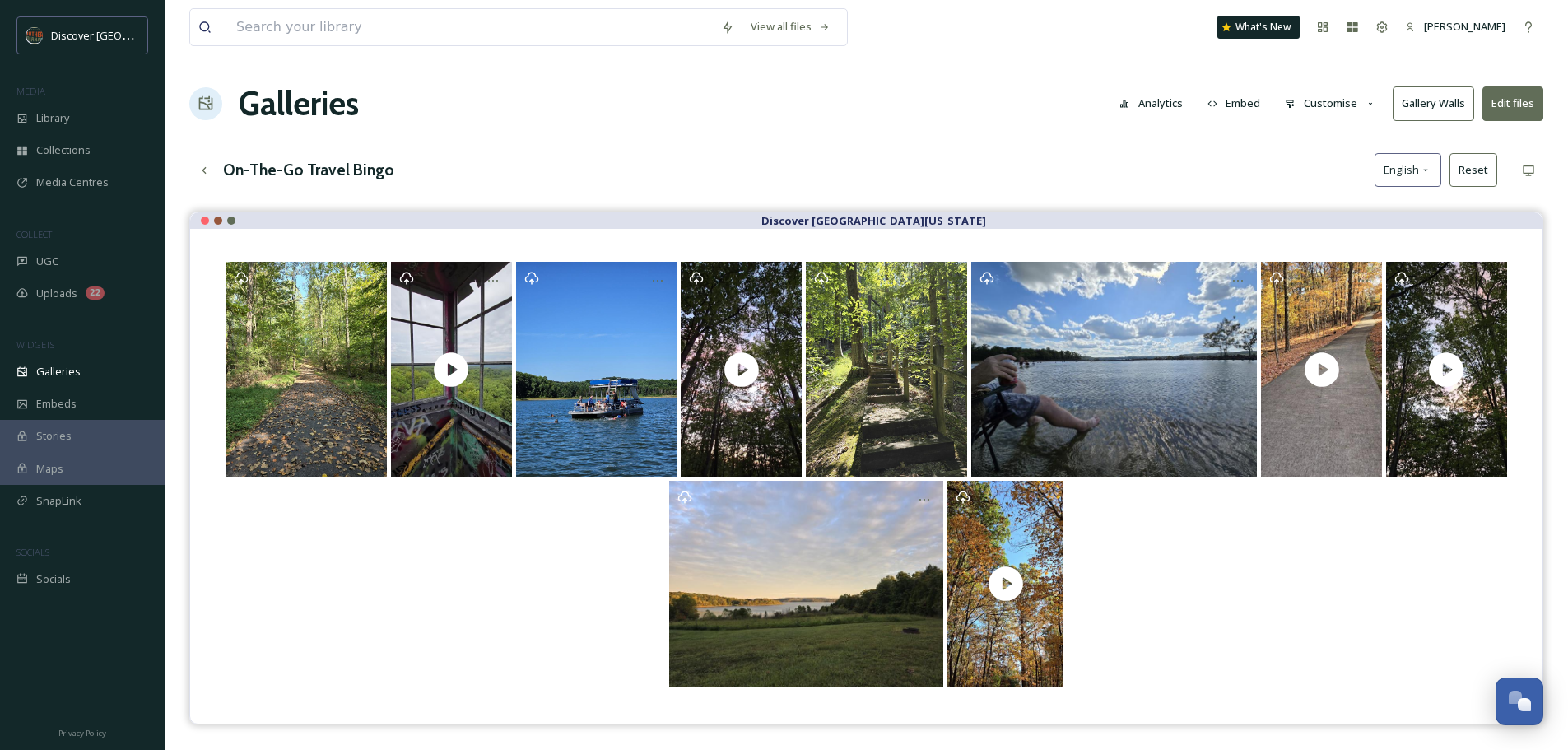
click at [1301, 603] on div at bounding box center [866, 583] width 1287 height 206
click at [54, 293] on span "Uploads" at bounding box center [57, 293] width 41 height 16
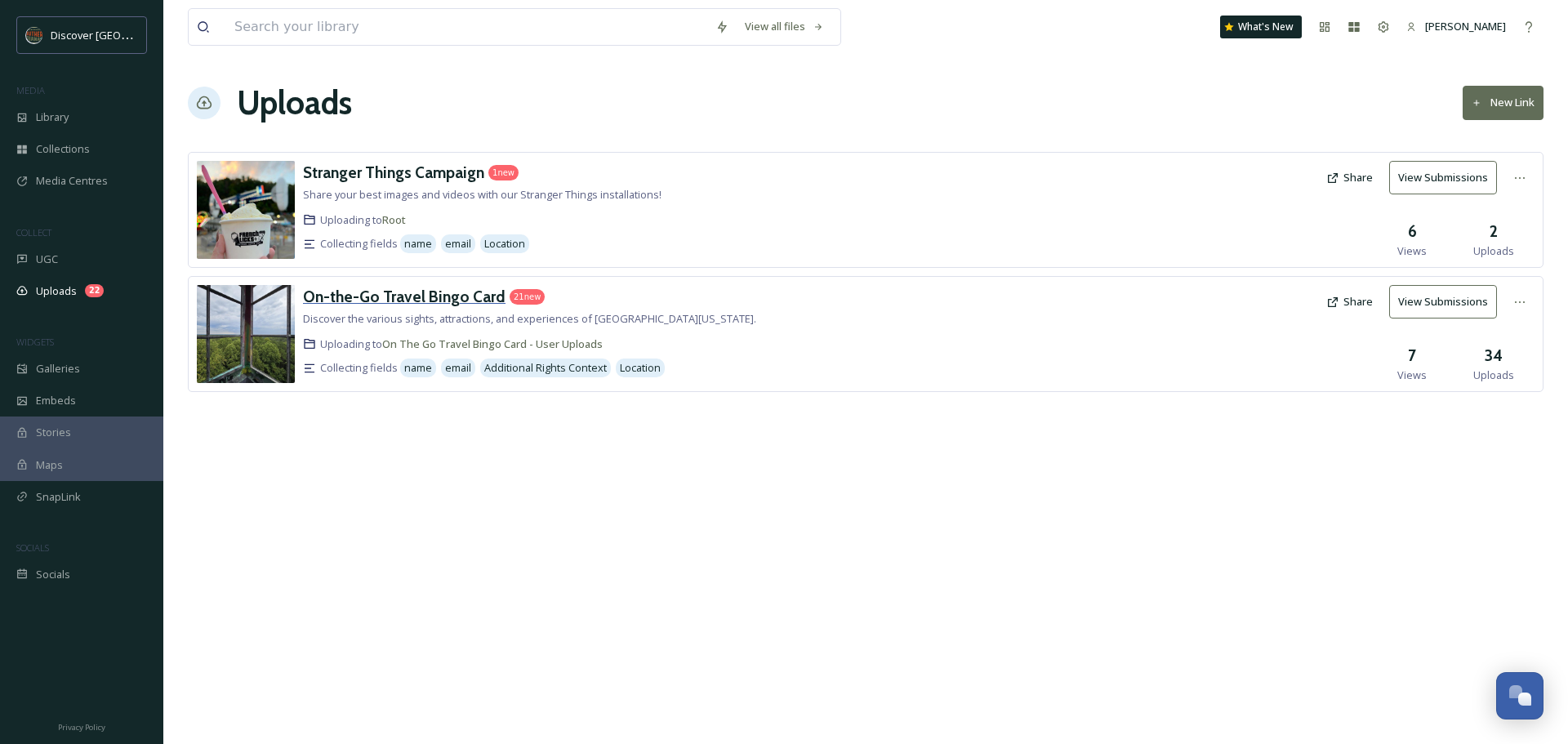
click at [368, 296] on h3 "On-the-Go Travel Bingo Card" at bounding box center [404, 296] width 203 height 20
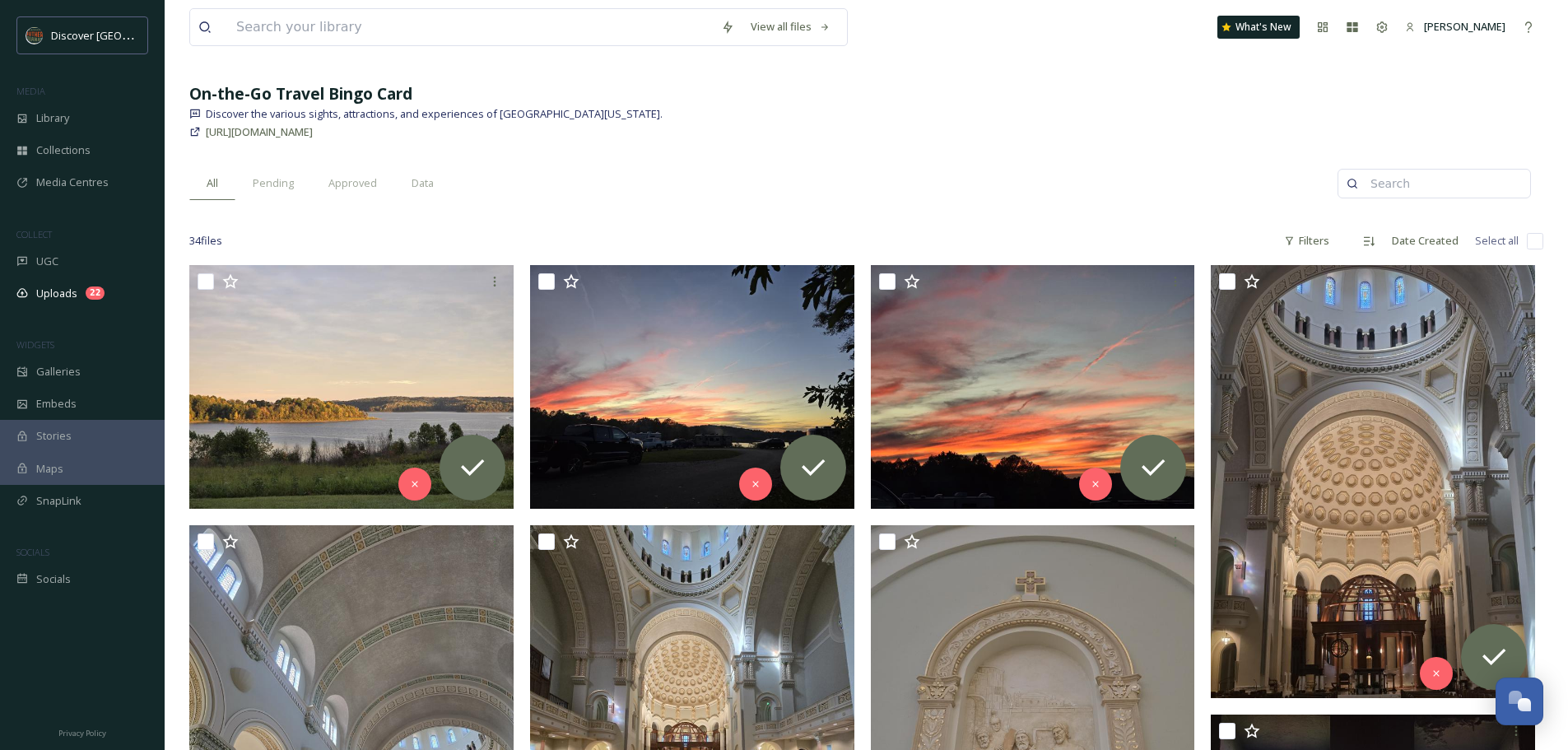
scroll to position [77, 0]
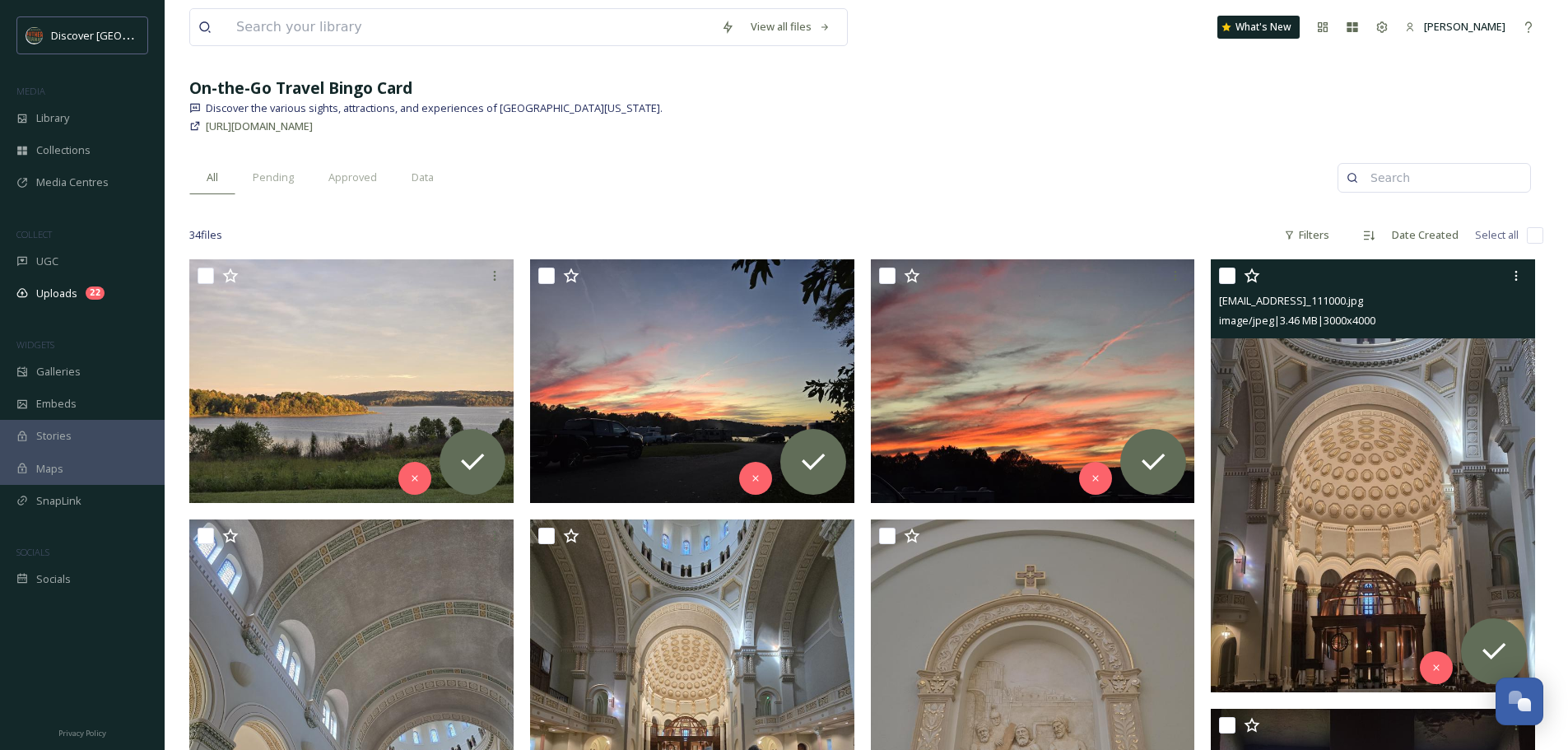
click at [1225, 271] on input "checkbox" at bounding box center [1227, 276] width 16 height 16
checkbox input "true"
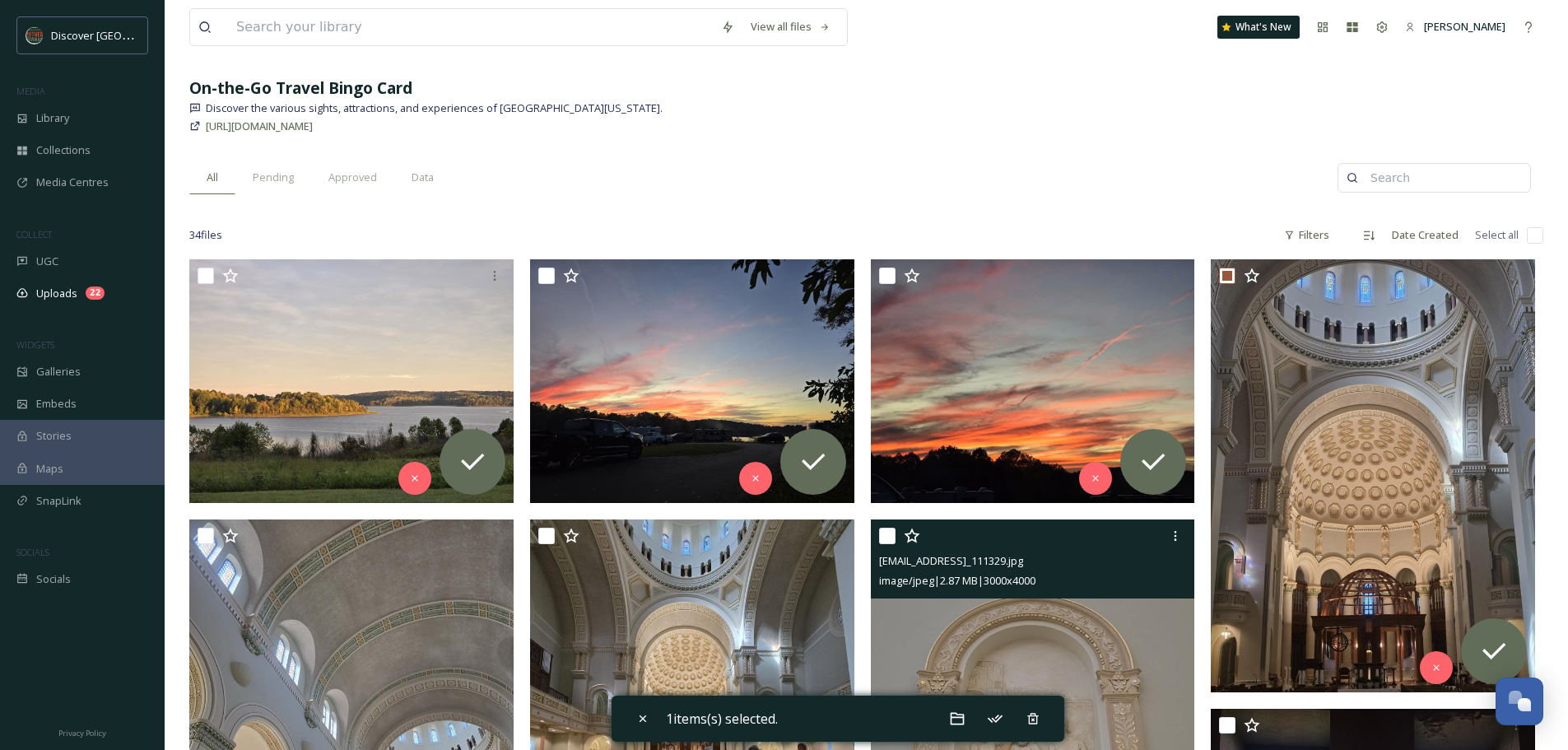
click at [883, 536] on input "checkbox" at bounding box center [888, 536] width 16 height 16
checkbox input "true"
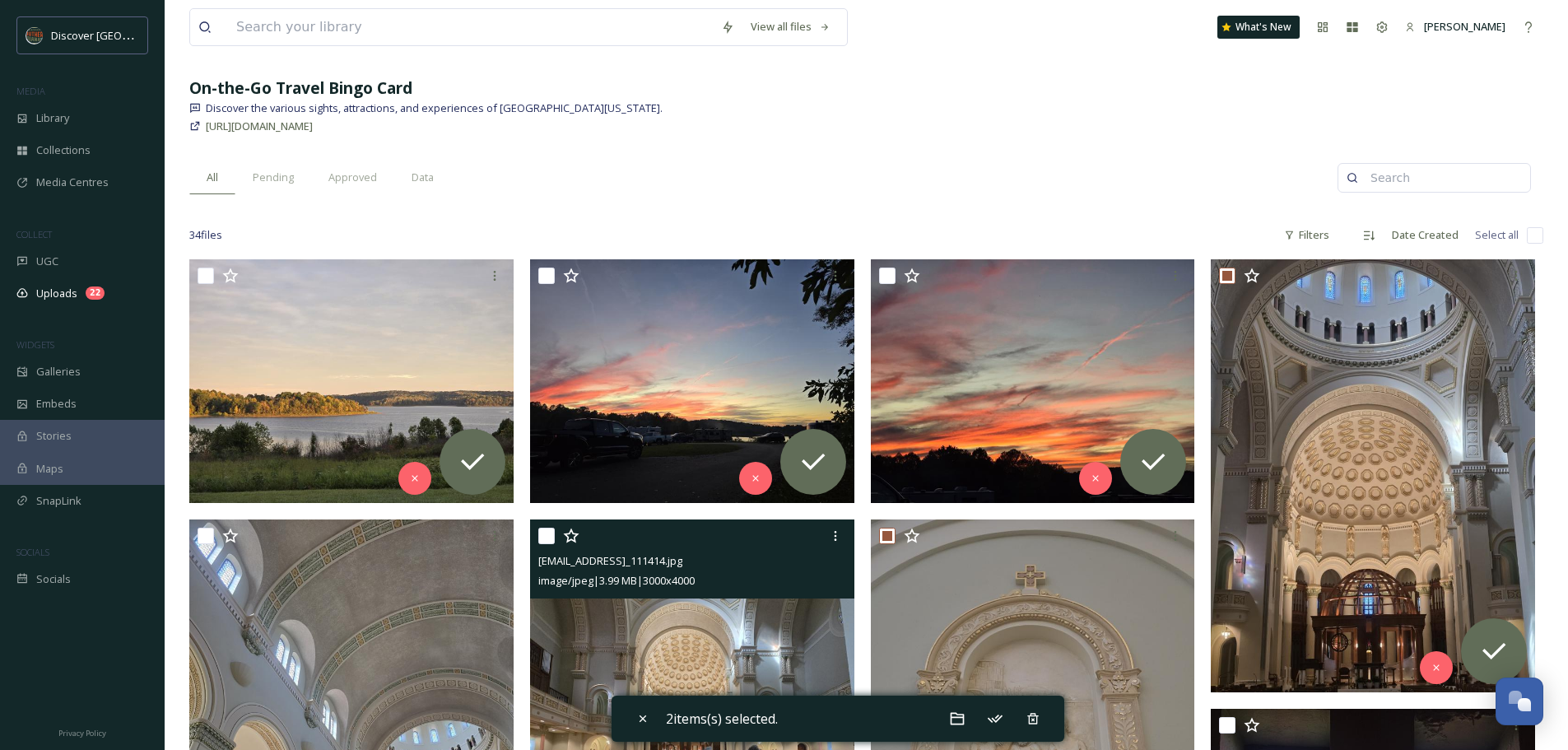
click at [547, 537] on input "checkbox" at bounding box center [546, 536] width 16 height 16
checkbox input "true"
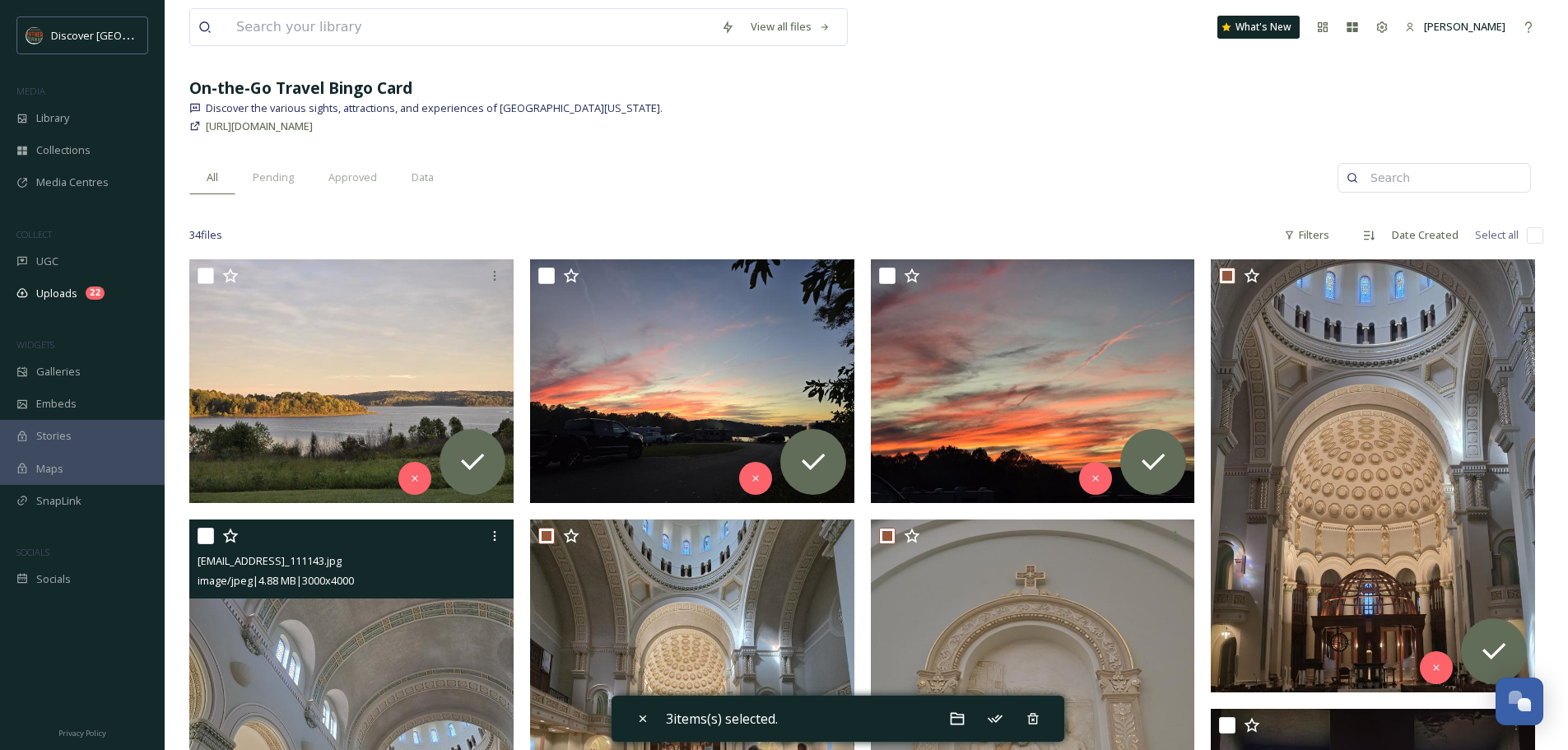
click at [208, 533] on input "checkbox" at bounding box center [205, 536] width 16 height 16
checkbox input "true"
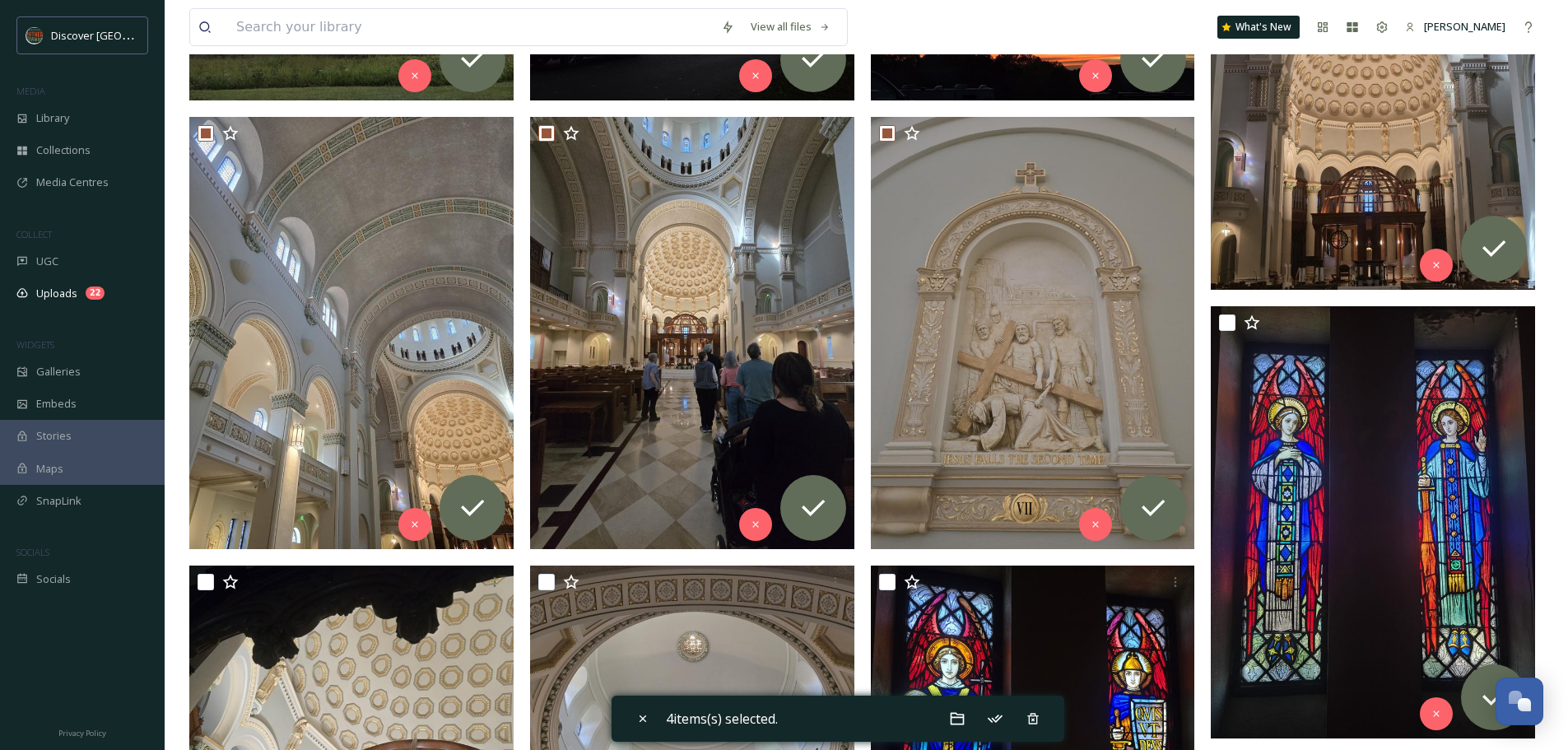
scroll to position [484, 0]
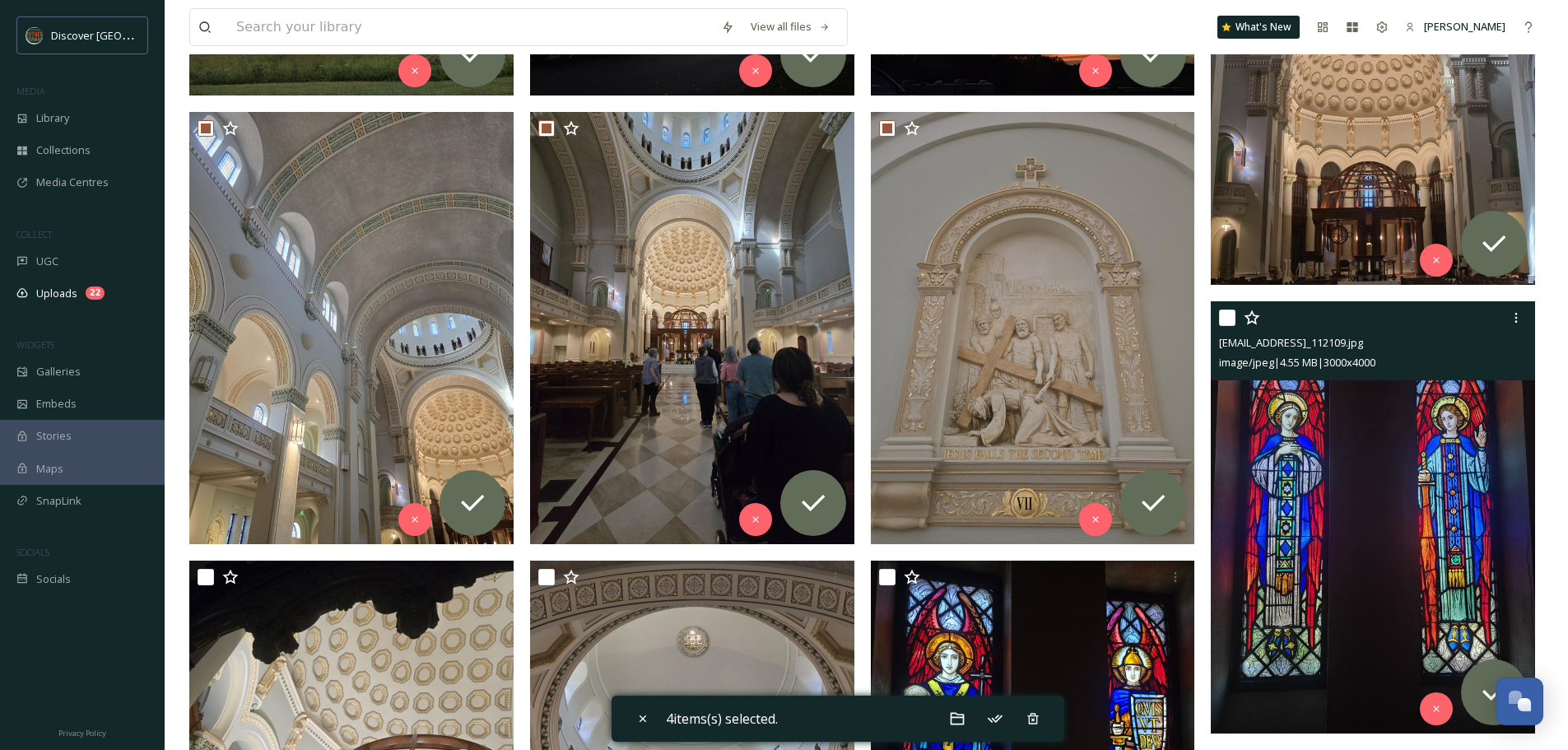
click at [1225, 313] on input "checkbox" at bounding box center [1227, 318] width 16 height 16
checkbox input "true"
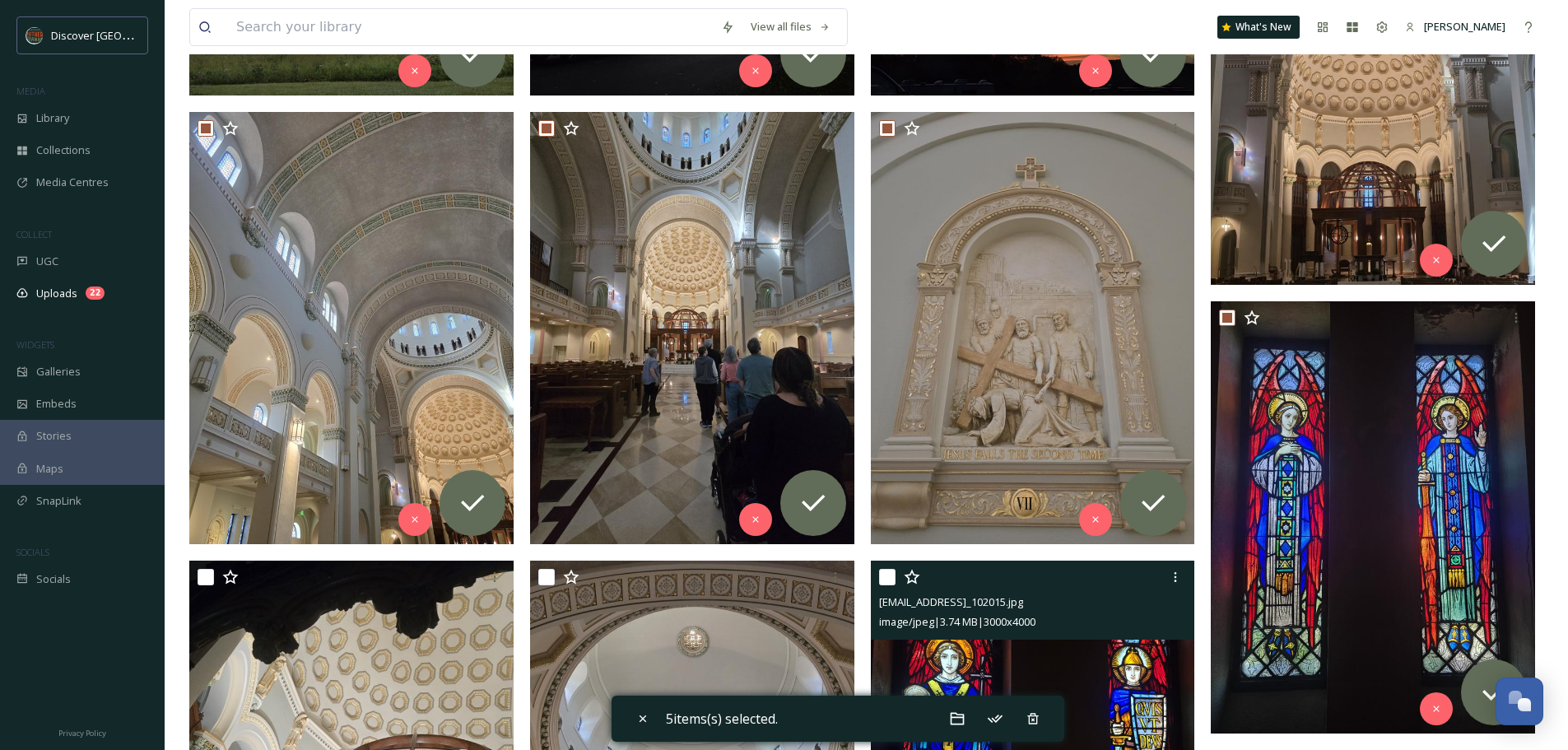
click at [888, 576] on input "checkbox" at bounding box center [888, 577] width 16 height 16
checkbox input "true"
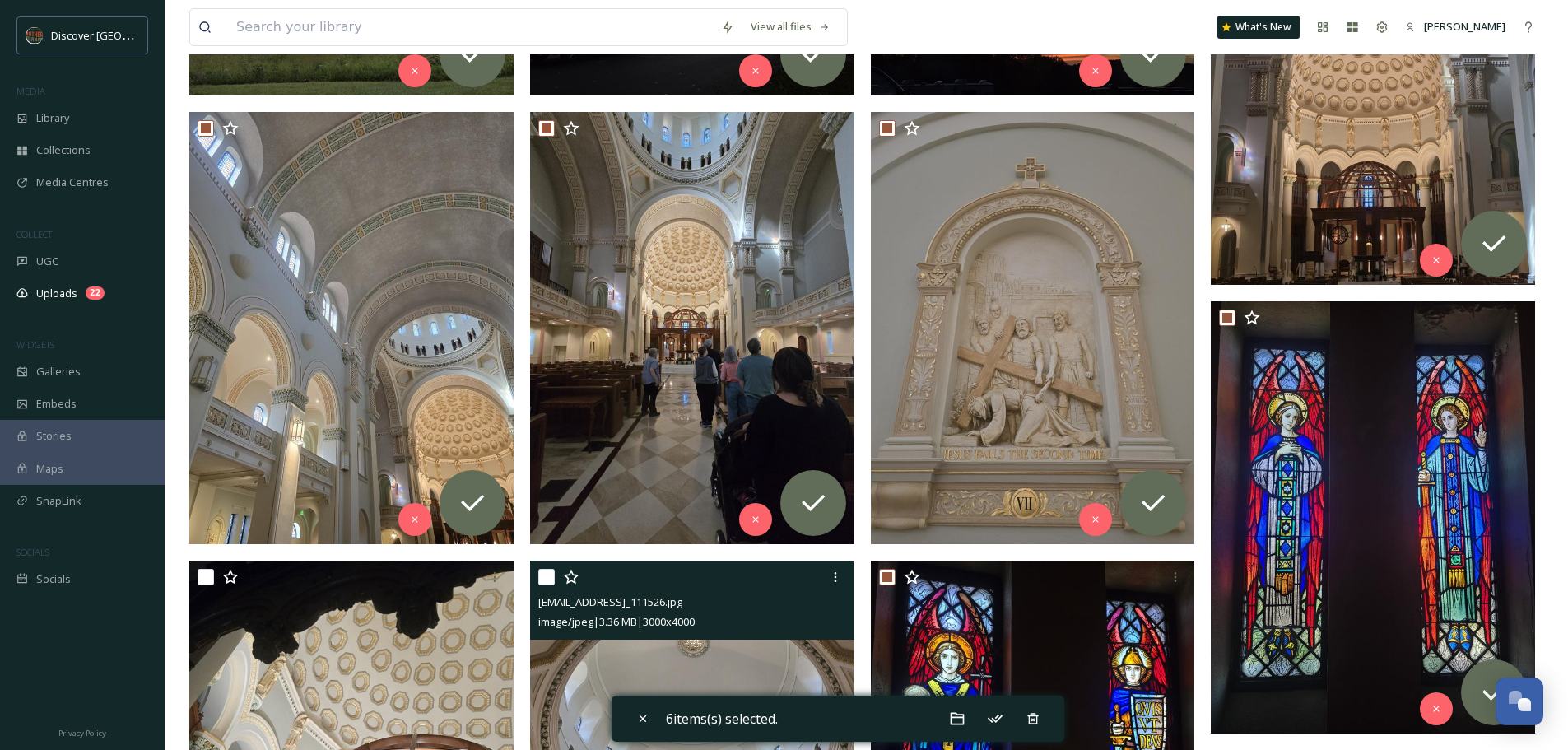
click at [549, 579] on input "checkbox" at bounding box center [546, 577] width 16 height 16
checkbox input "true"
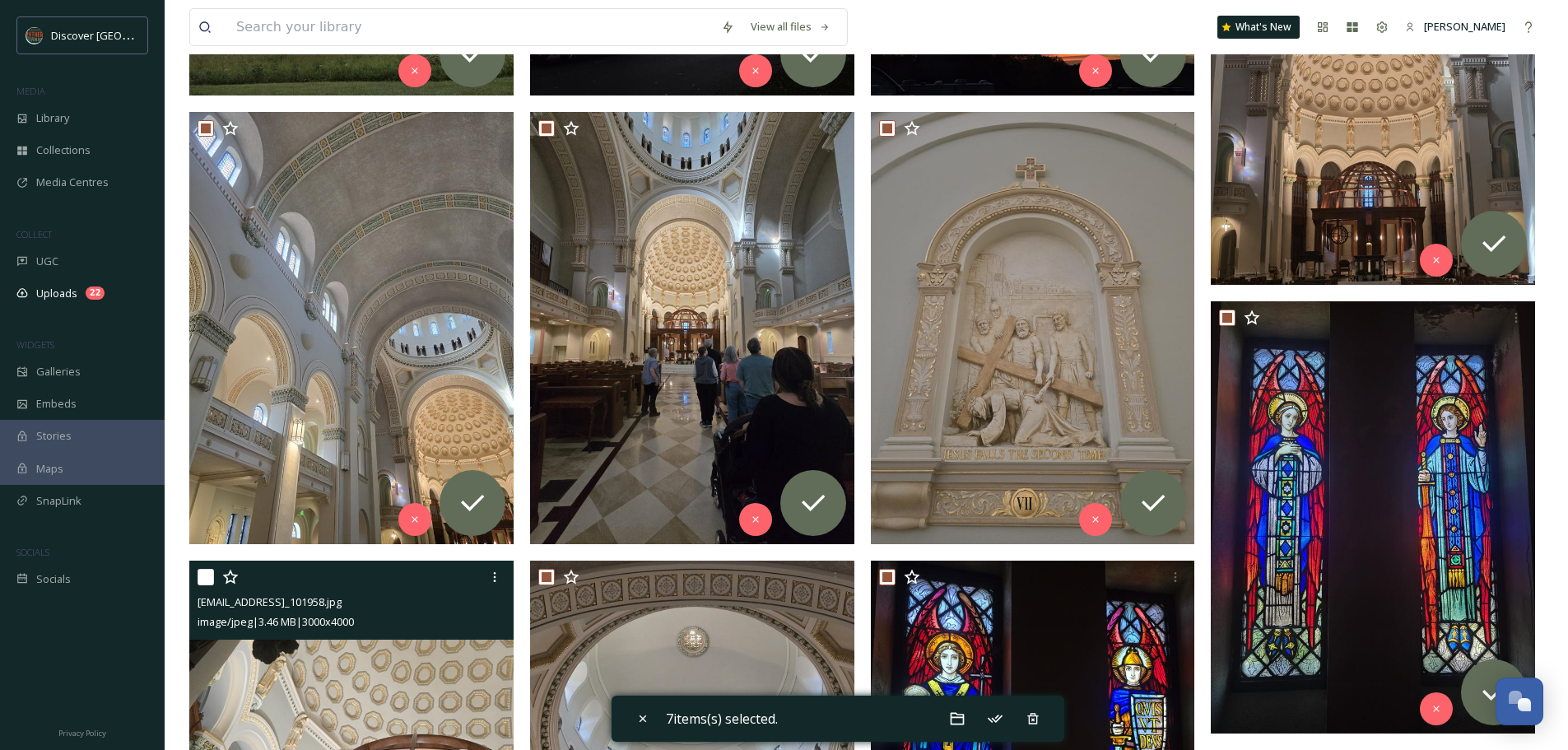
click at [204, 580] on input "checkbox" at bounding box center [205, 577] width 16 height 16
checkbox input "true"
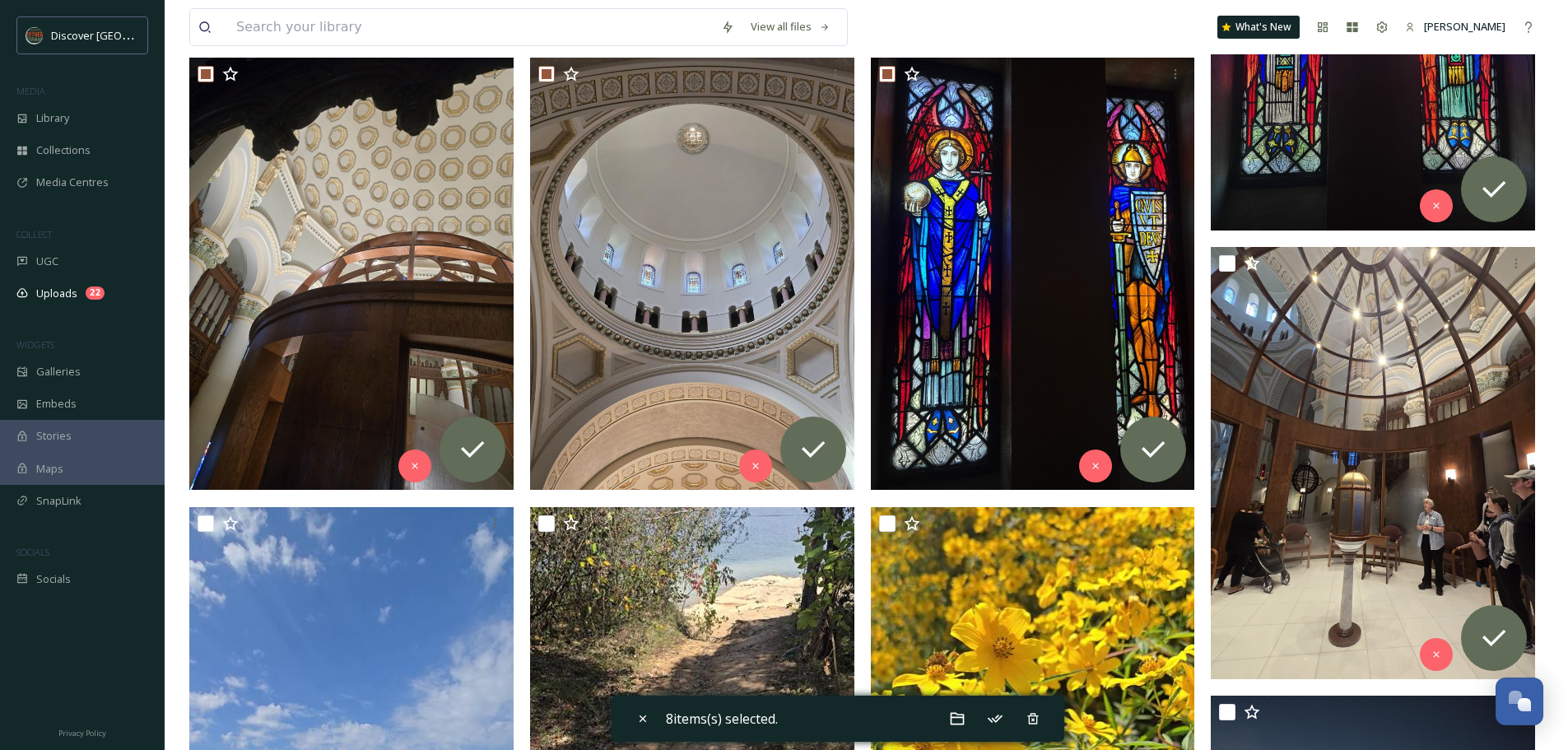
scroll to position [998, 0]
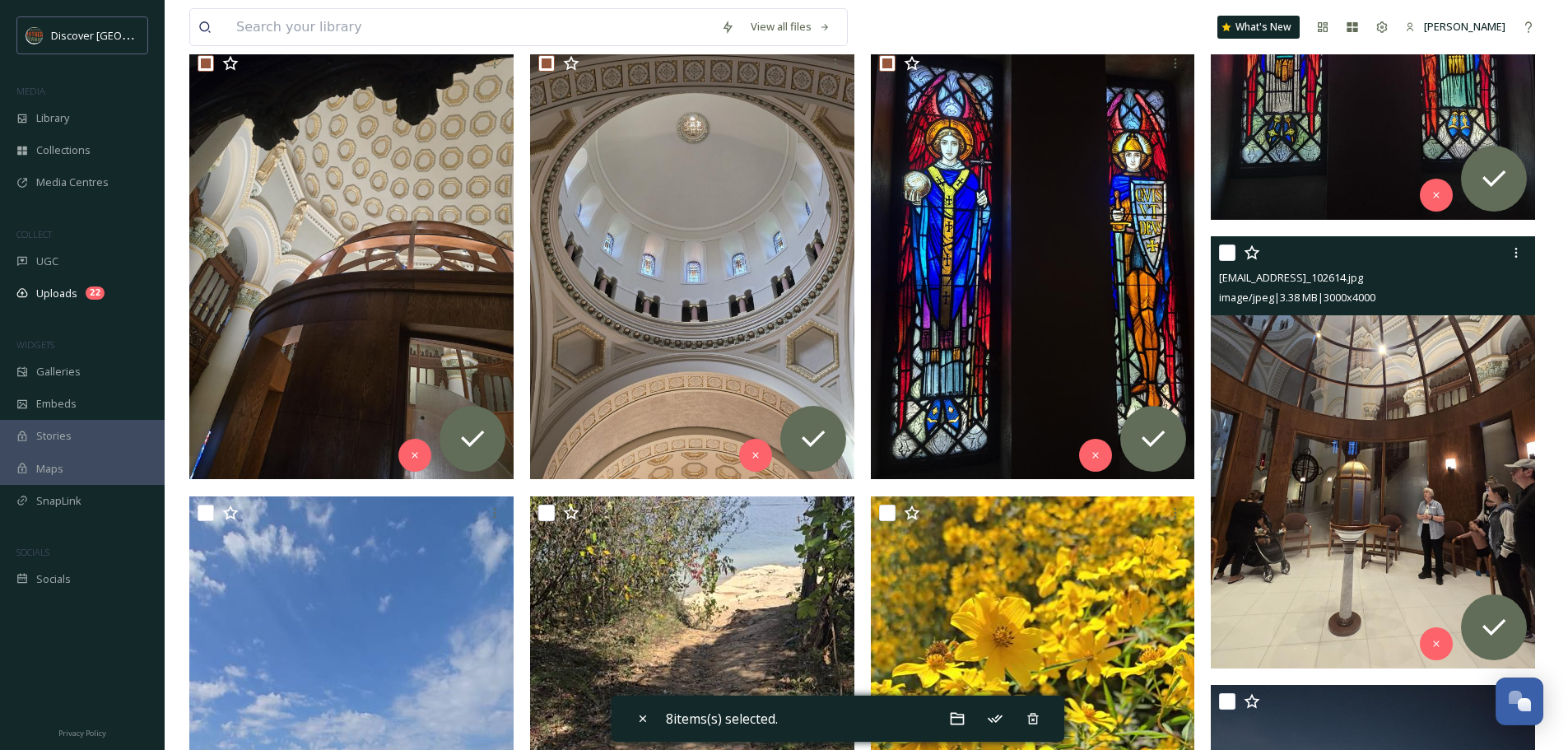
click at [1233, 258] on input "checkbox" at bounding box center [1227, 253] width 16 height 16
checkbox input "true"
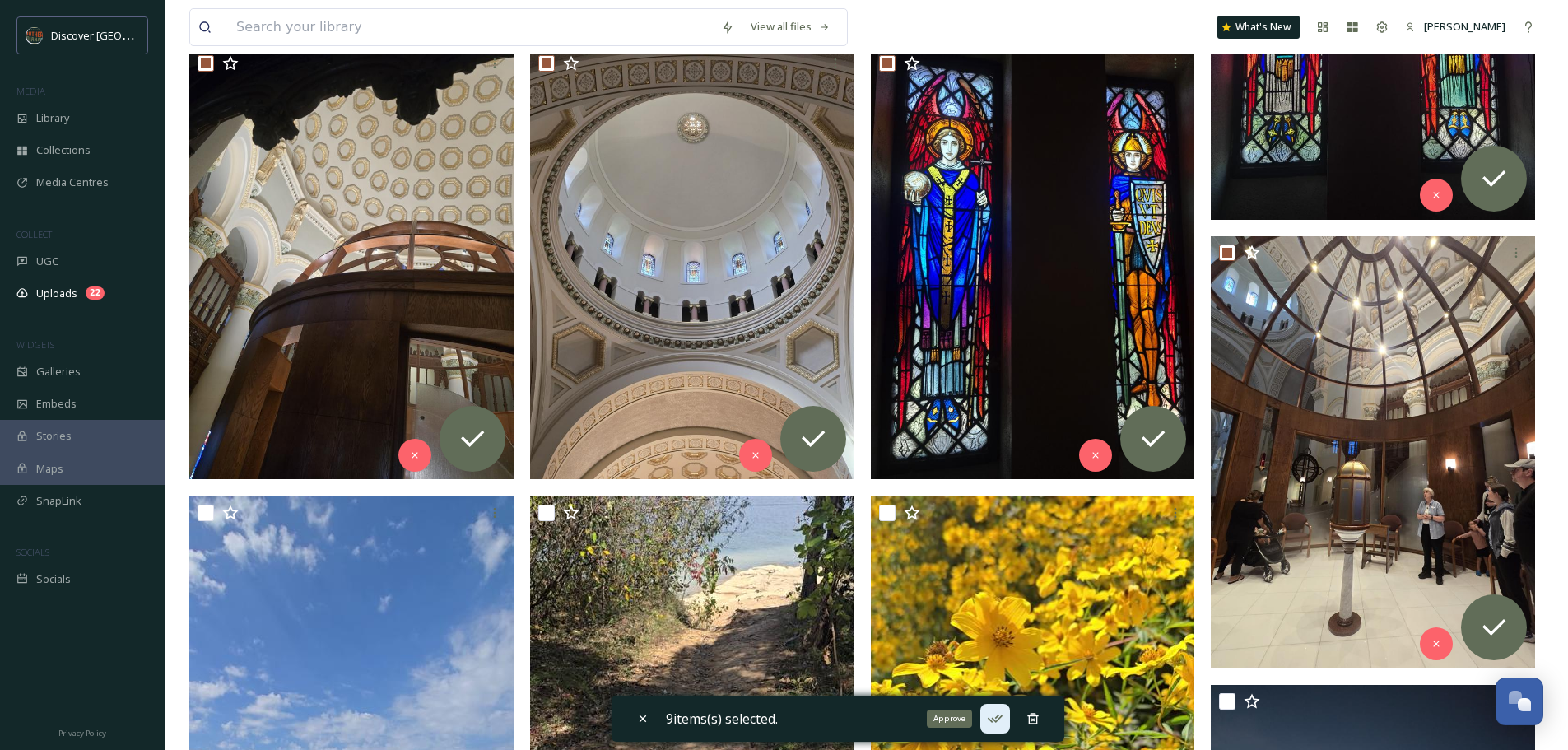
click at [1001, 723] on icon at bounding box center [995, 719] width 16 height 16
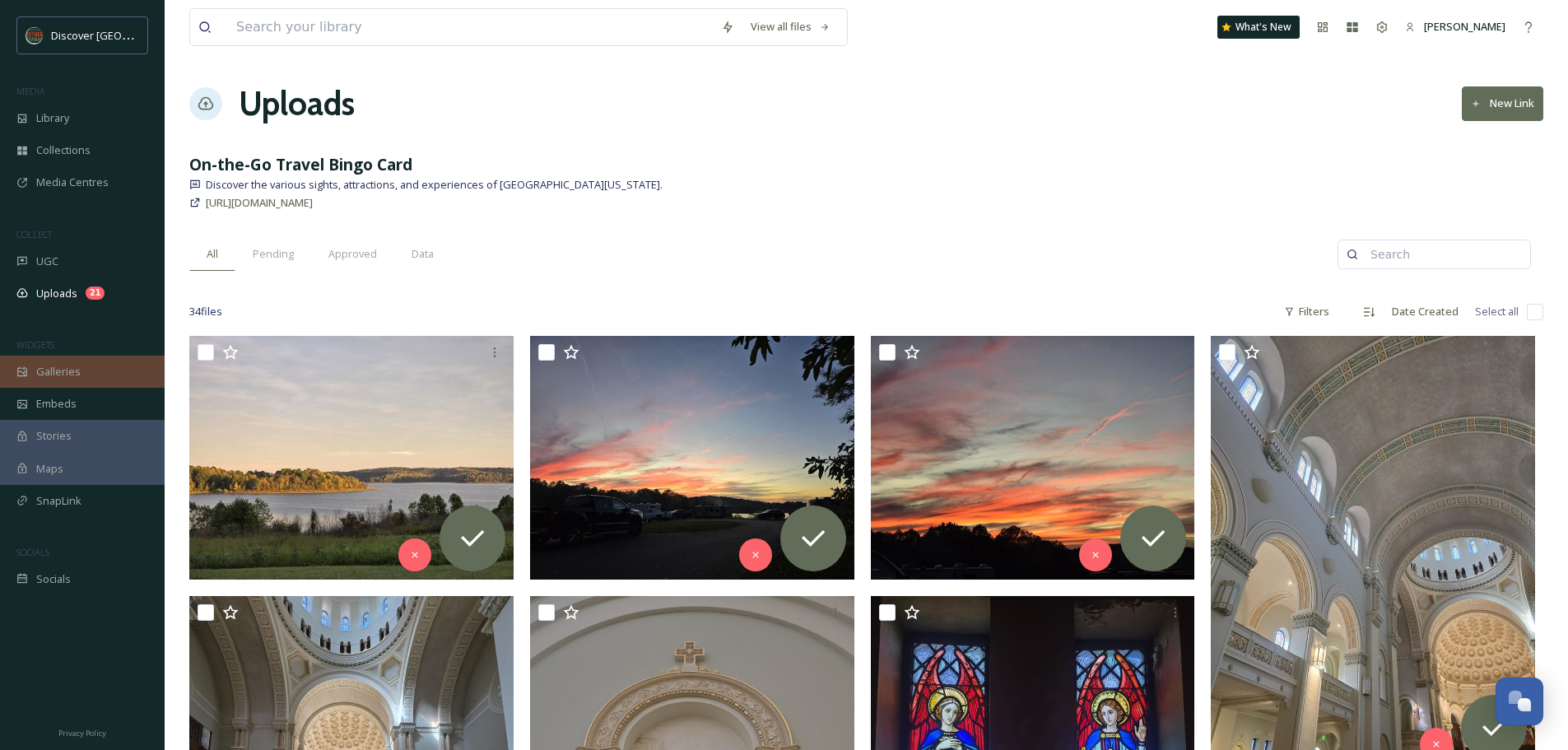
click at [69, 363] on div "Galleries" at bounding box center [82, 371] width 164 height 32
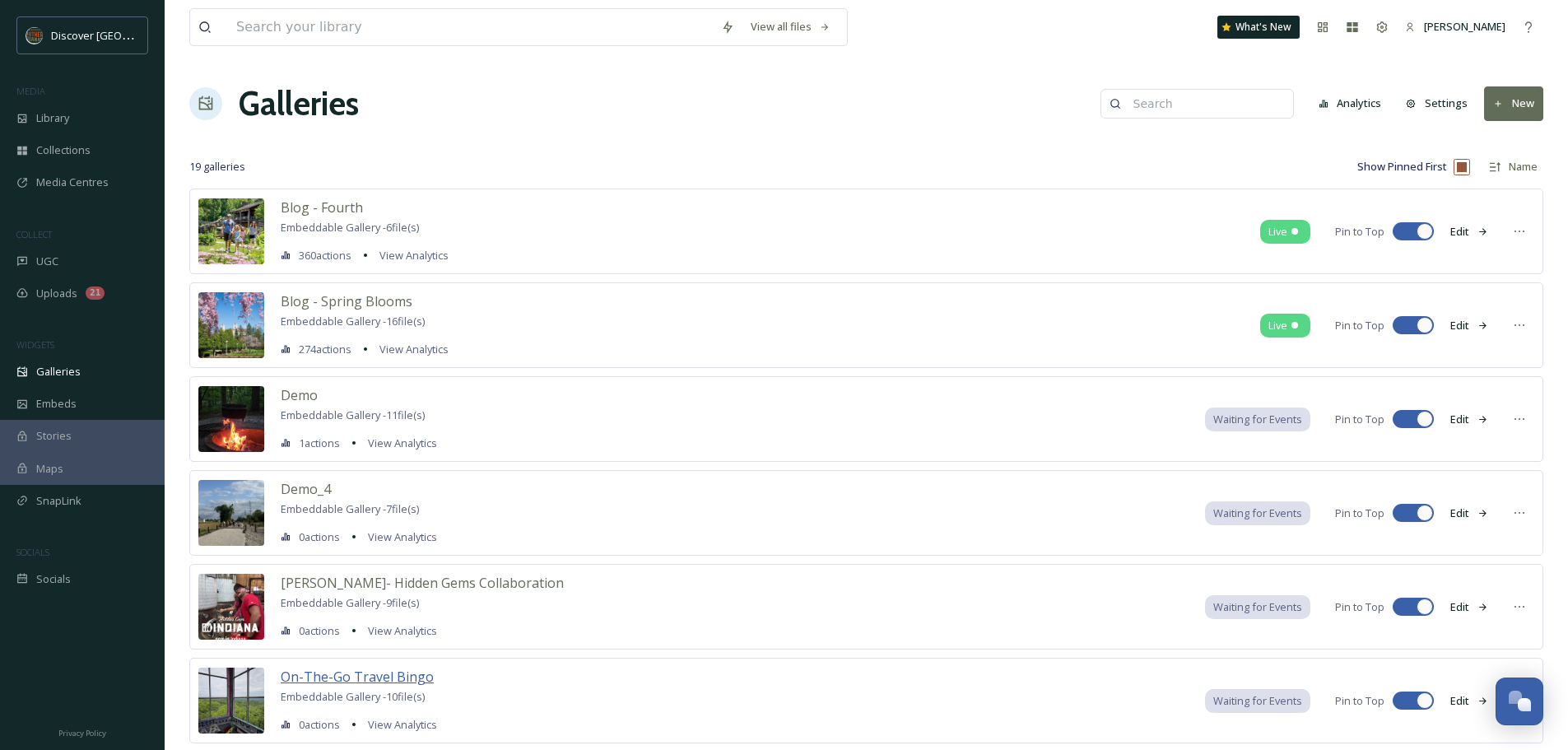
click at [372, 674] on span "On-The-Go Travel Bingo" at bounding box center [357, 677] width 153 height 18
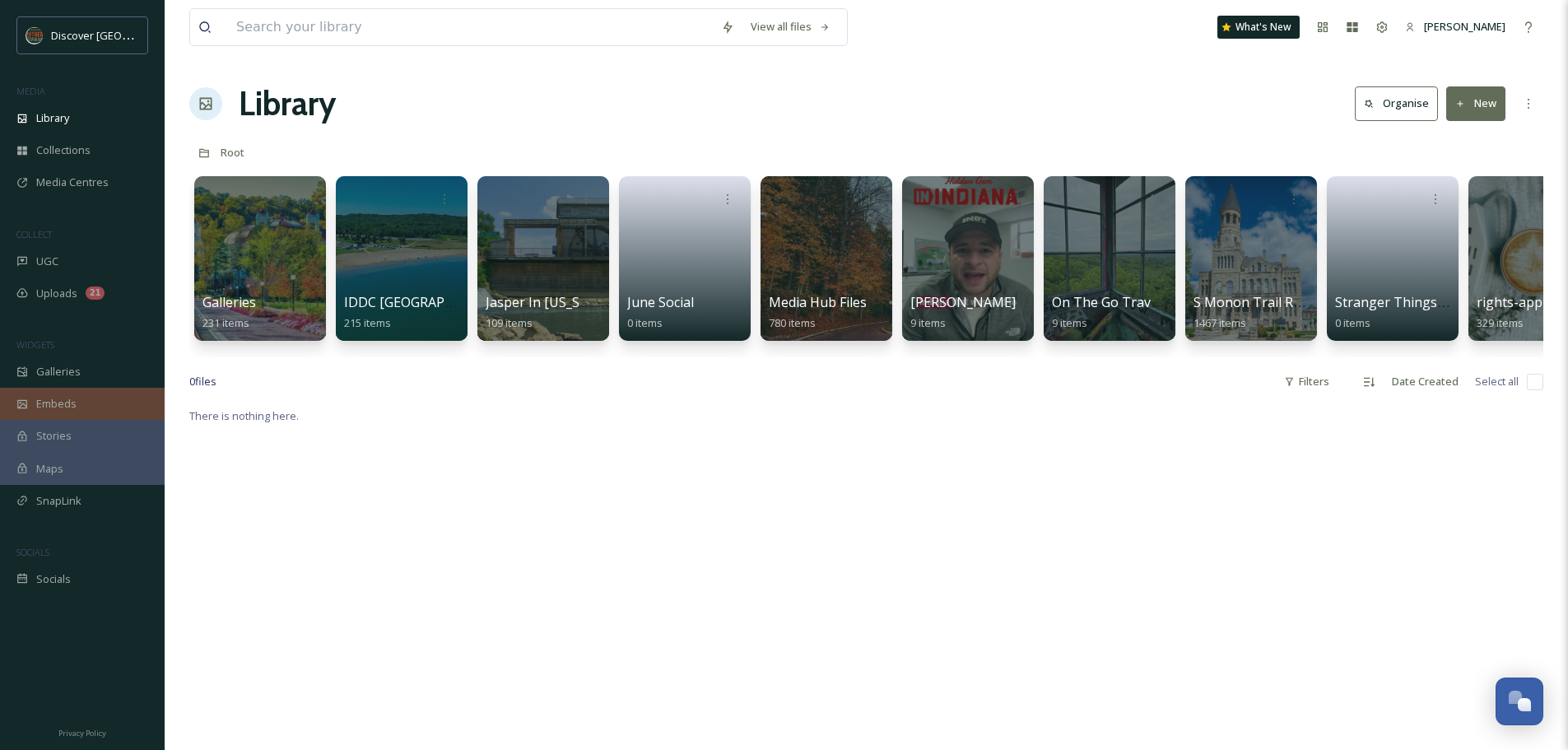
click at [36, 405] on div "Embeds" at bounding box center [82, 404] width 164 height 32
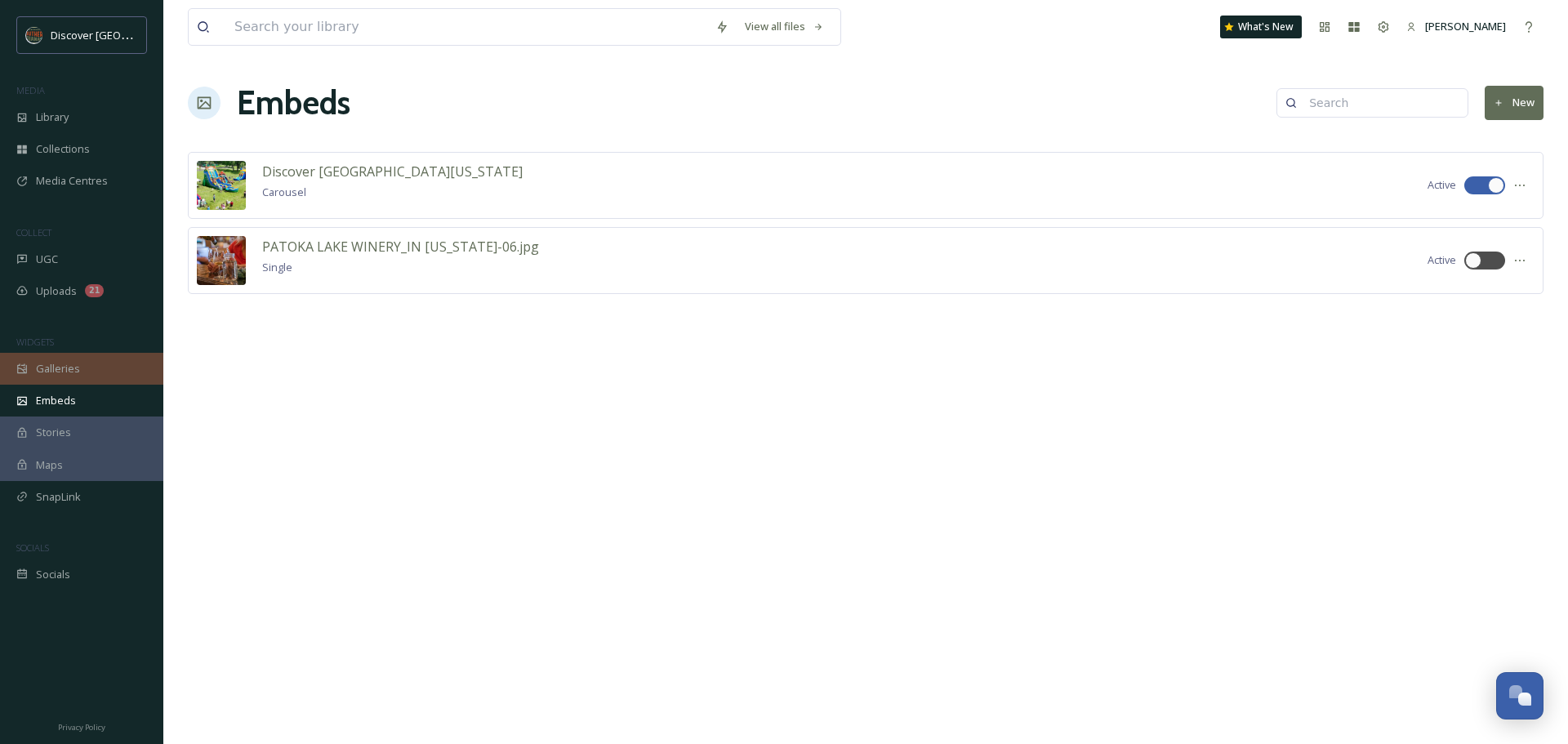
click at [52, 371] on span "Galleries" at bounding box center [58, 368] width 44 height 15
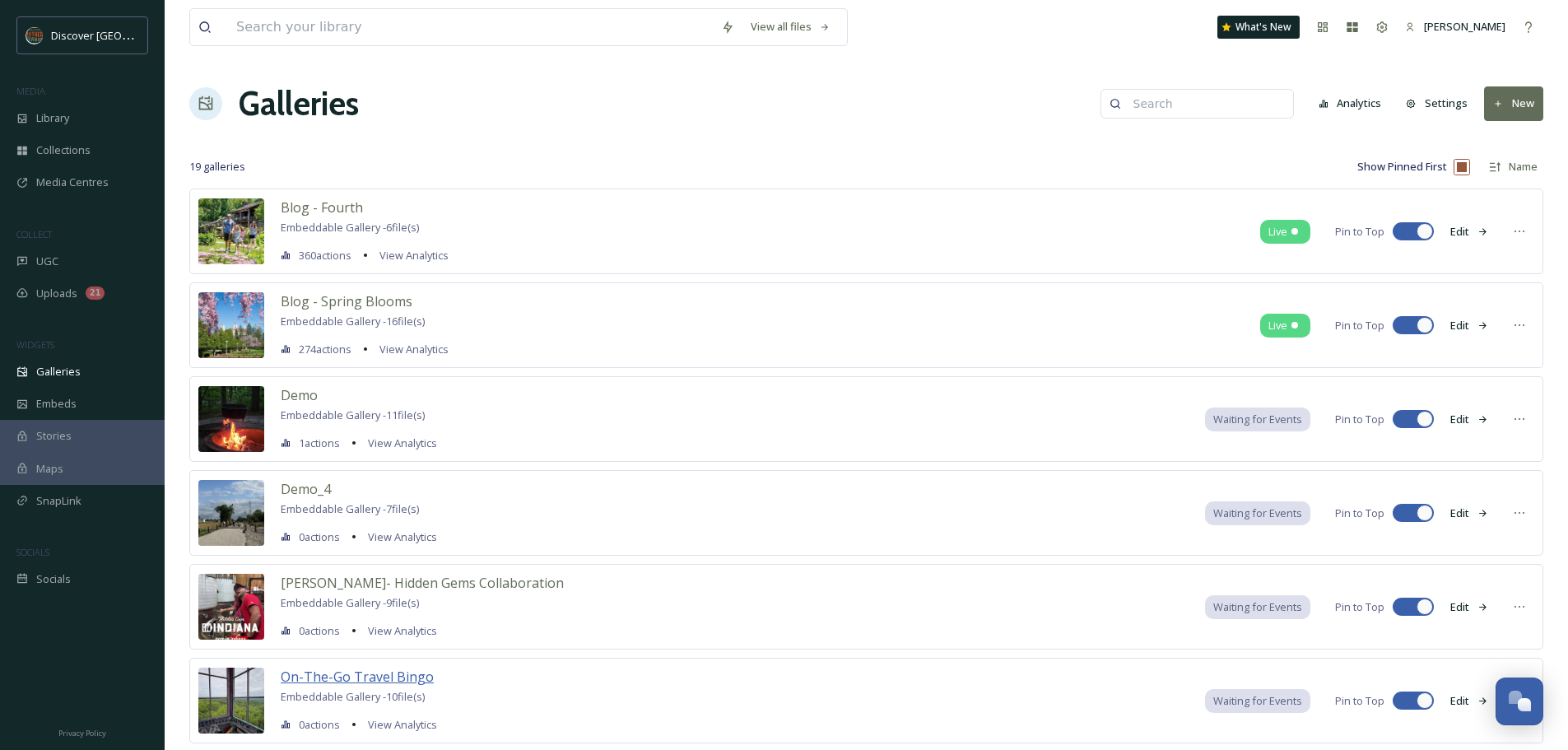
click at [359, 669] on span "On-The-Go Travel Bingo" at bounding box center [357, 677] width 153 height 18
